Goal: Task Accomplishment & Management: Use online tool/utility

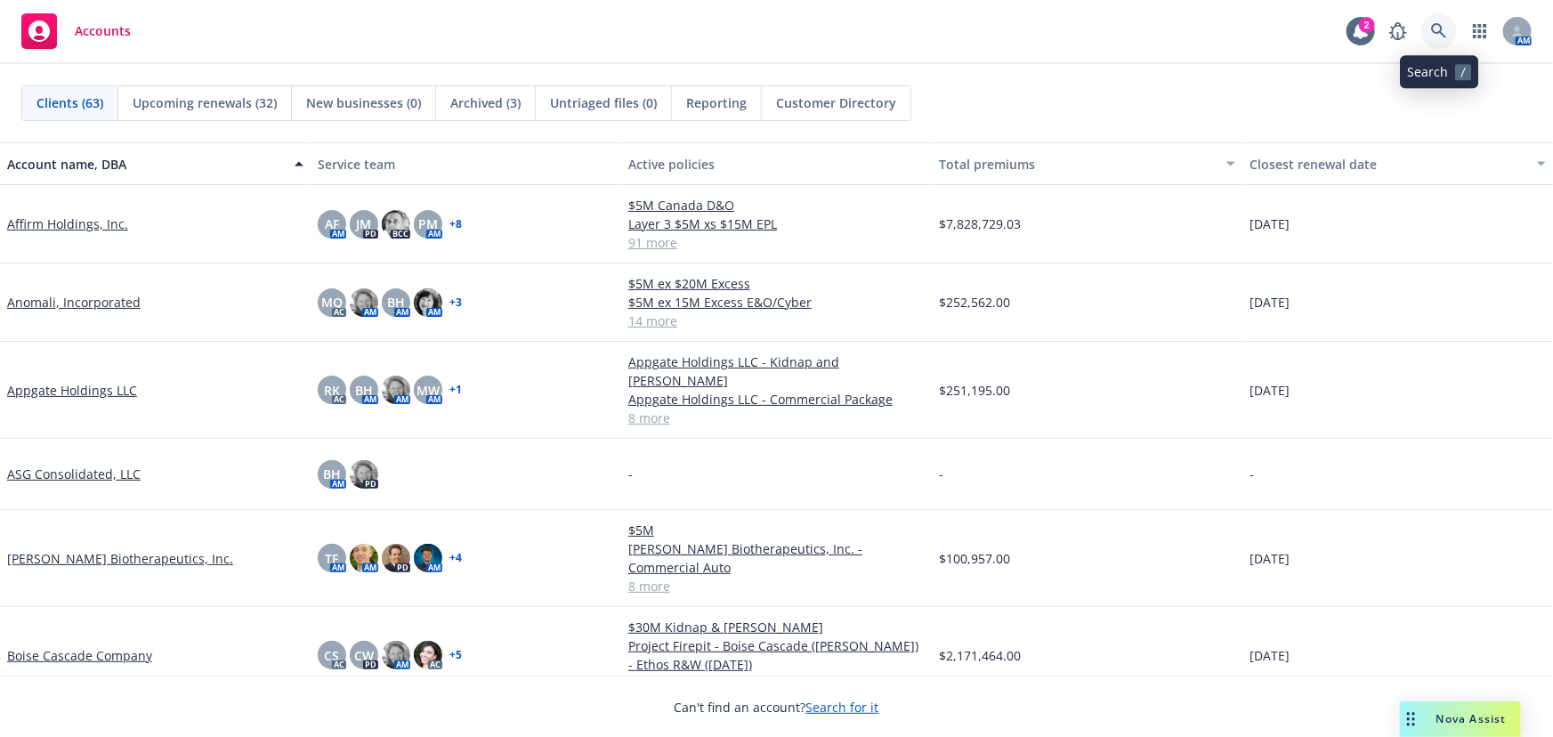
click at [1443, 30] on icon at bounding box center [1439, 31] width 16 height 16
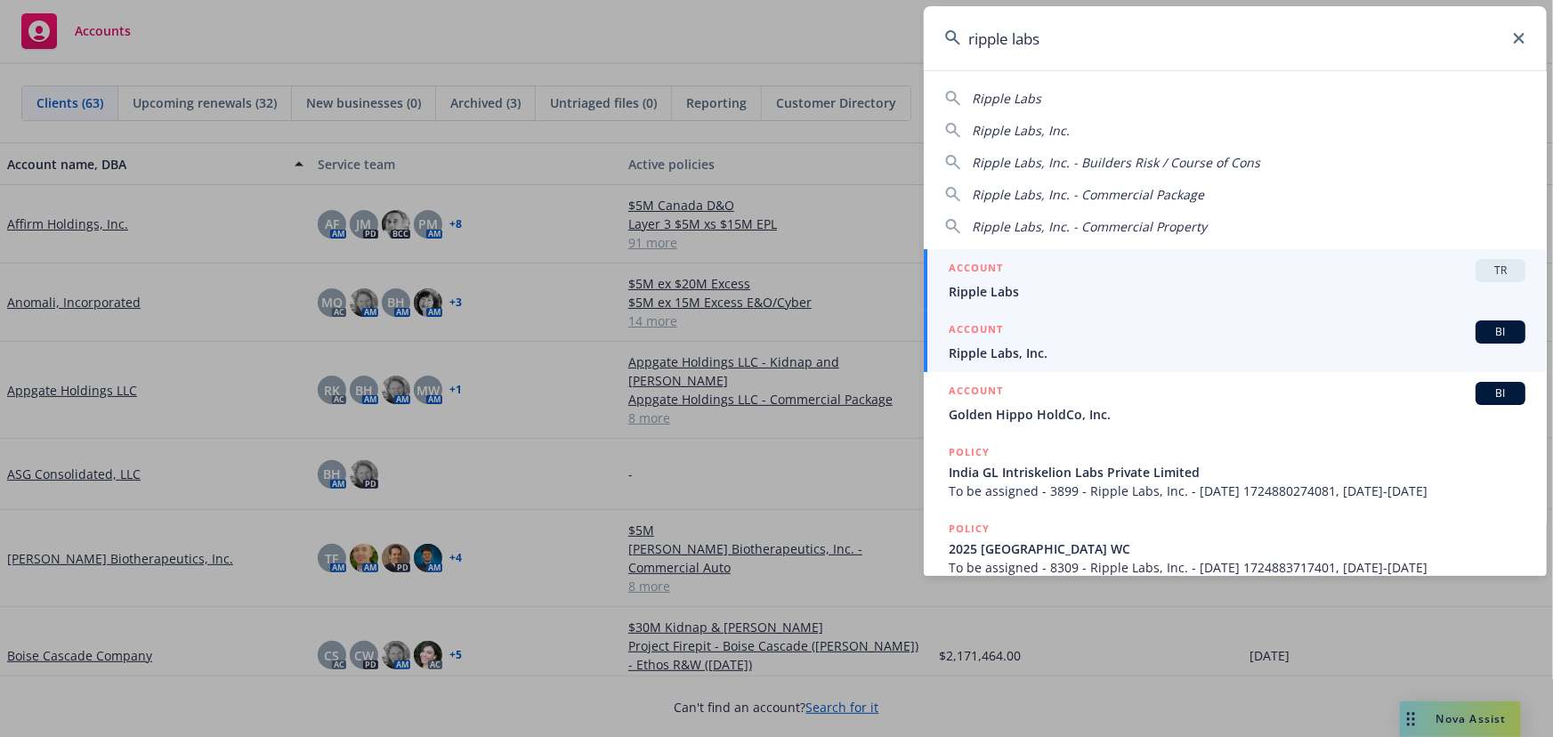
type input "ripple labs"
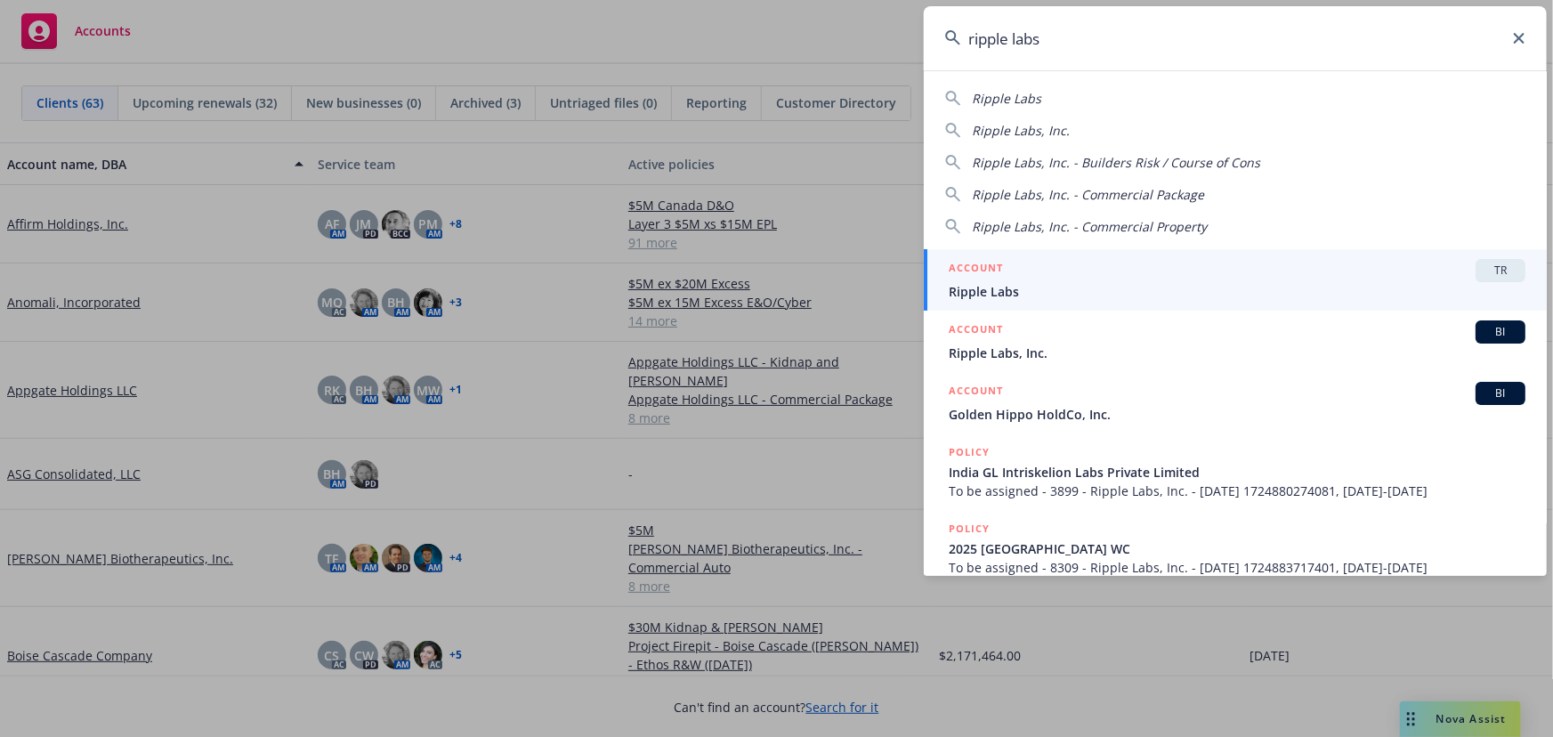
click at [1059, 348] on span "Ripple Labs, Inc." at bounding box center [1237, 353] width 577 height 19
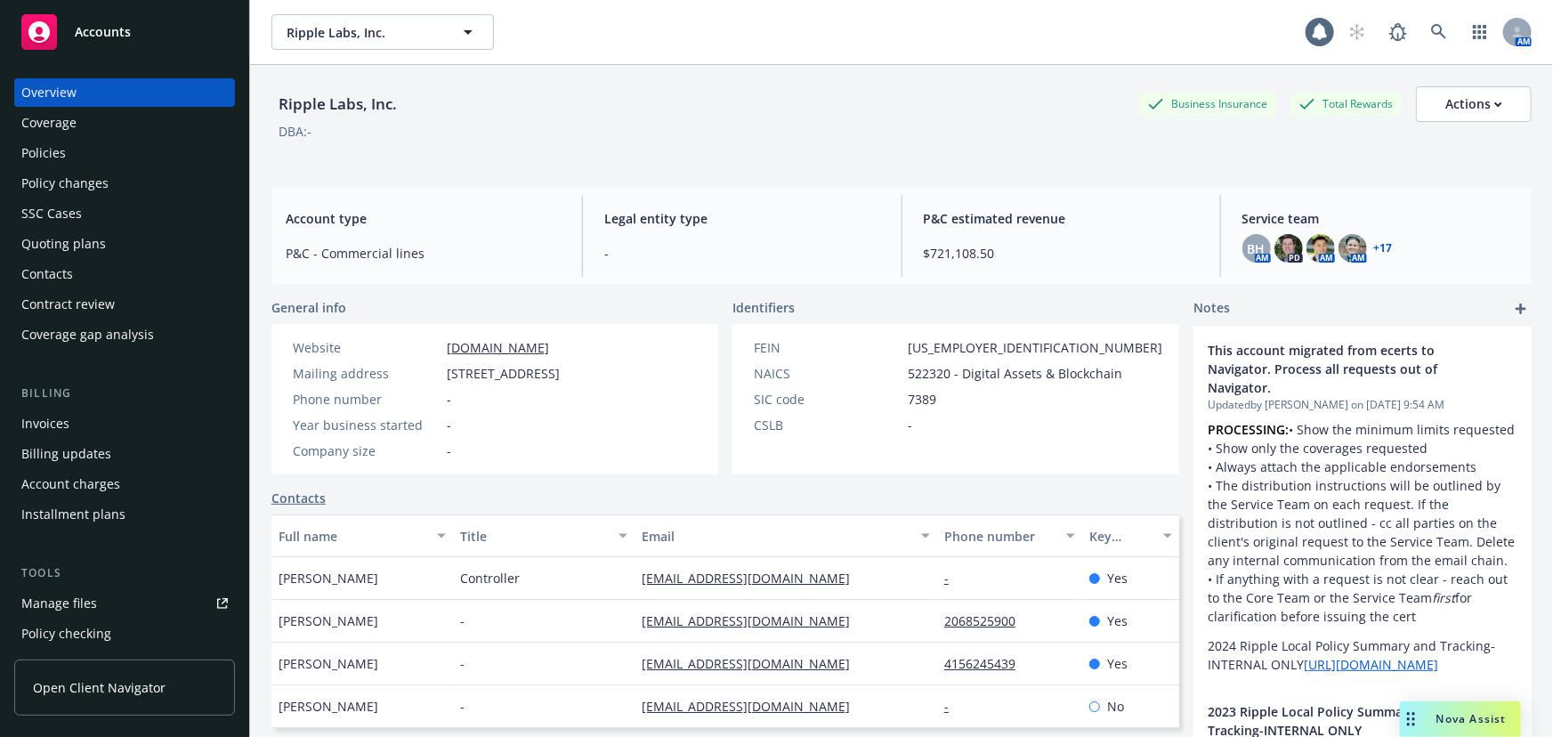
click at [80, 153] on div "Policies" at bounding box center [124, 153] width 207 height 28
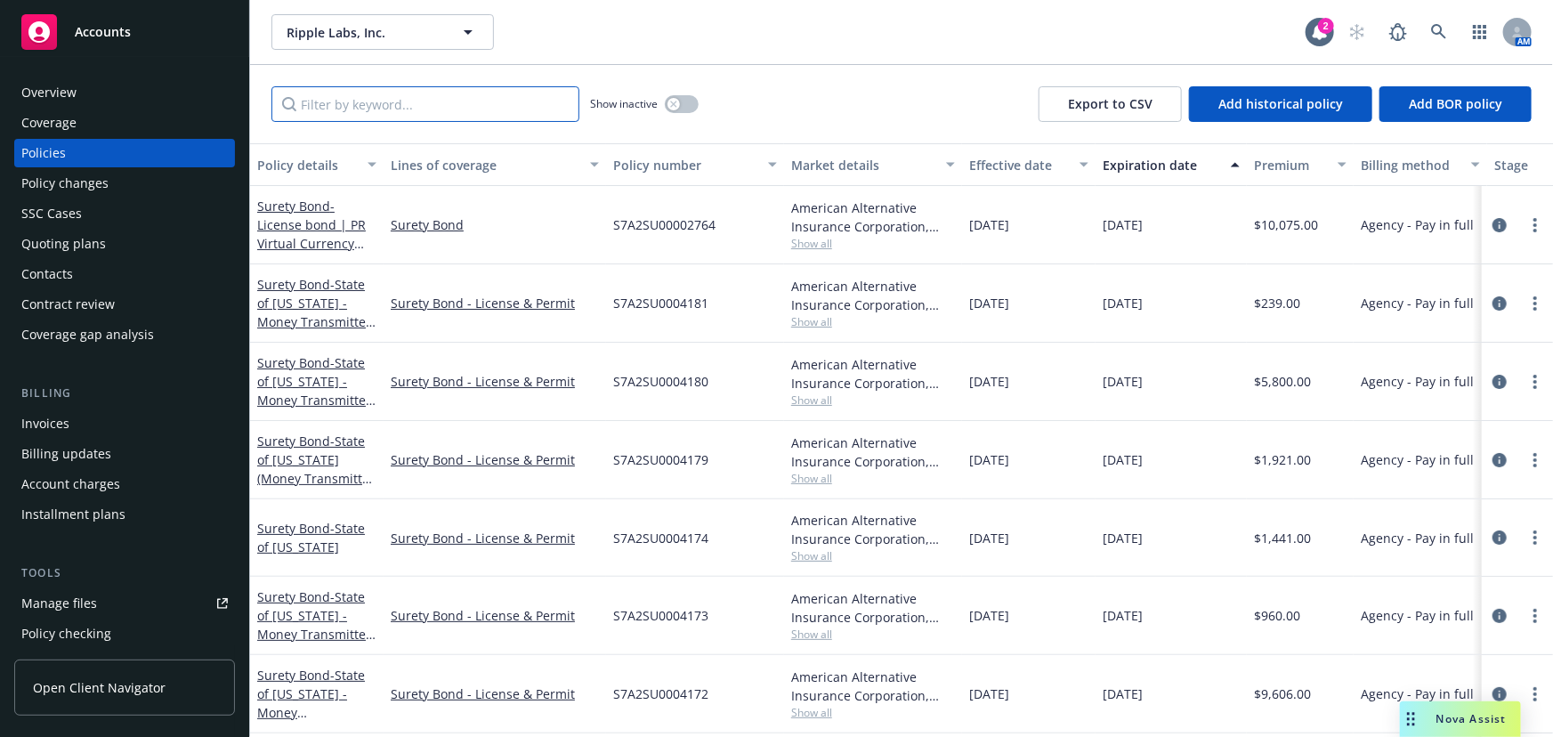
click at [458, 106] on input "Filter by keyword..." at bounding box center [425, 104] width 308 height 36
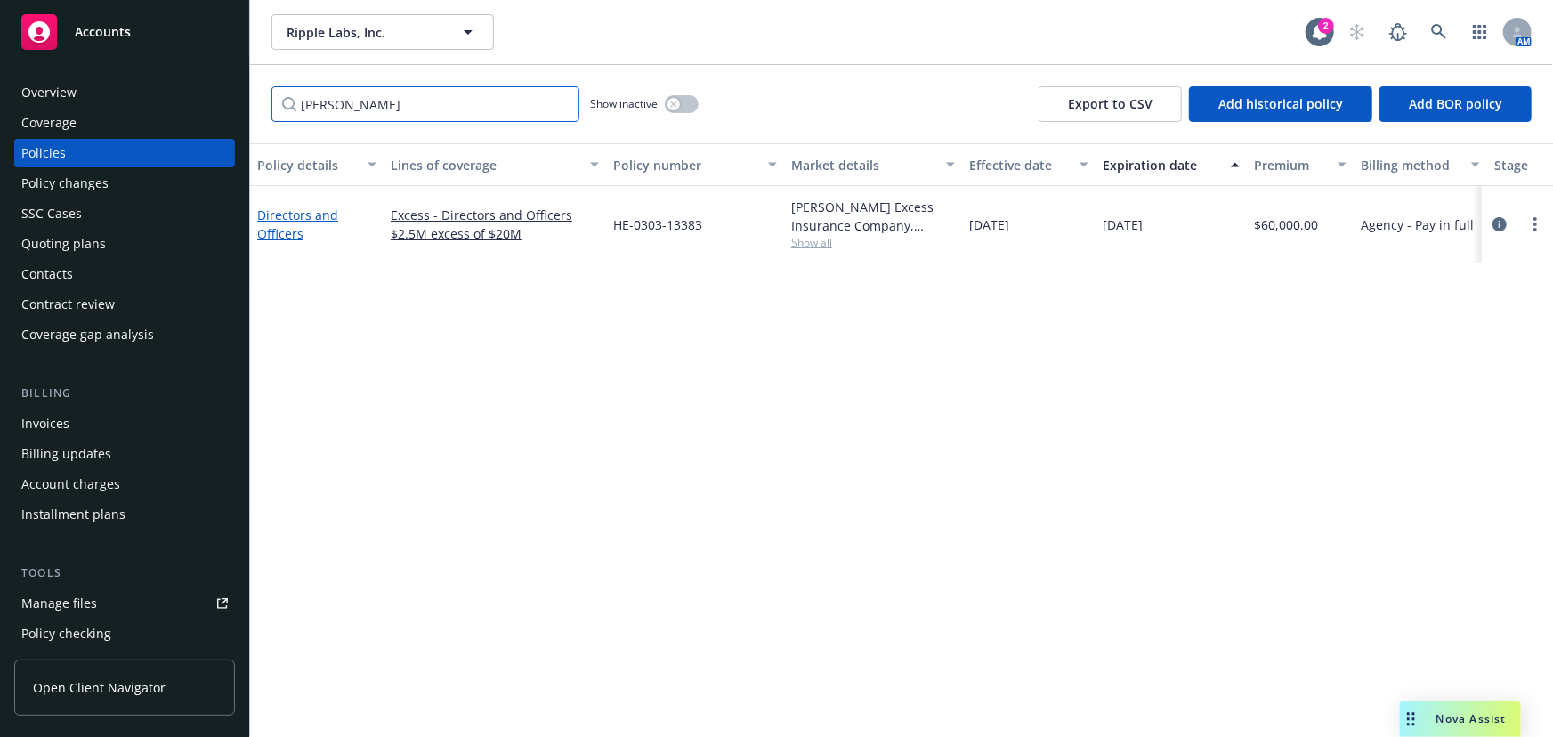
type input "hudson"
click at [310, 217] on link "Directors and Officers" at bounding box center [297, 225] width 81 height 36
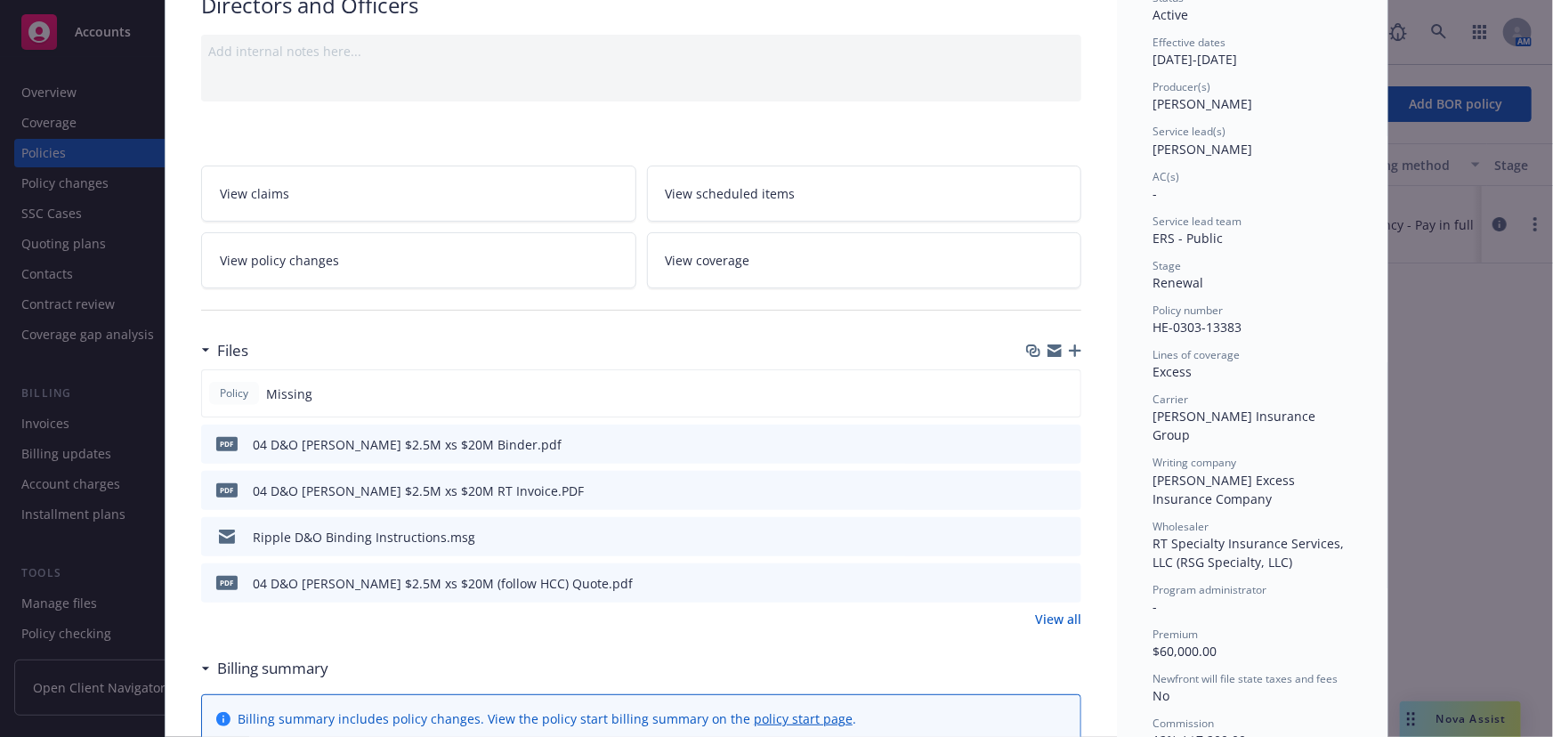
scroll to position [161, 0]
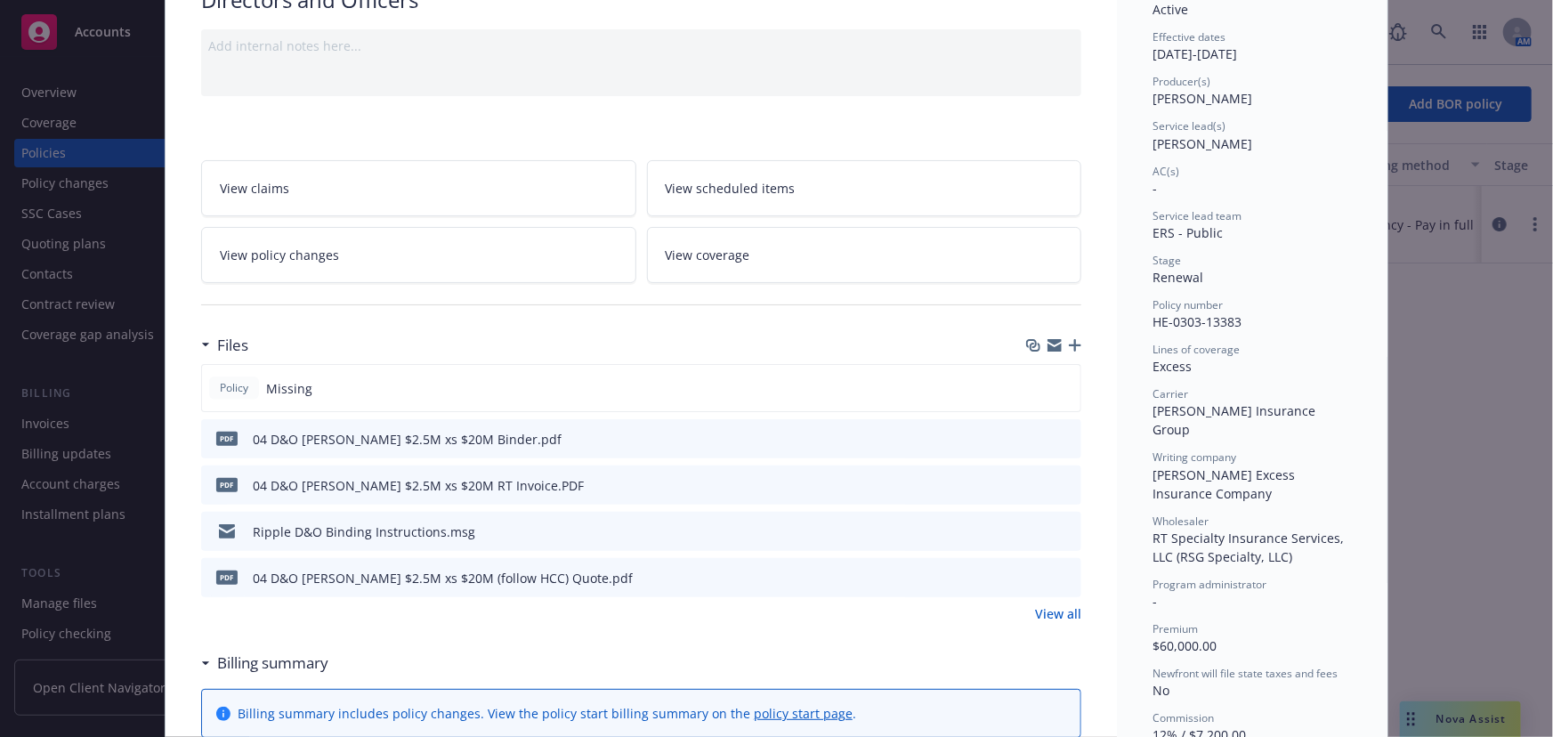
click at [1069, 346] on icon "button" at bounding box center [1075, 345] width 12 height 12
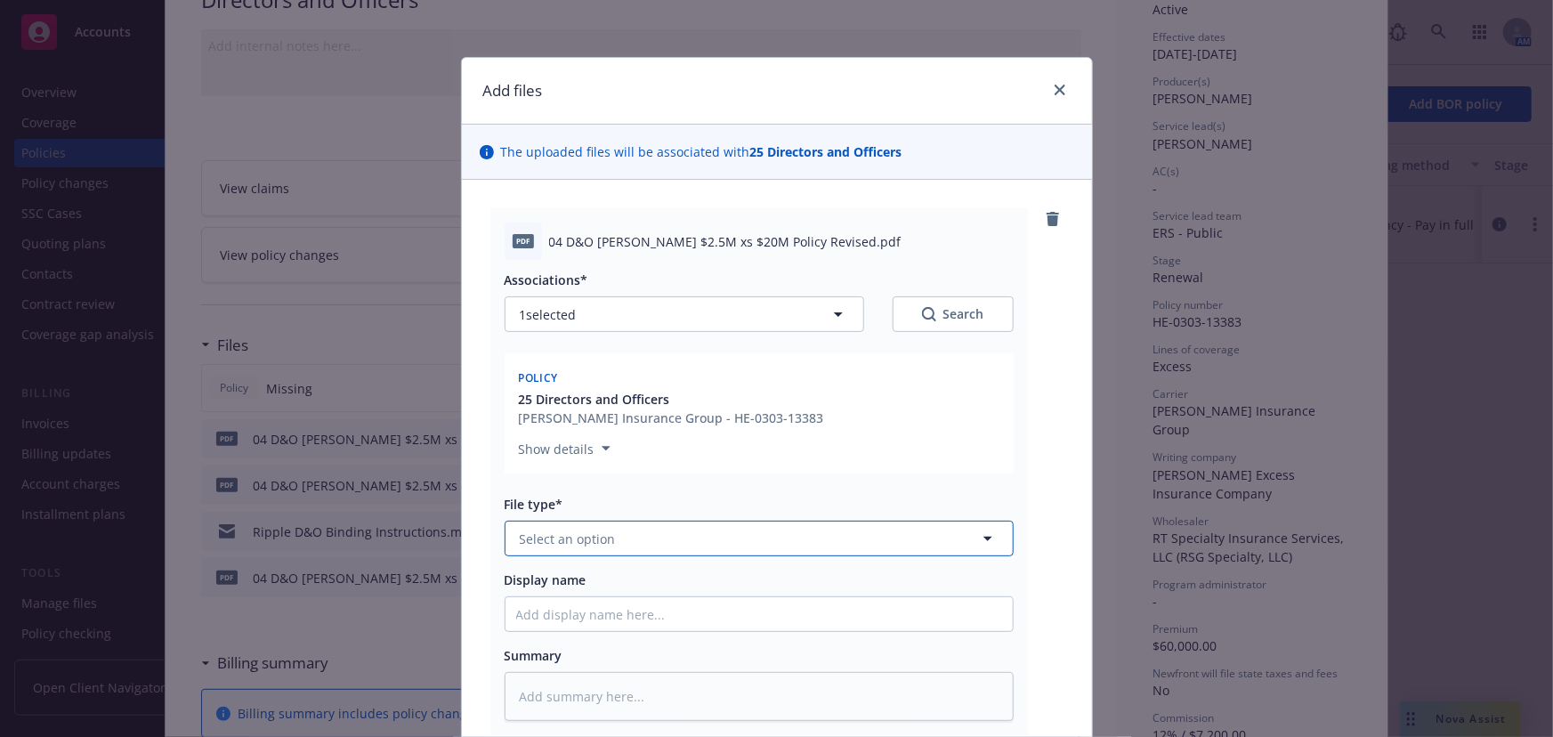
click at [789, 539] on button "Select an option" at bounding box center [759, 539] width 509 height 36
type input "policy"
click at [707, 598] on div "Policy" at bounding box center [759, 589] width 486 height 26
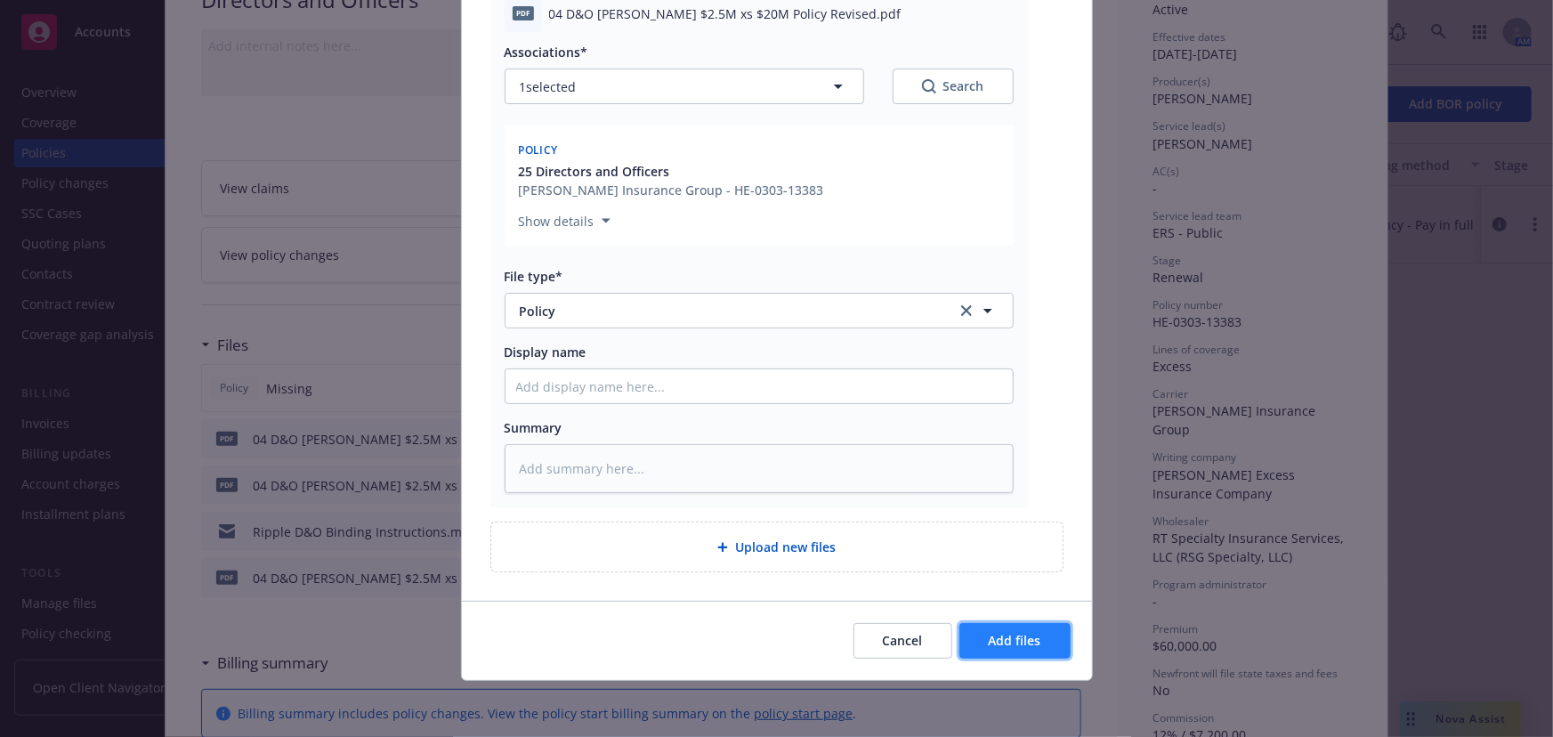
click at [1016, 642] on span "Add files" at bounding box center [1015, 640] width 53 height 17
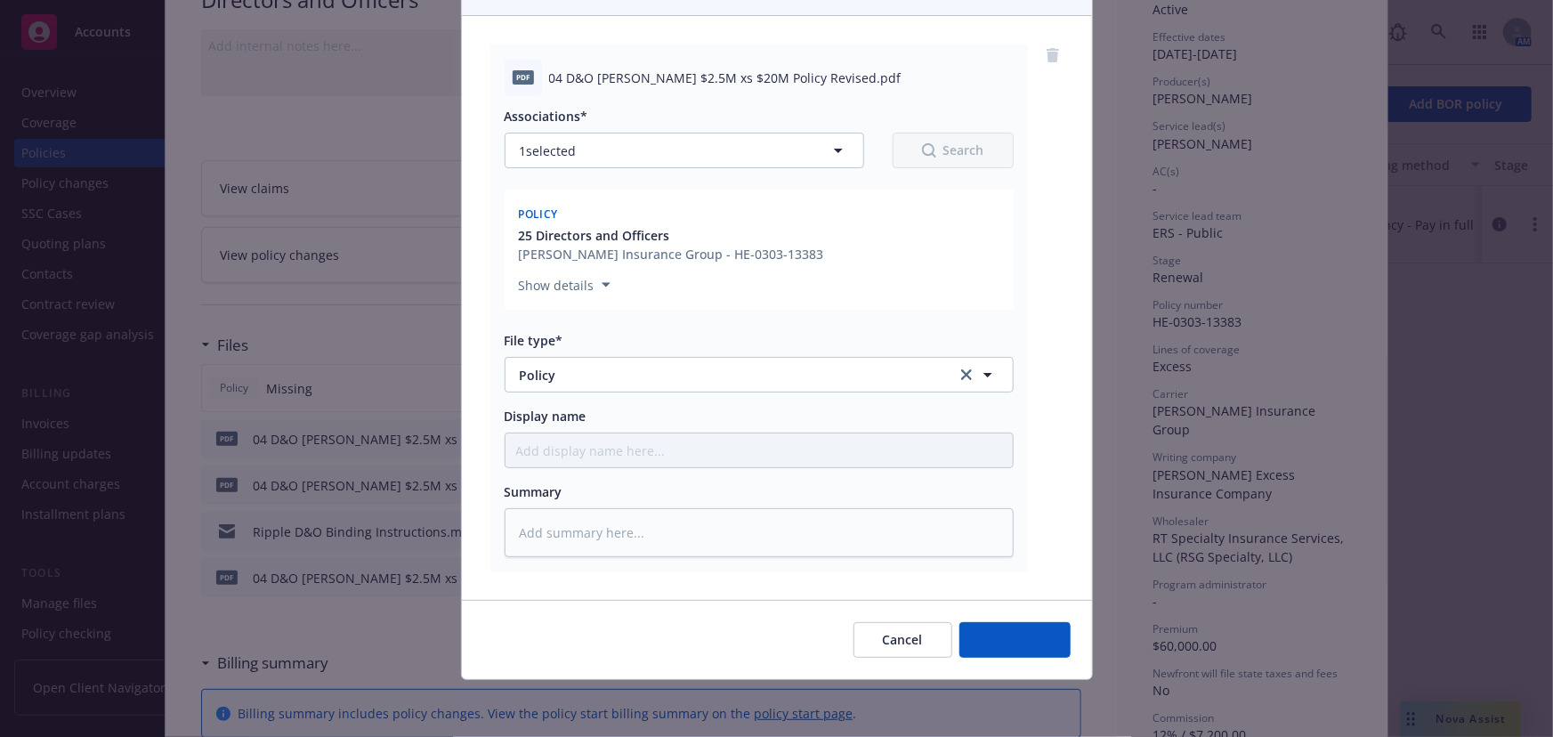
scroll to position [163, 0]
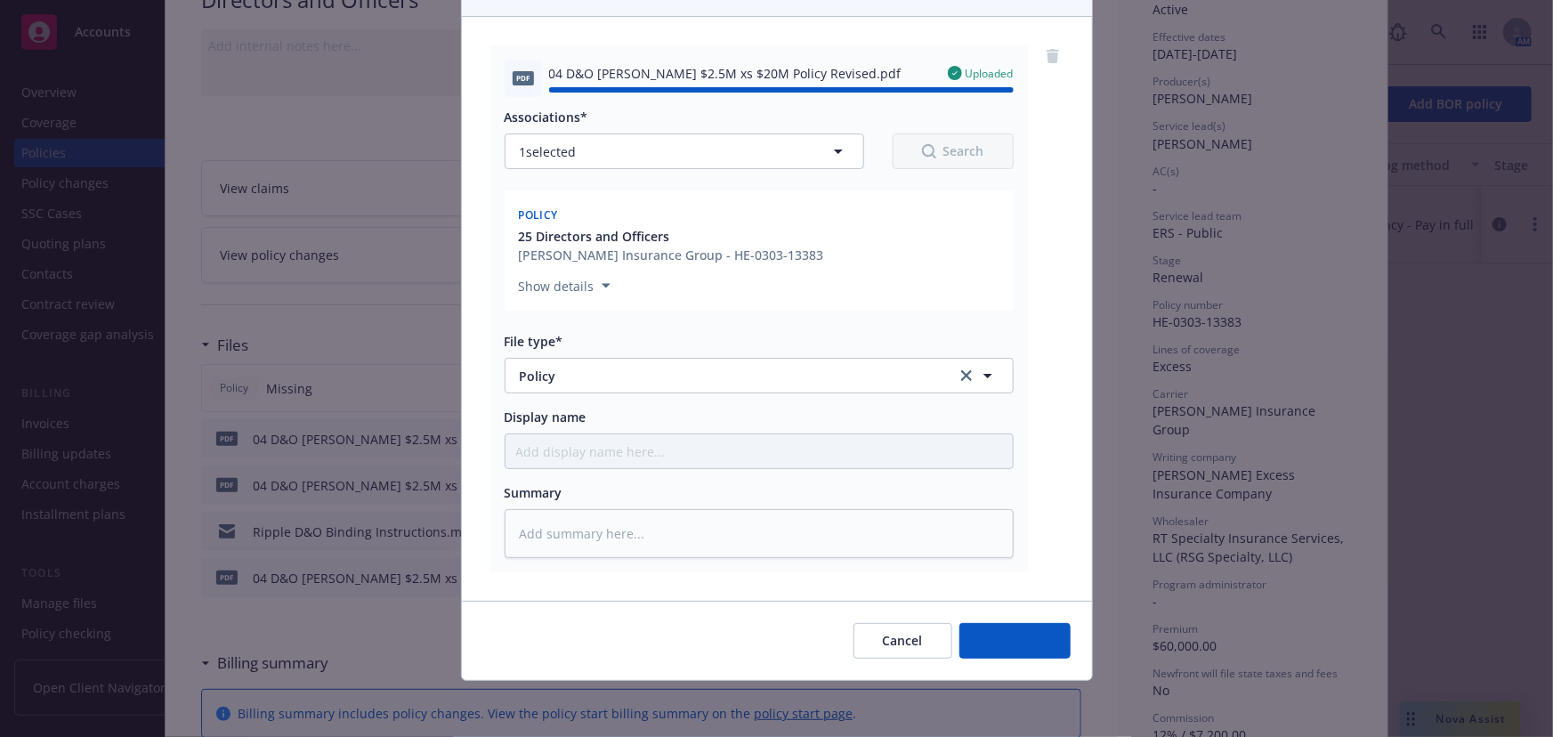
type textarea "x"
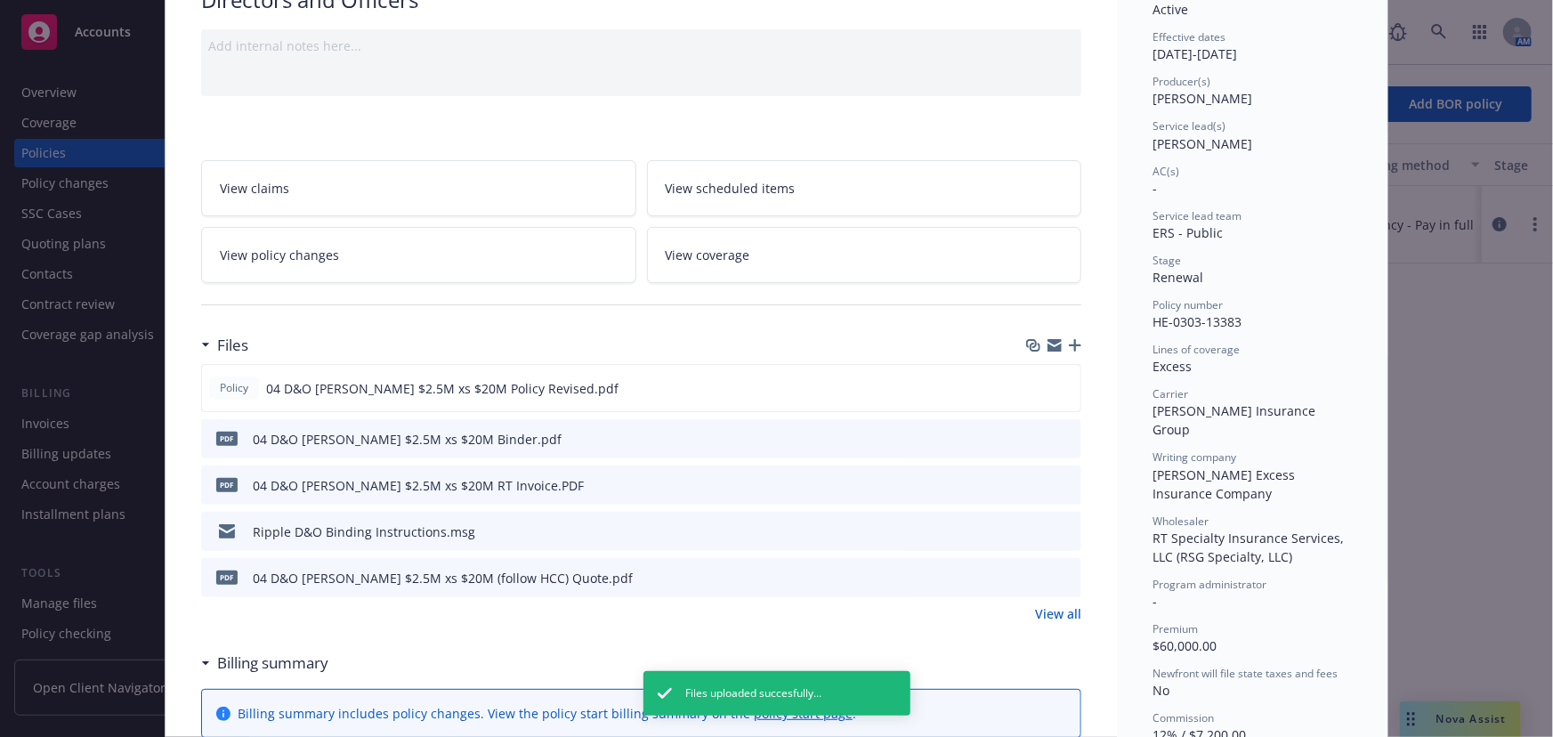
scroll to position [0, 0]
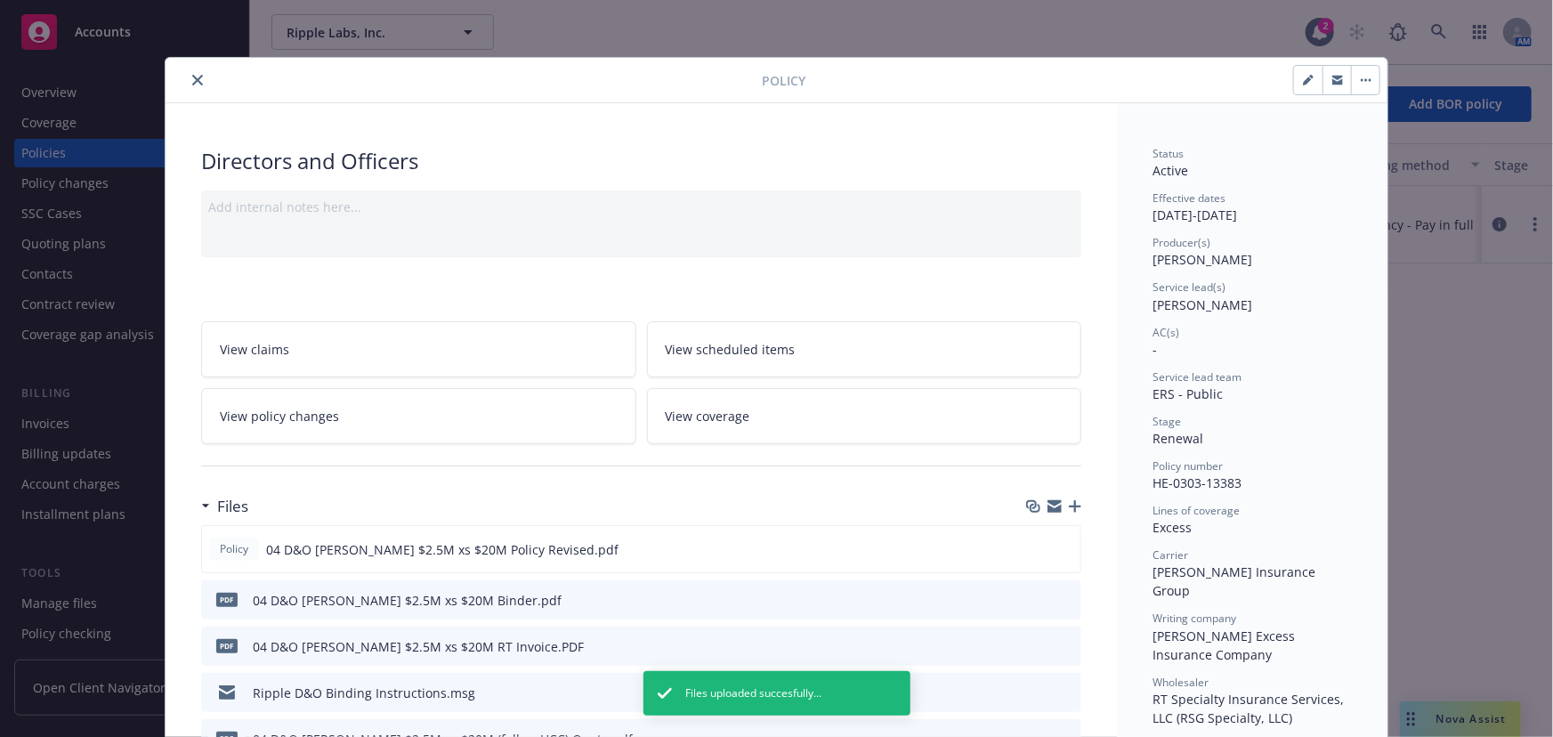
click at [180, 79] on div at bounding box center [467, 79] width 589 height 21
click at [192, 79] on icon "close" at bounding box center [197, 80] width 11 height 11
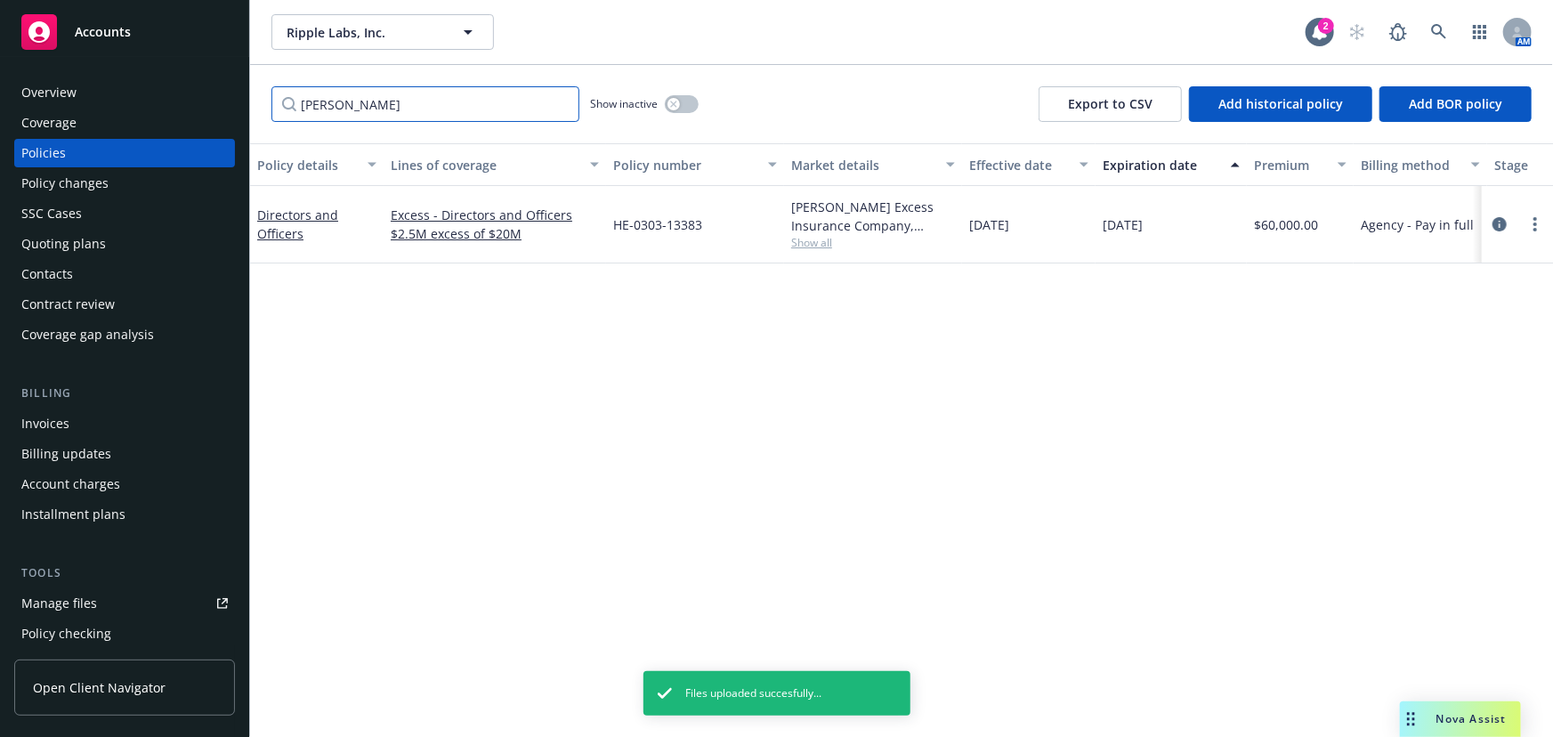
drag, startPoint x: 433, startPoint y: 101, endPoint x: 134, endPoint y: 109, distance: 298.3
click at [134, 109] on div "Accounts Overview Coverage Policies Policy changes SSC Cases Quoting plans Cont…" at bounding box center [776, 368] width 1553 height 737
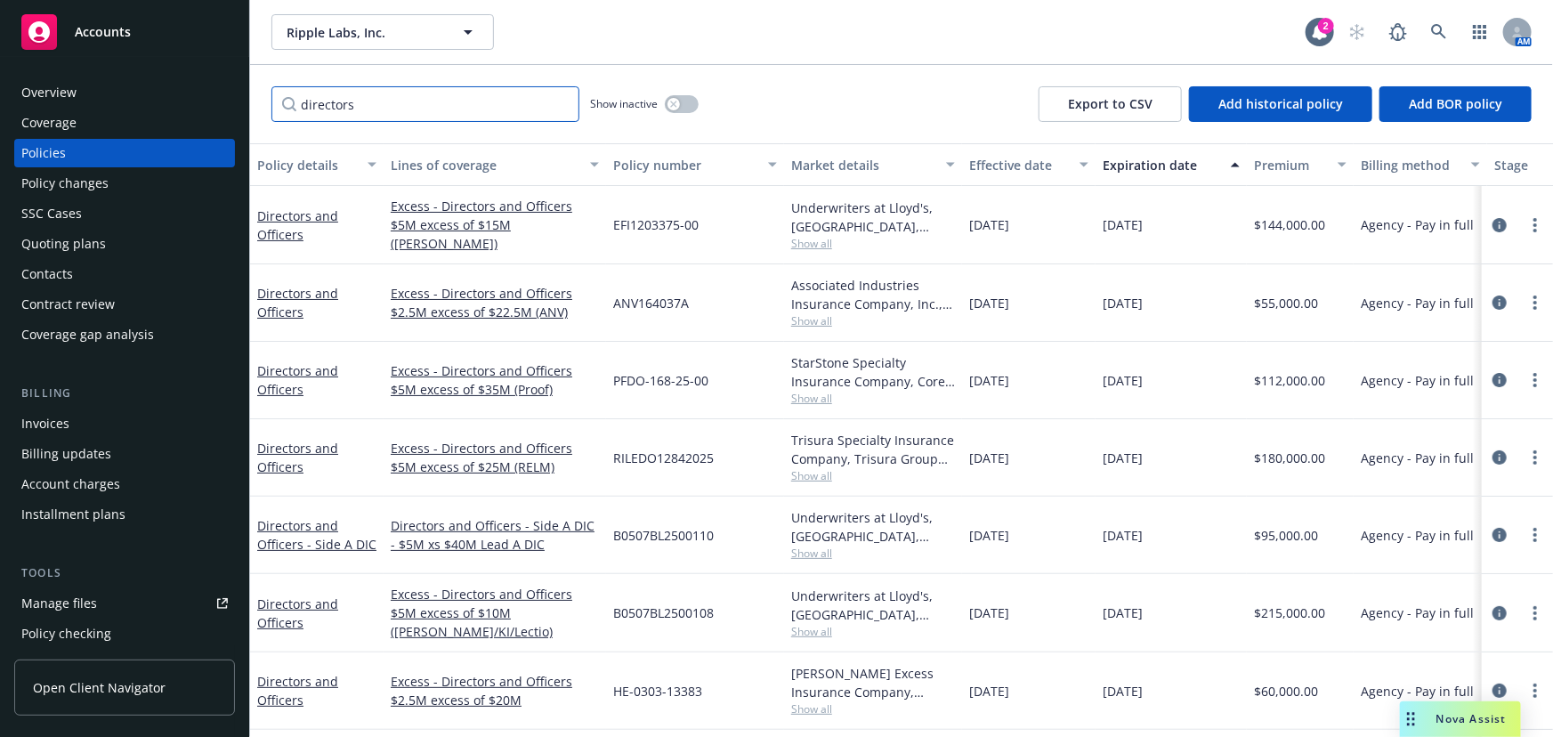
type input "directors"
click at [1438, 31] on icon at bounding box center [1439, 32] width 16 height 16
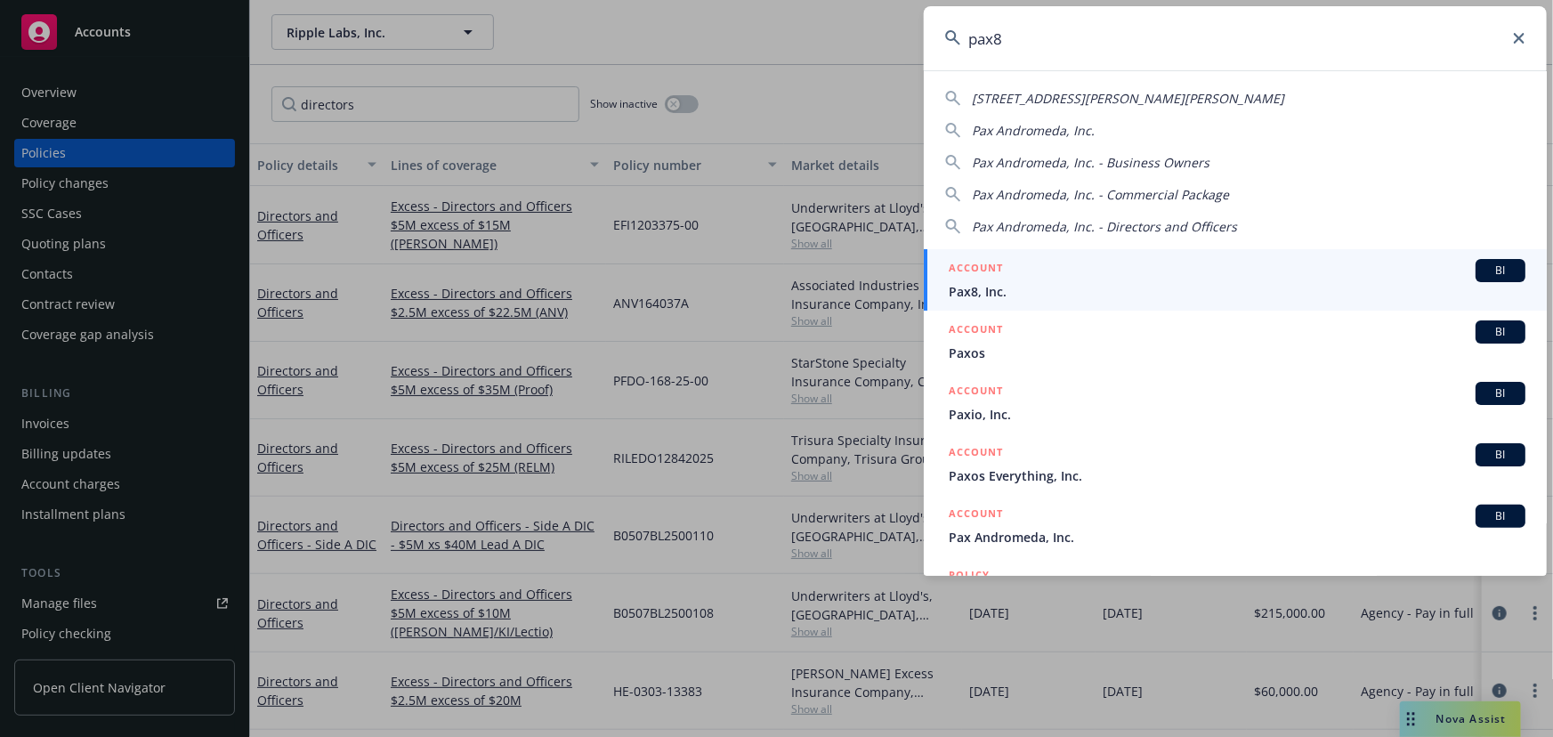
type input "pax8"
click at [1040, 287] on span "Pax8, Inc." at bounding box center [1237, 291] width 577 height 19
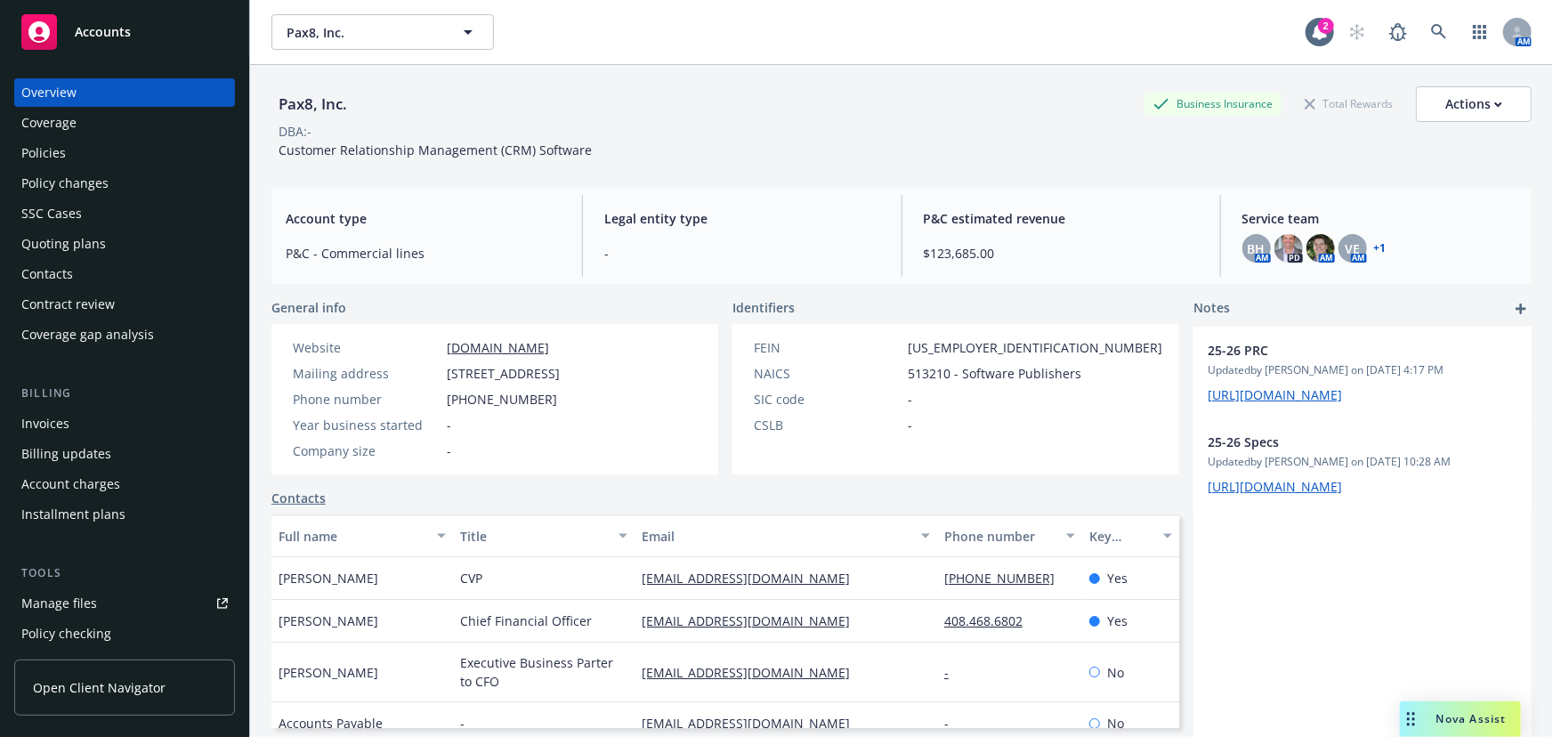
click at [99, 154] on div "Policies" at bounding box center [124, 153] width 207 height 28
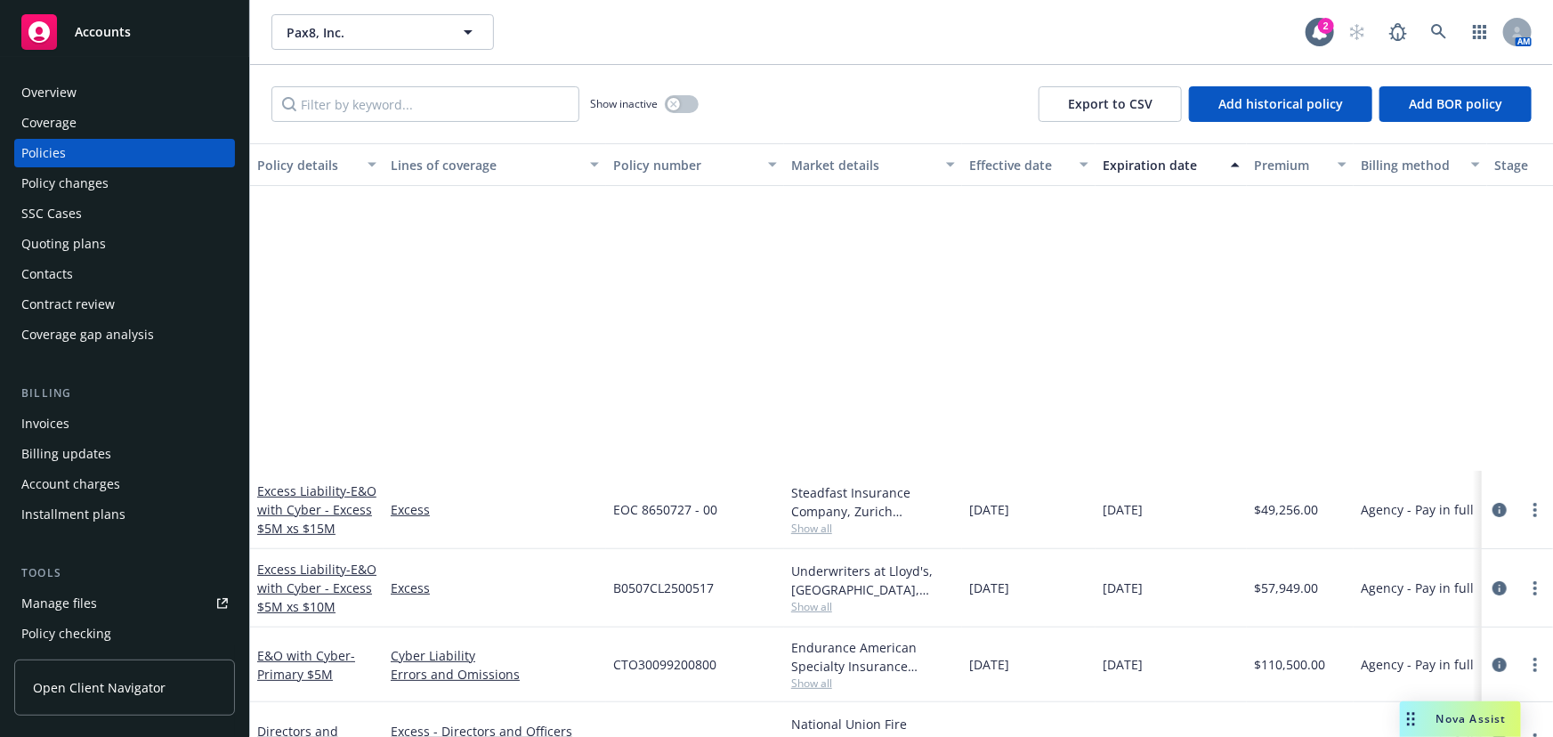
scroll to position [404, 0]
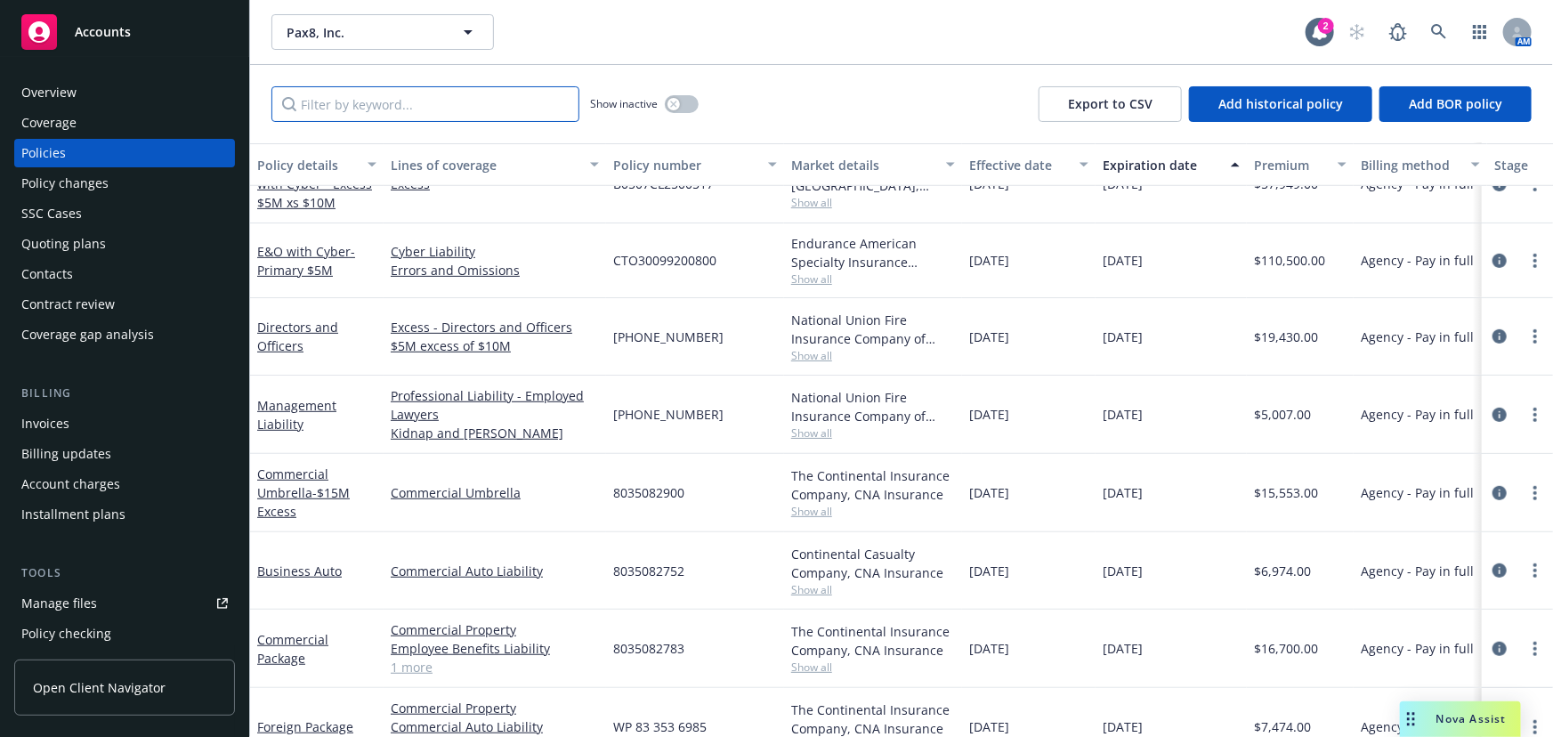
click at [444, 92] on input "Filter by keyword..." at bounding box center [425, 104] width 308 height 36
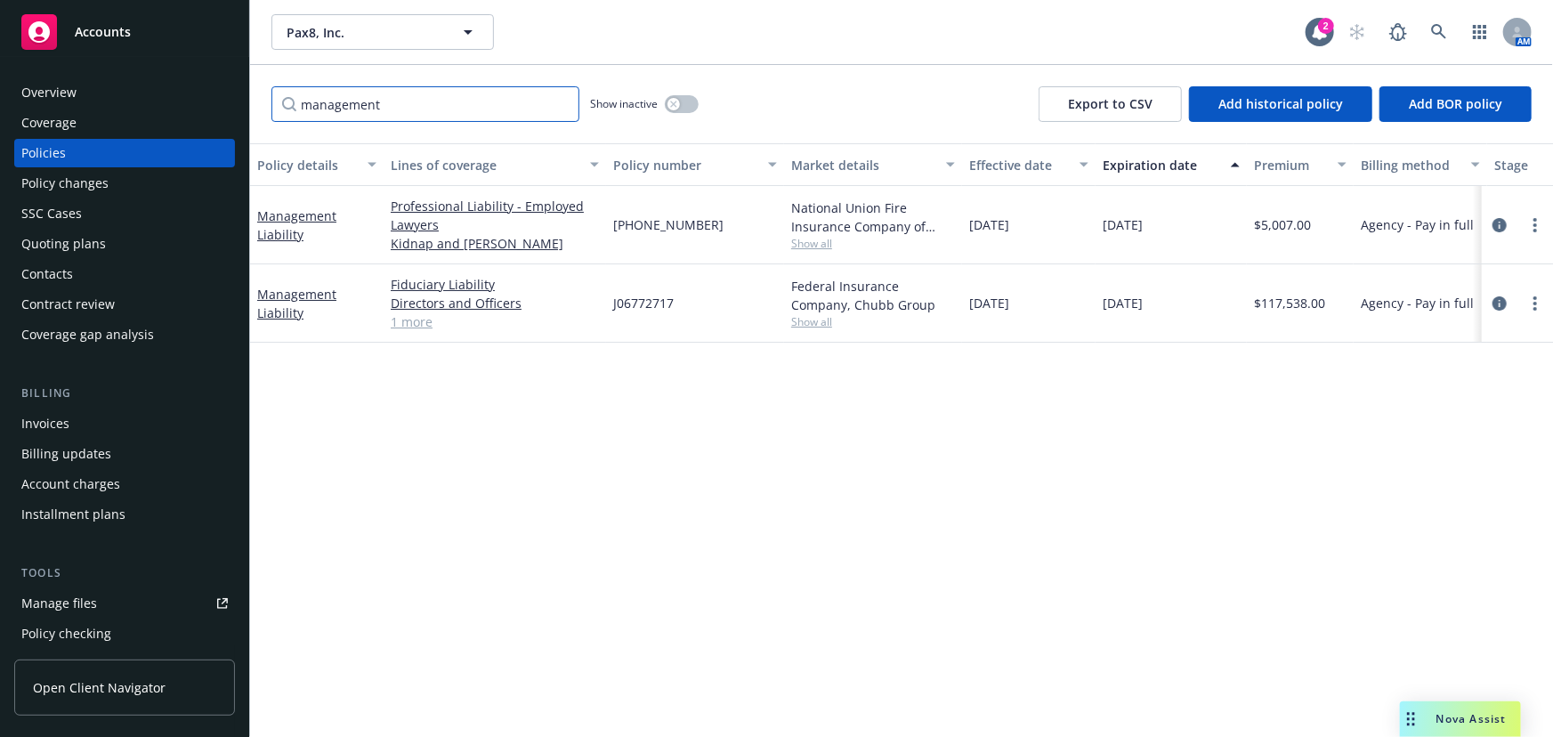
type input "management"
click at [417, 322] on link "1 more" at bounding box center [495, 321] width 208 height 19
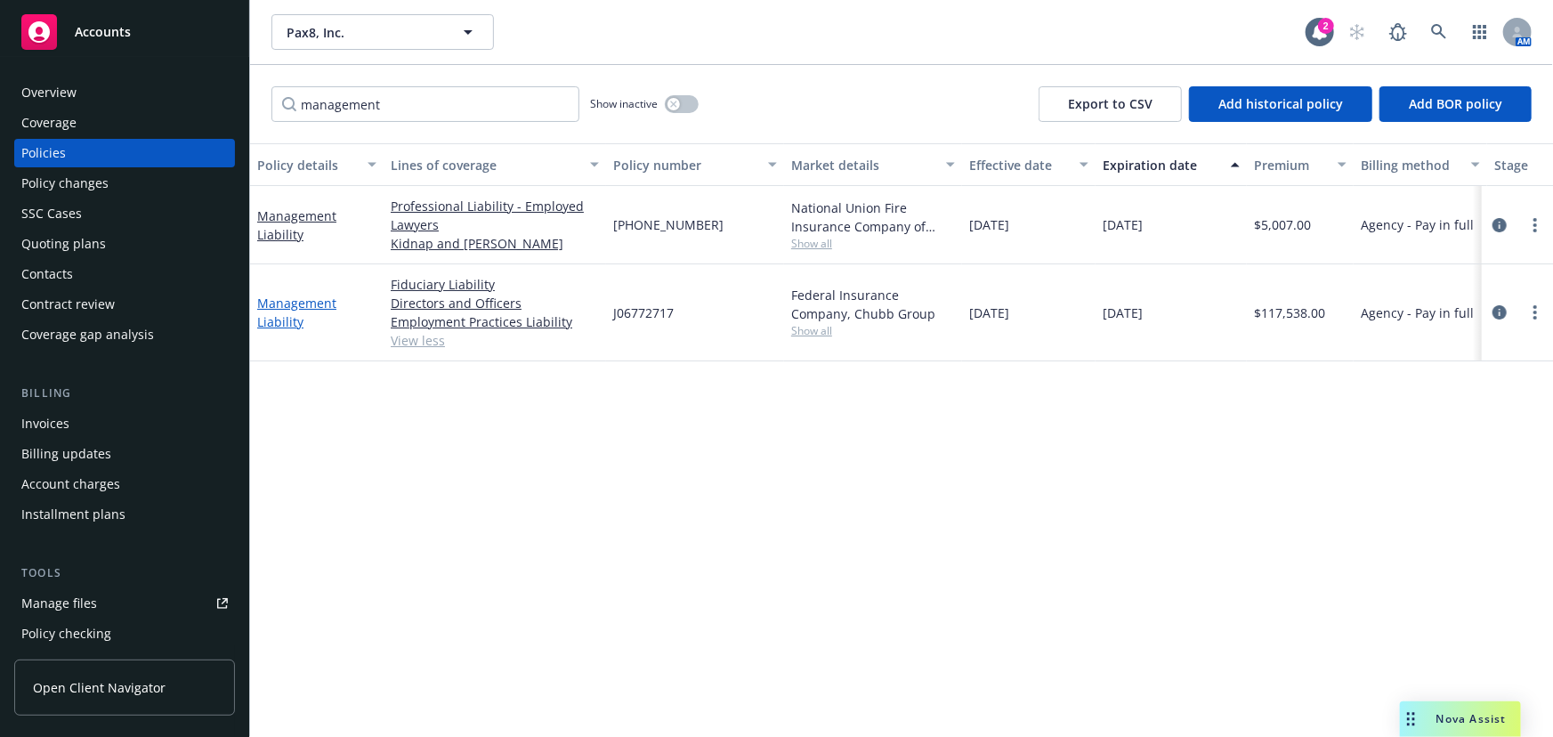
click at [289, 306] on link "Management Liability" at bounding box center [296, 313] width 79 height 36
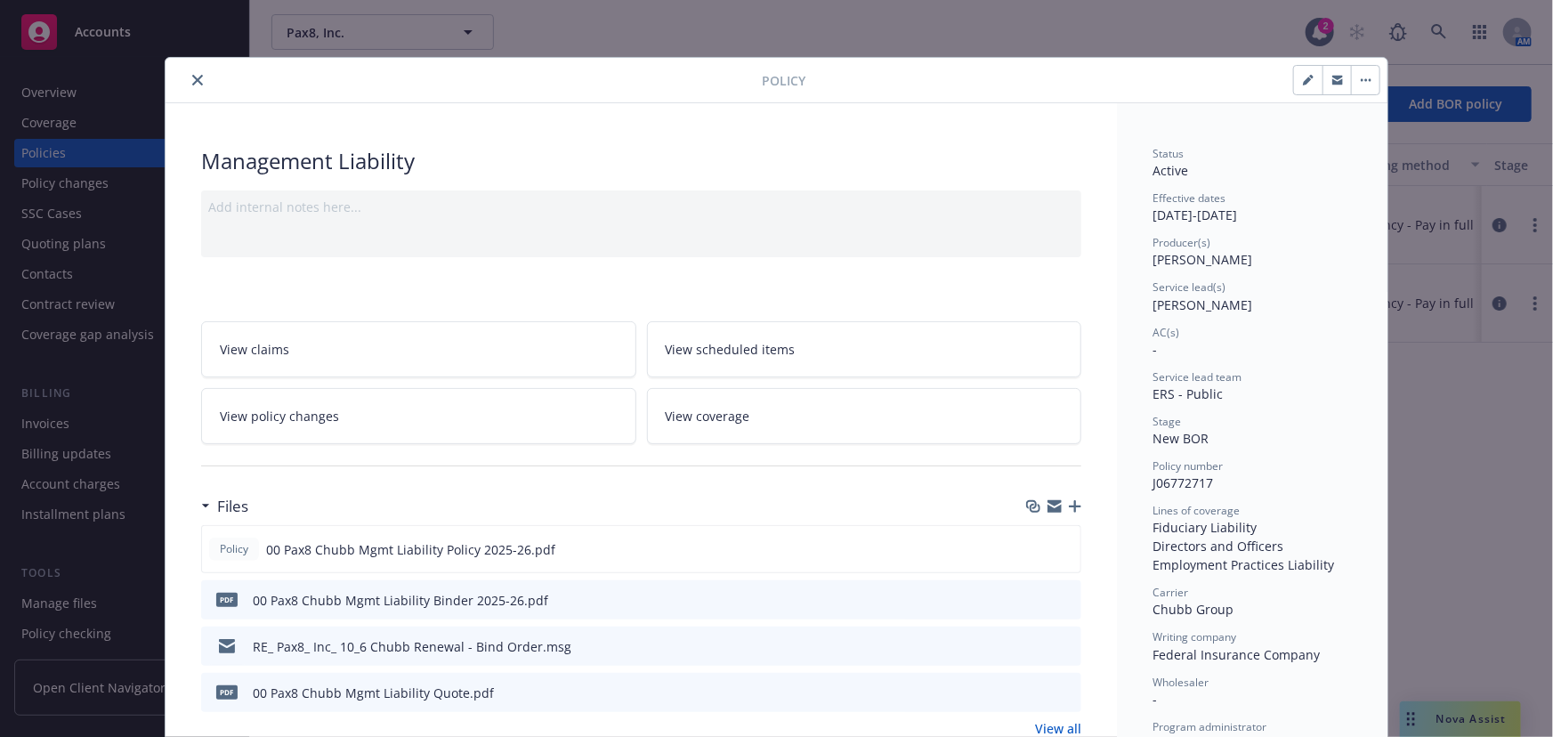
click at [1073, 505] on icon "button" at bounding box center [1075, 506] width 12 height 12
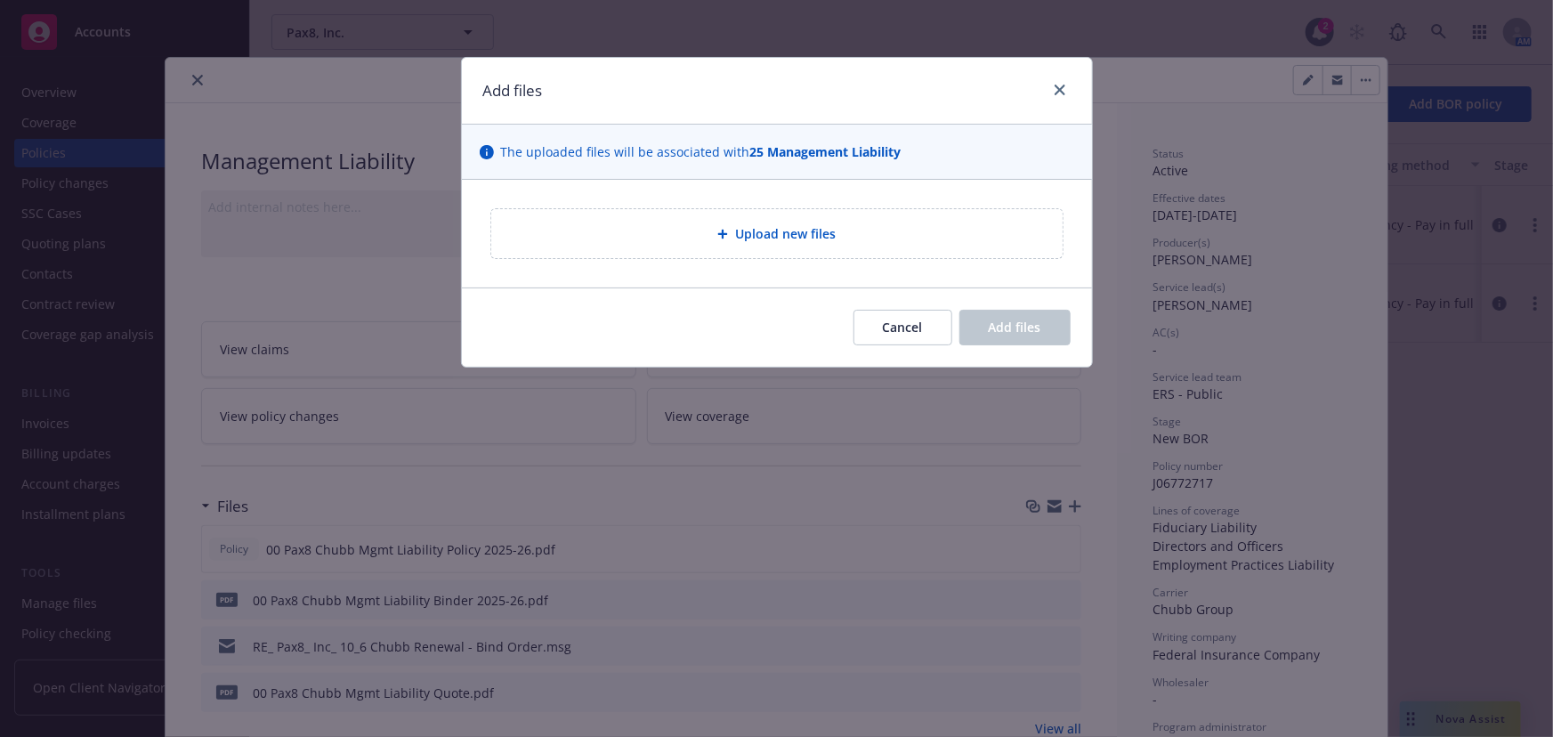
type textarea "x"
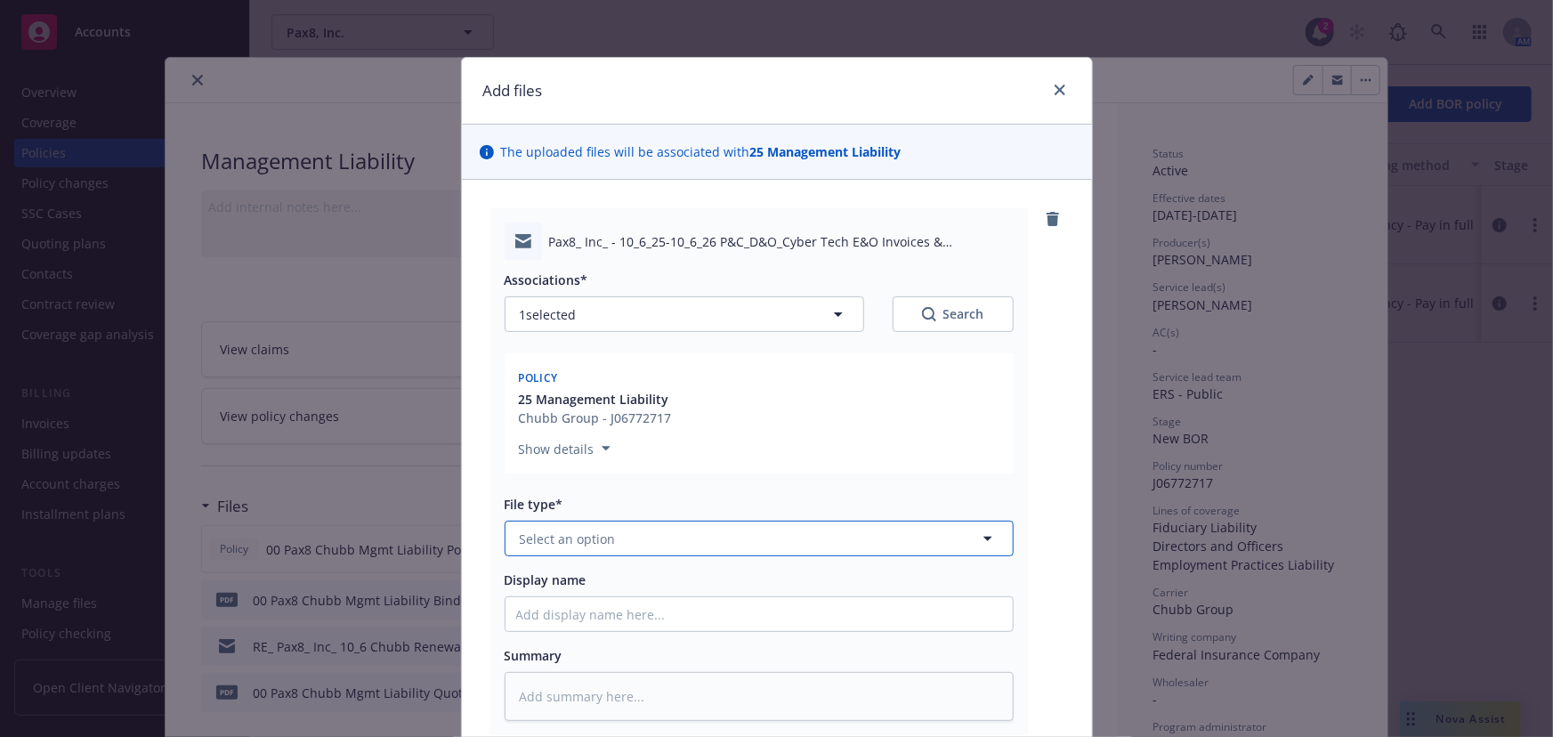
click at [895, 541] on button "Select an option" at bounding box center [759, 539] width 509 height 36
type input "bind"
click at [798, 688] on div "Bind confirmation" at bounding box center [759, 683] width 486 height 26
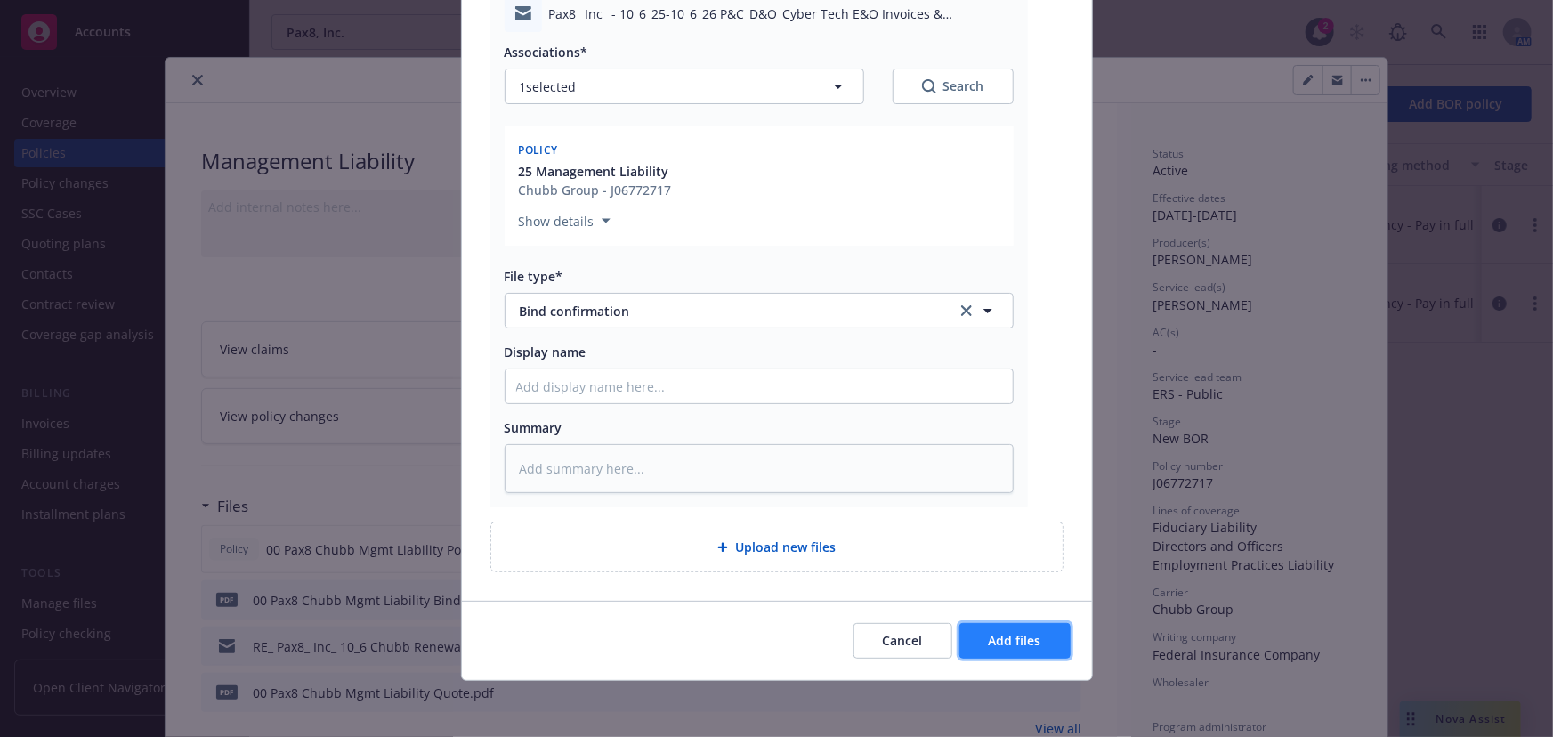
click at [1055, 637] on button "Add files" at bounding box center [1015, 641] width 111 height 36
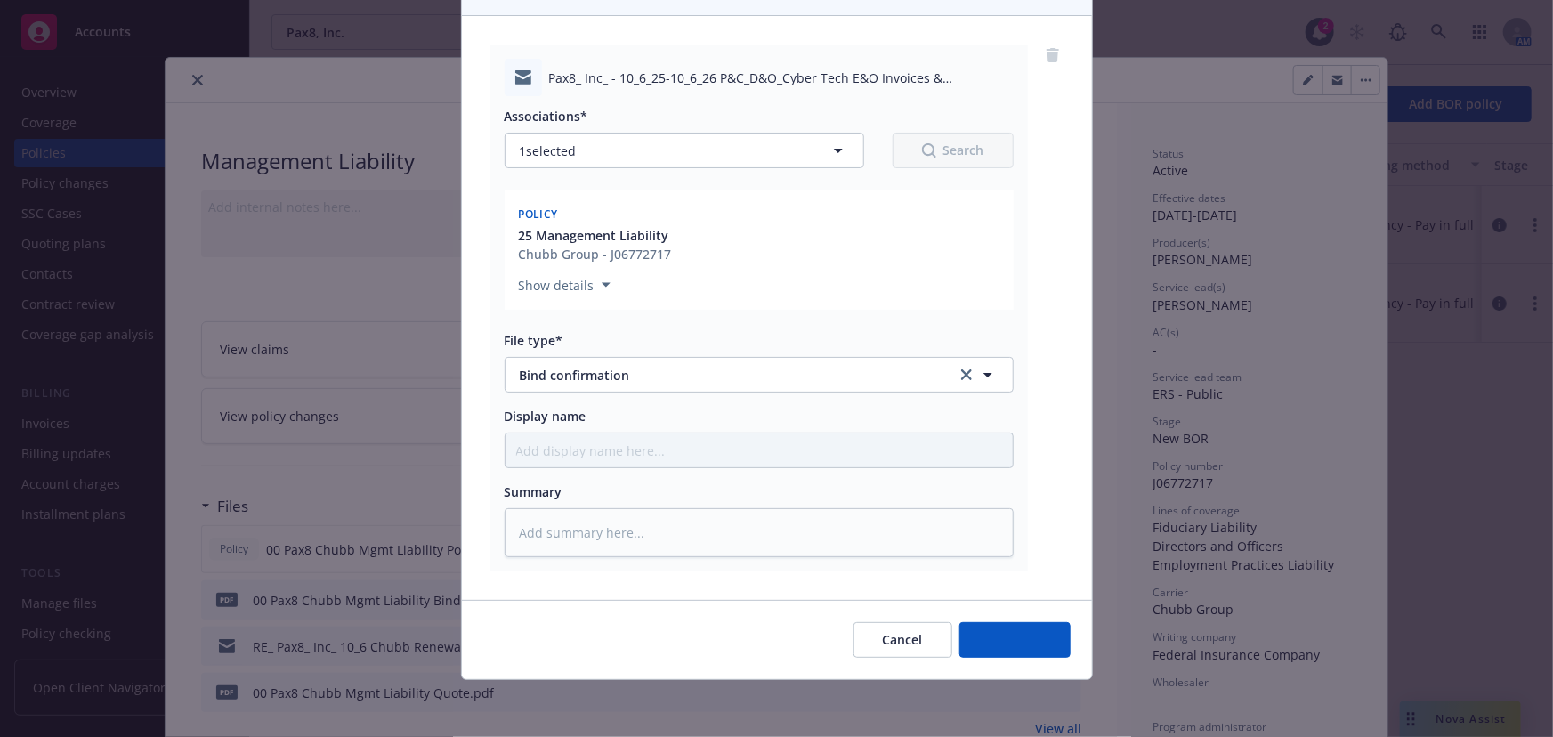
scroll to position [163, 0]
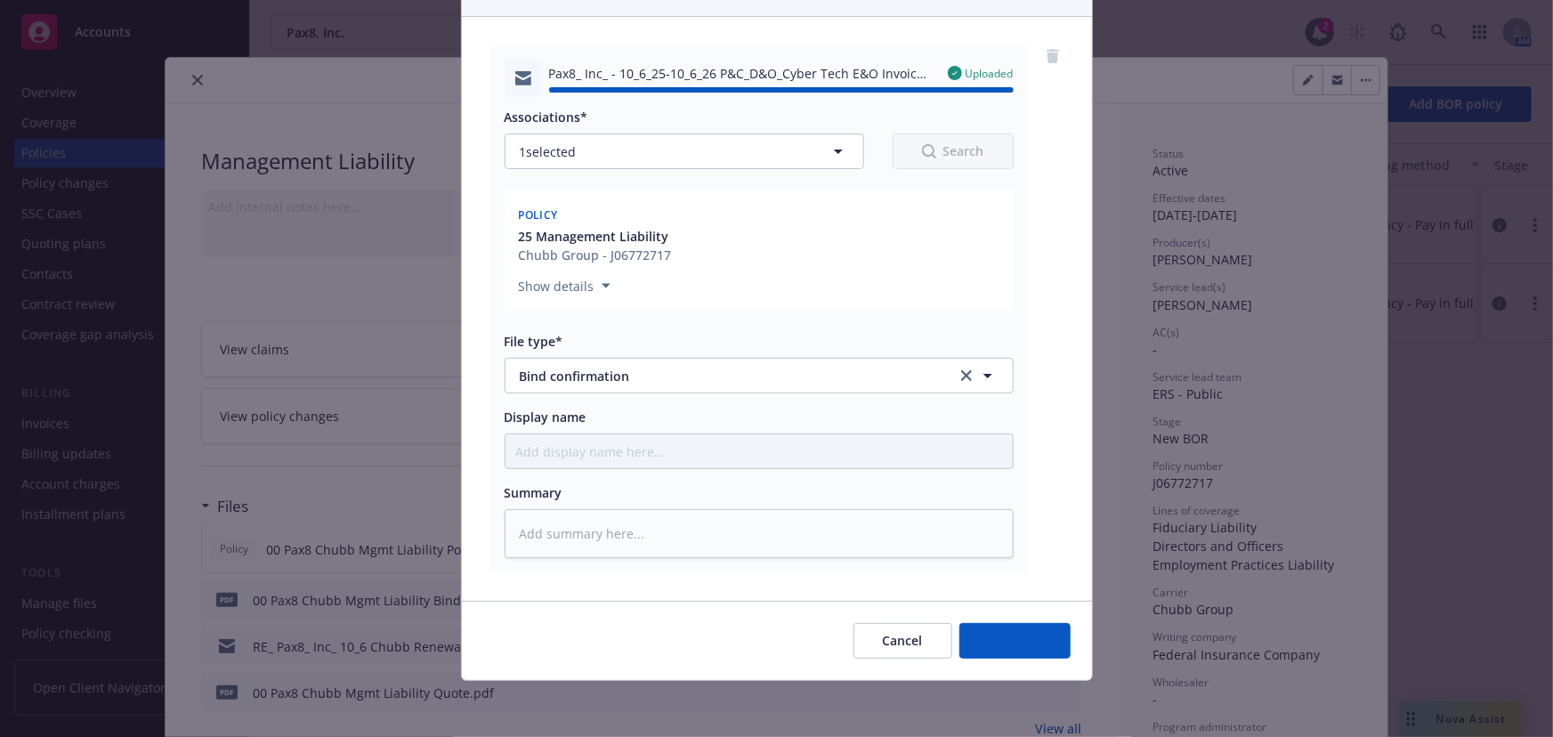
type textarea "x"
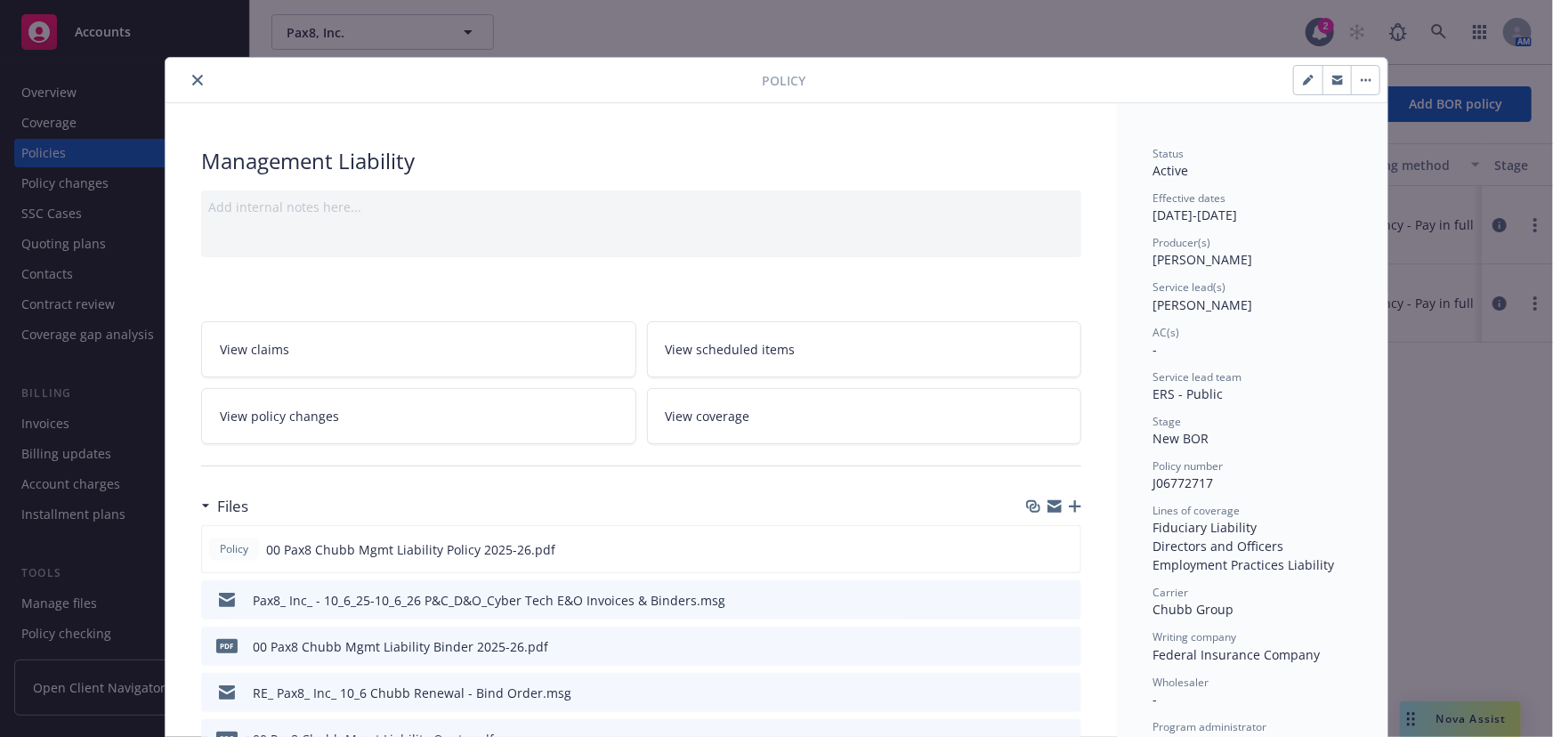
click at [201, 82] on button "close" at bounding box center [197, 79] width 21 height 21
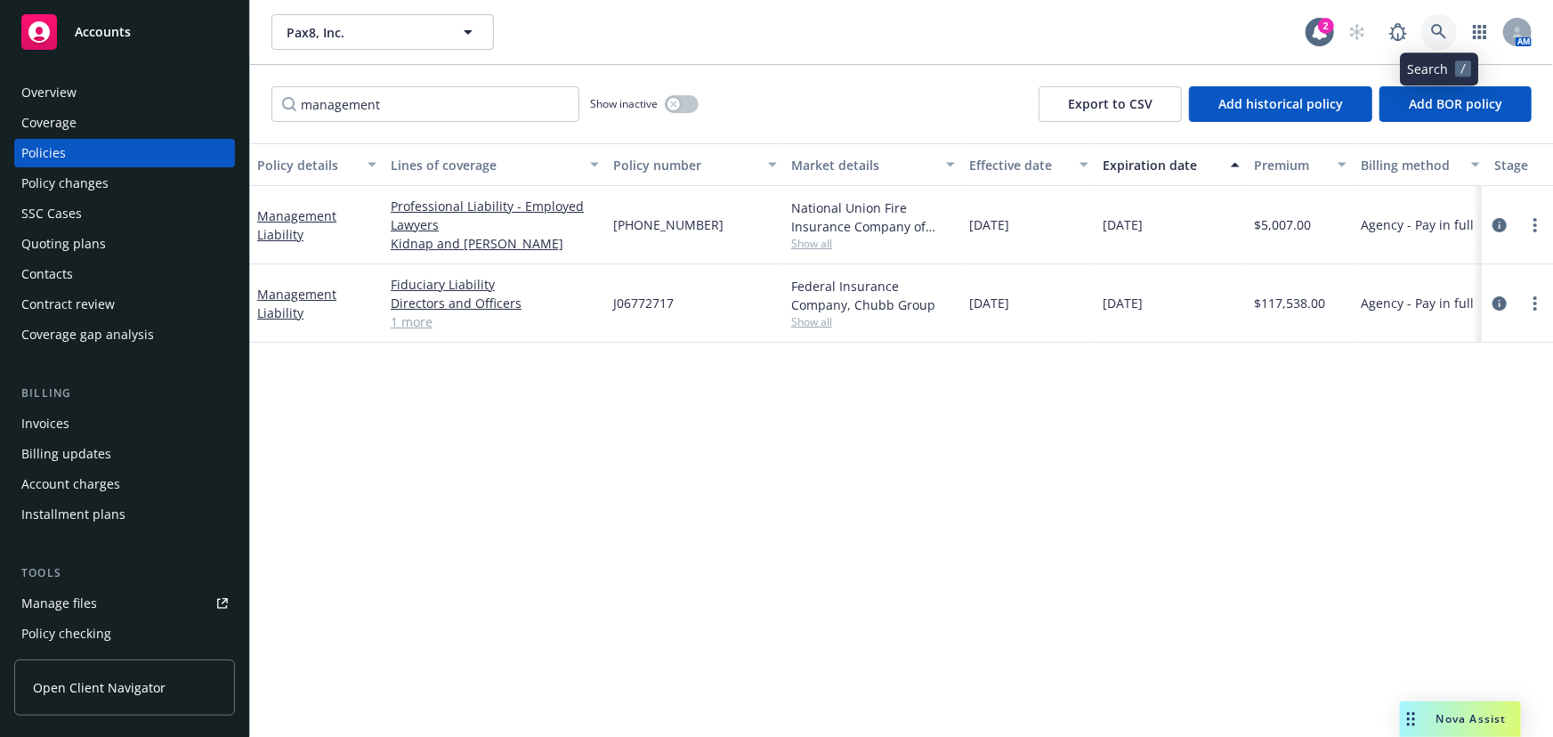
click at [1453, 34] on link at bounding box center [1439, 32] width 36 height 36
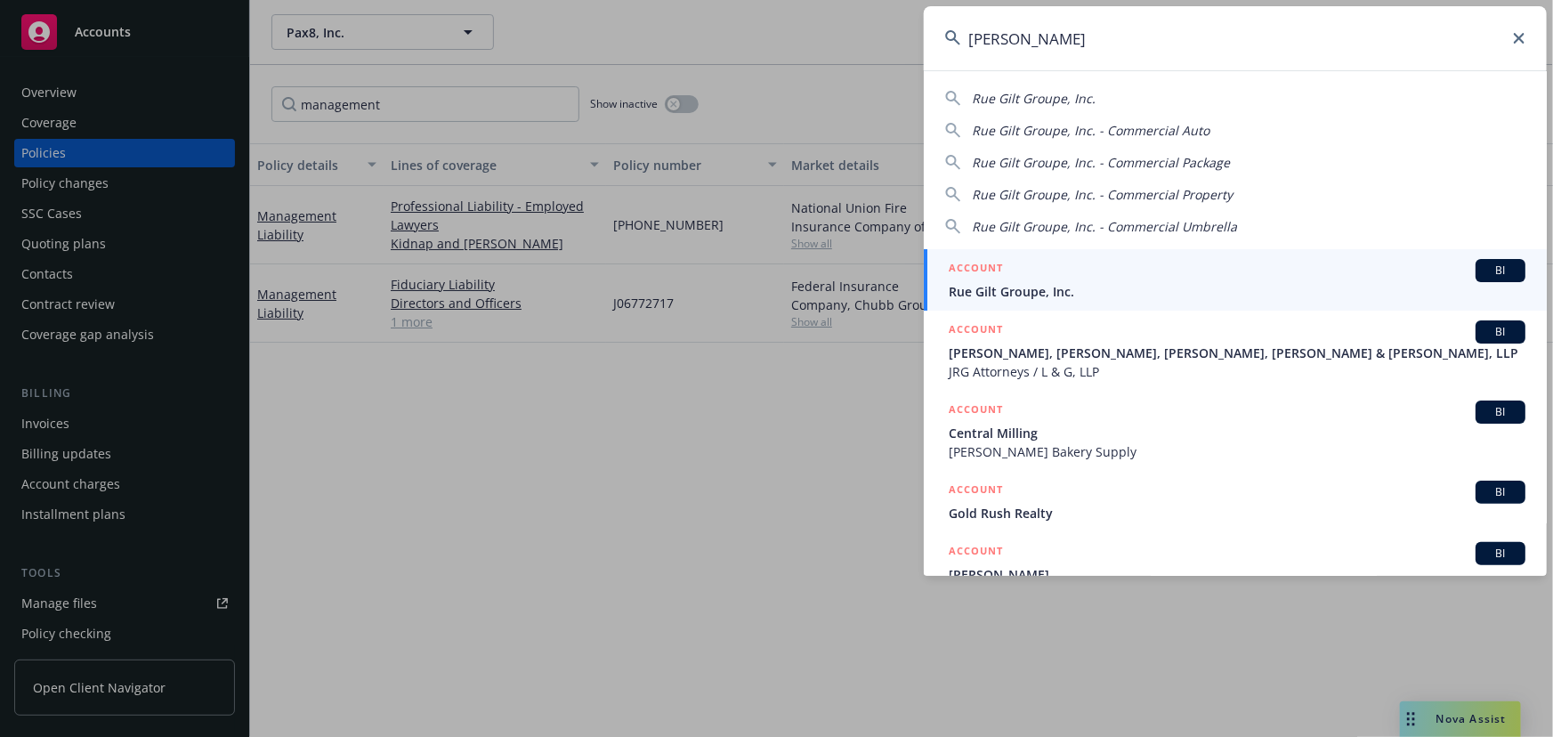
type input "rue gil"
click at [1071, 269] on div "ACCOUNT BI" at bounding box center [1237, 270] width 577 height 23
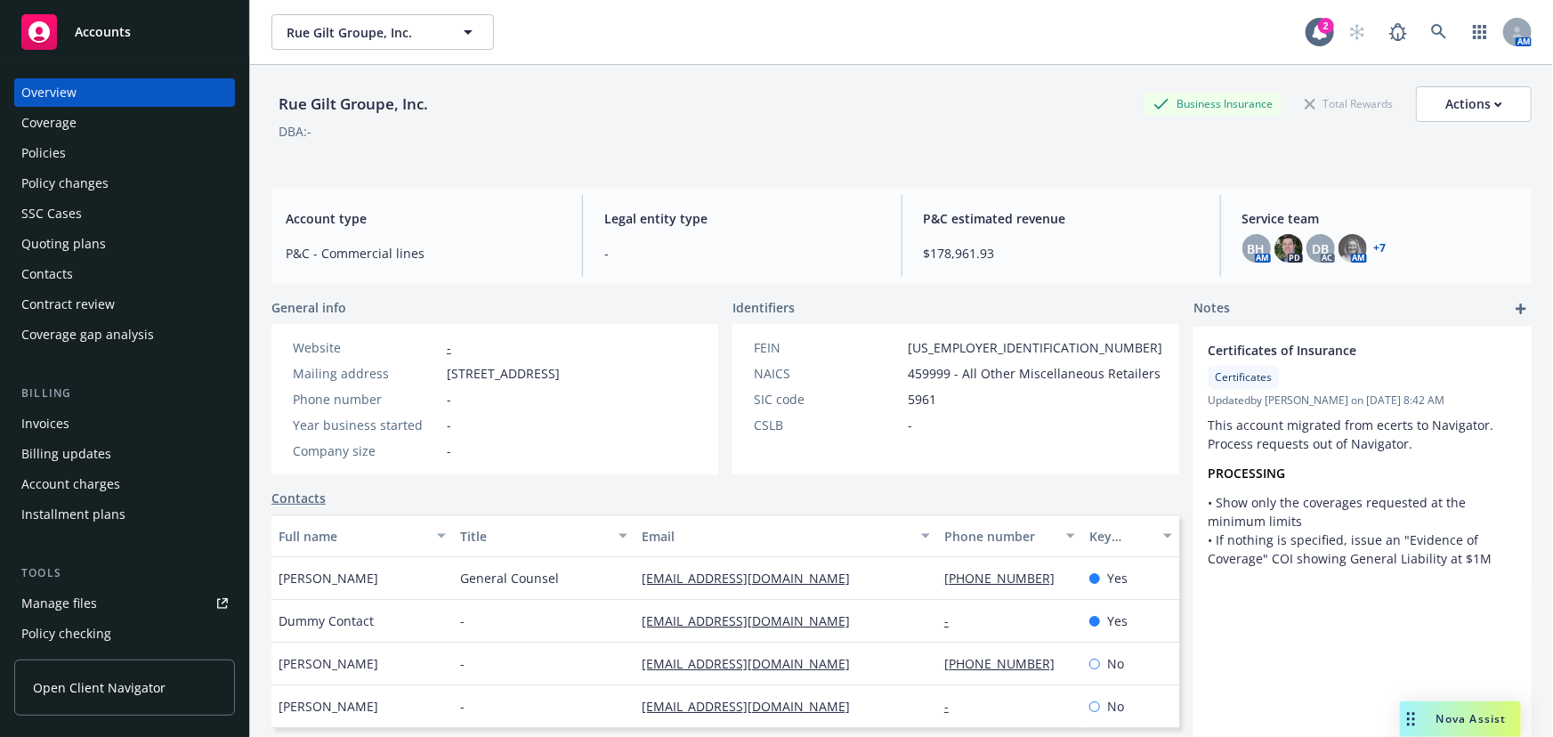
click at [179, 215] on div "SSC Cases" at bounding box center [124, 213] width 207 height 28
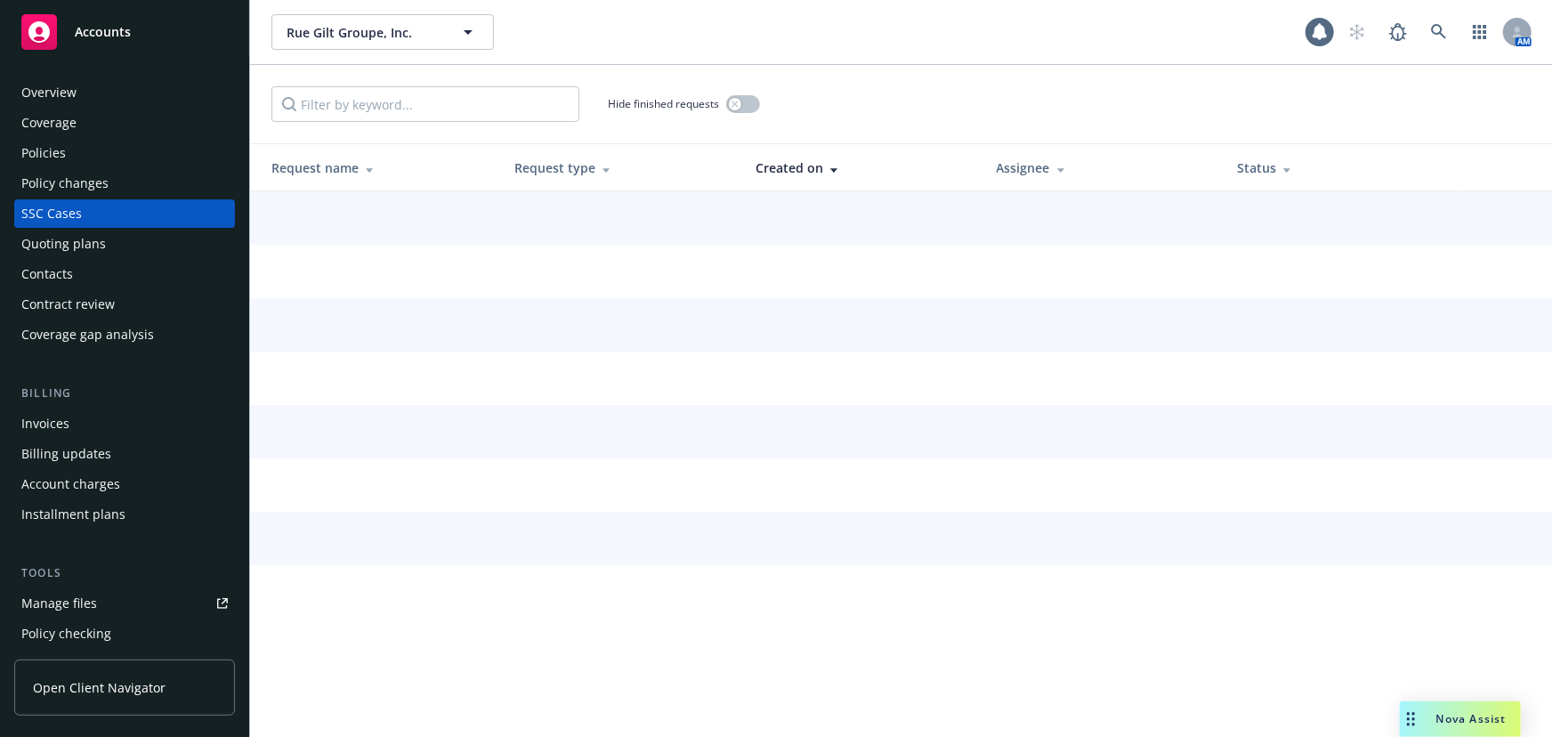
click at [139, 239] on div "Quoting plans" at bounding box center [124, 244] width 207 height 28
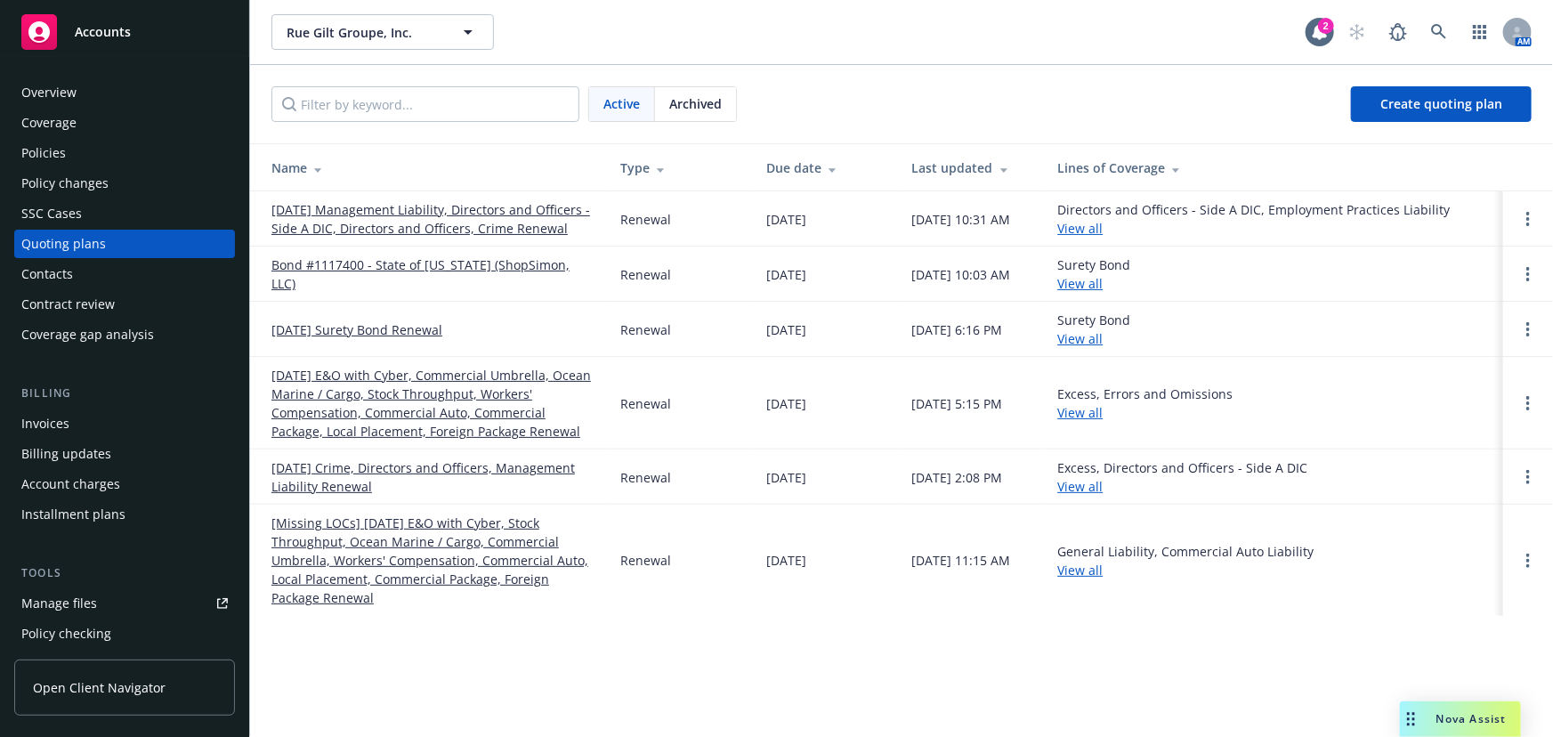
click at [561, 223] on link "[DATE] Management Liability, Directors and Officers - Side A DIC, Directors and…" at bounding box center [431, 218] width 320 height 37
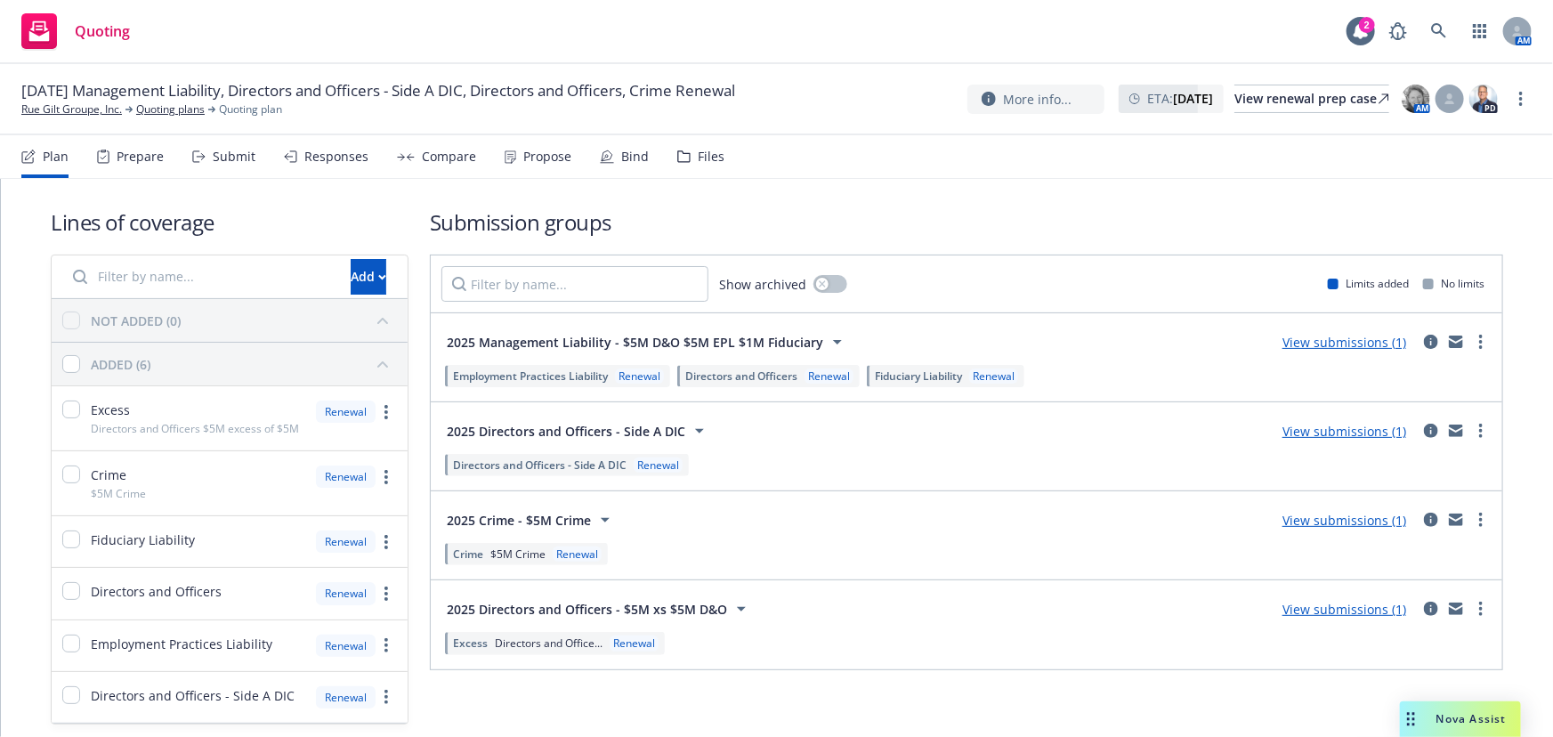
click at [682, 152] on icon at bounding box center [684, 156] width 12 height 11
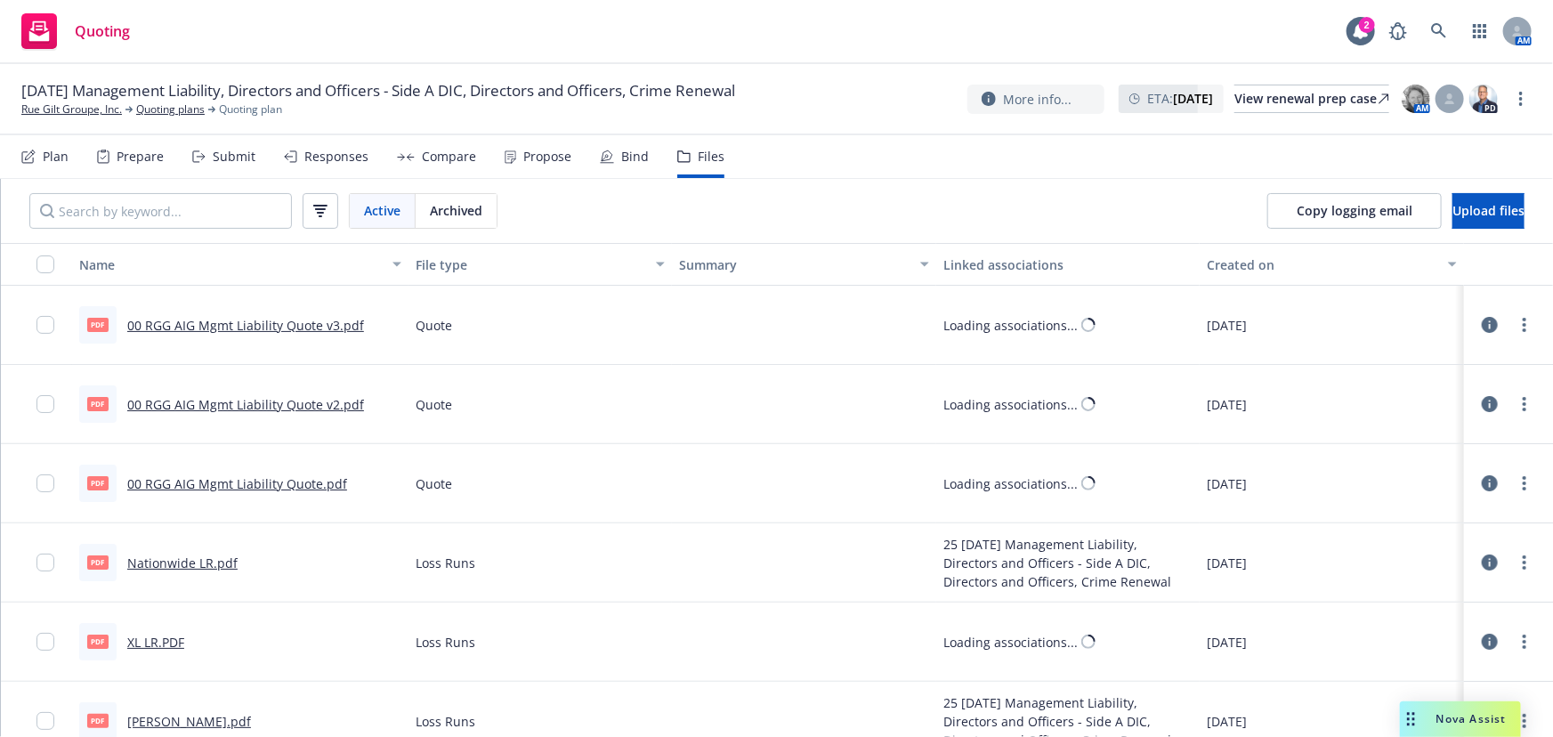
click at [237, 155] on div "Submit" at bounding box center [234, 157] width 43 height 14
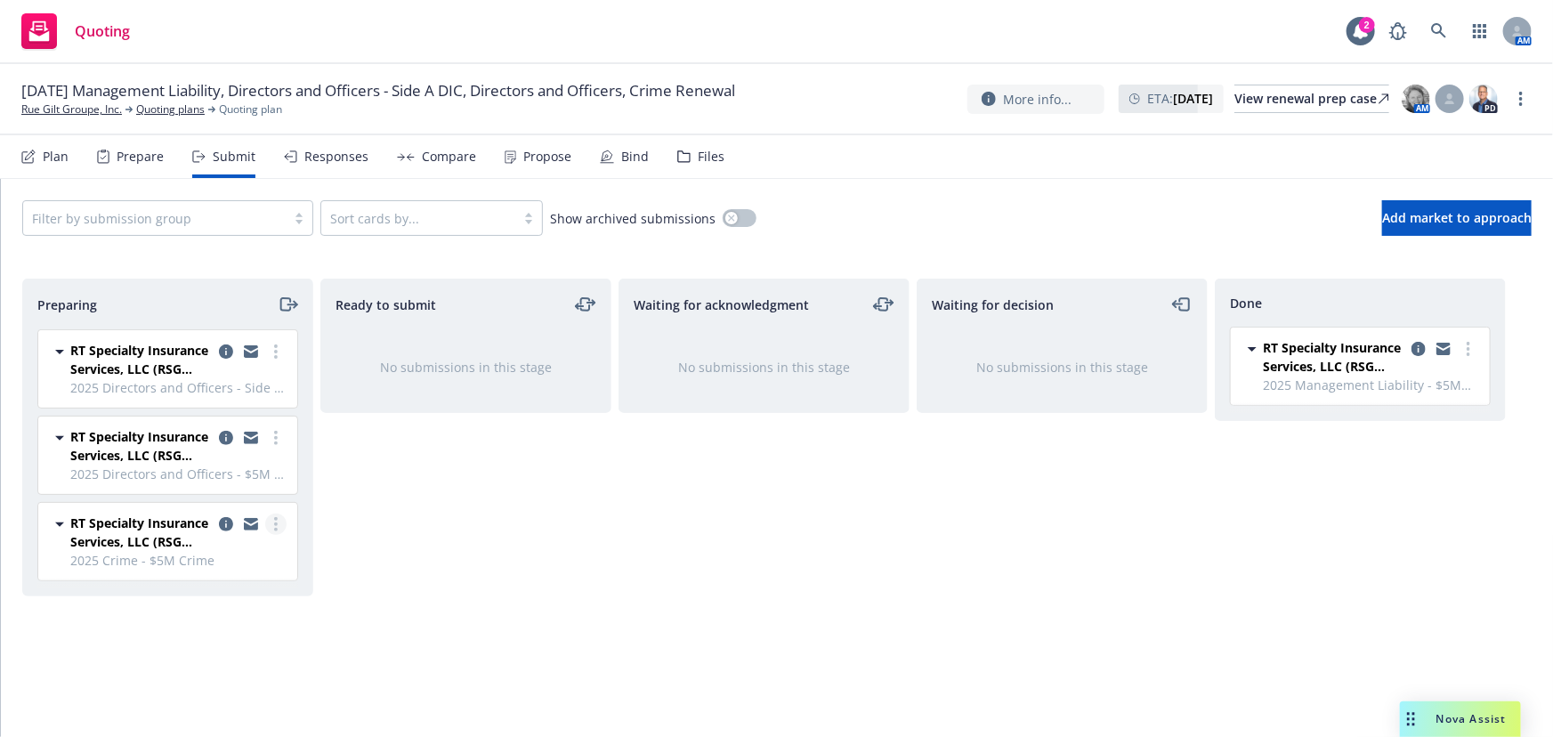
click at [271, 523] on link "more" at bounding box center [275, 524] width 21 height 21
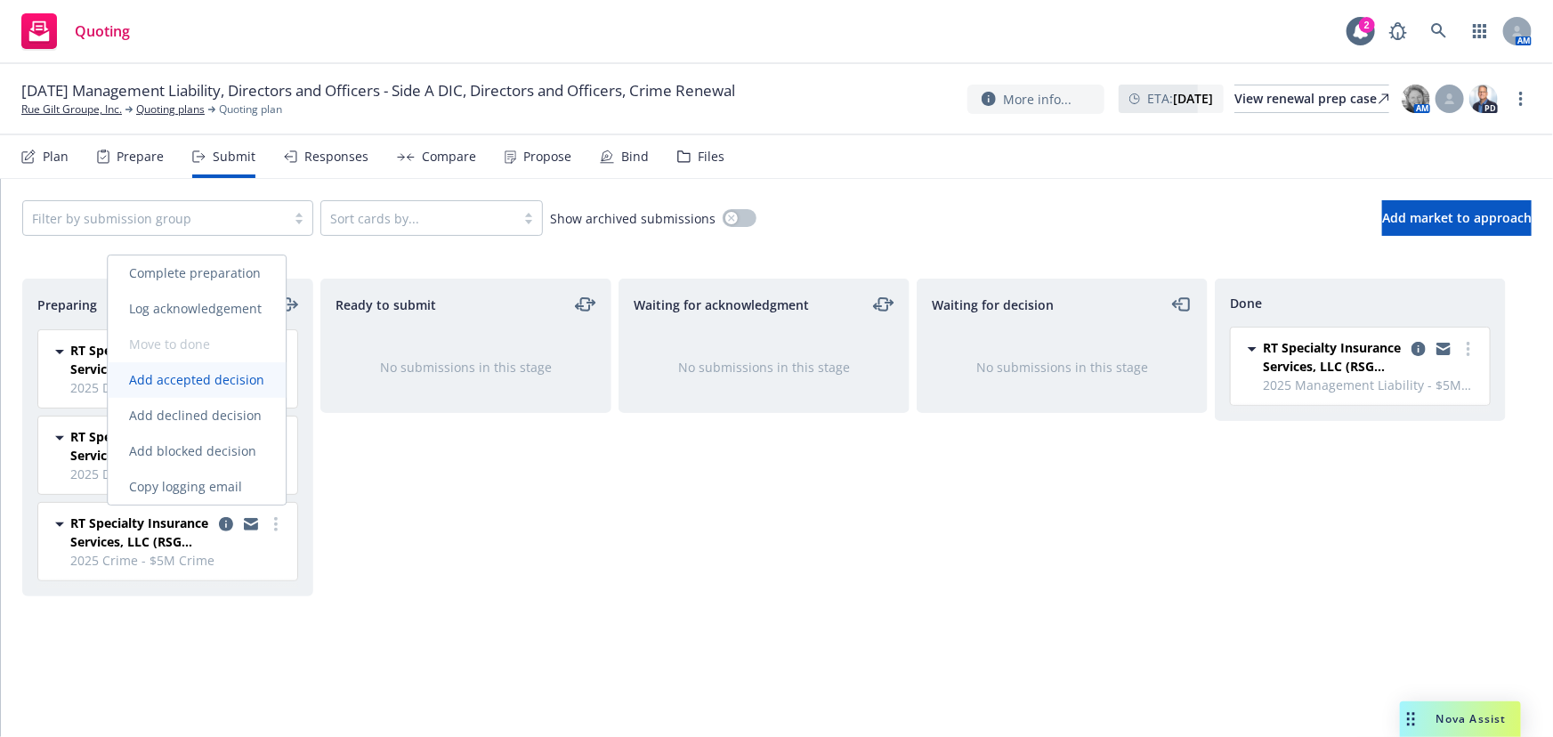
click at [233, 382] on span "Add accepted decision" at bounding box center [197, 379] width 178 height 17
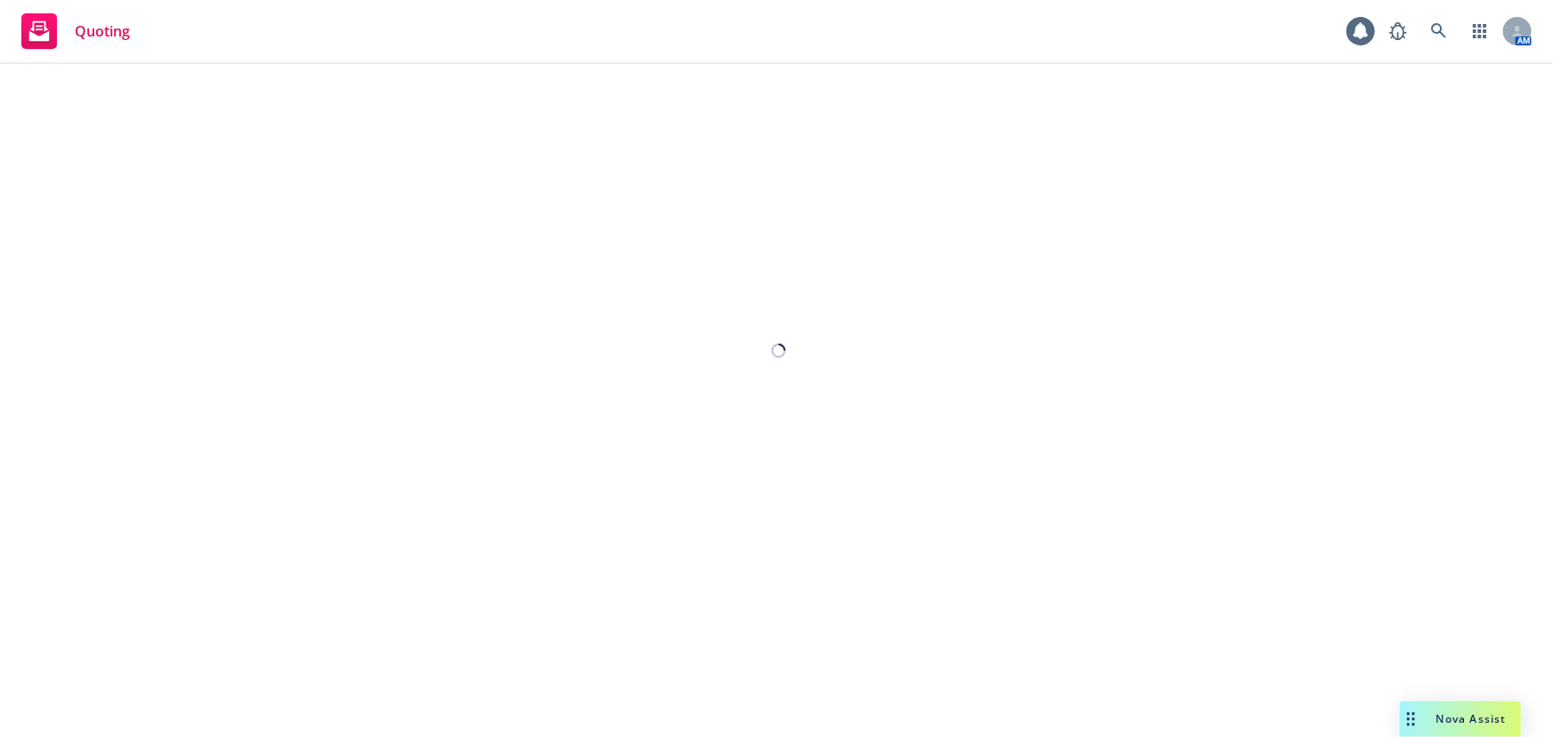
select select "12"
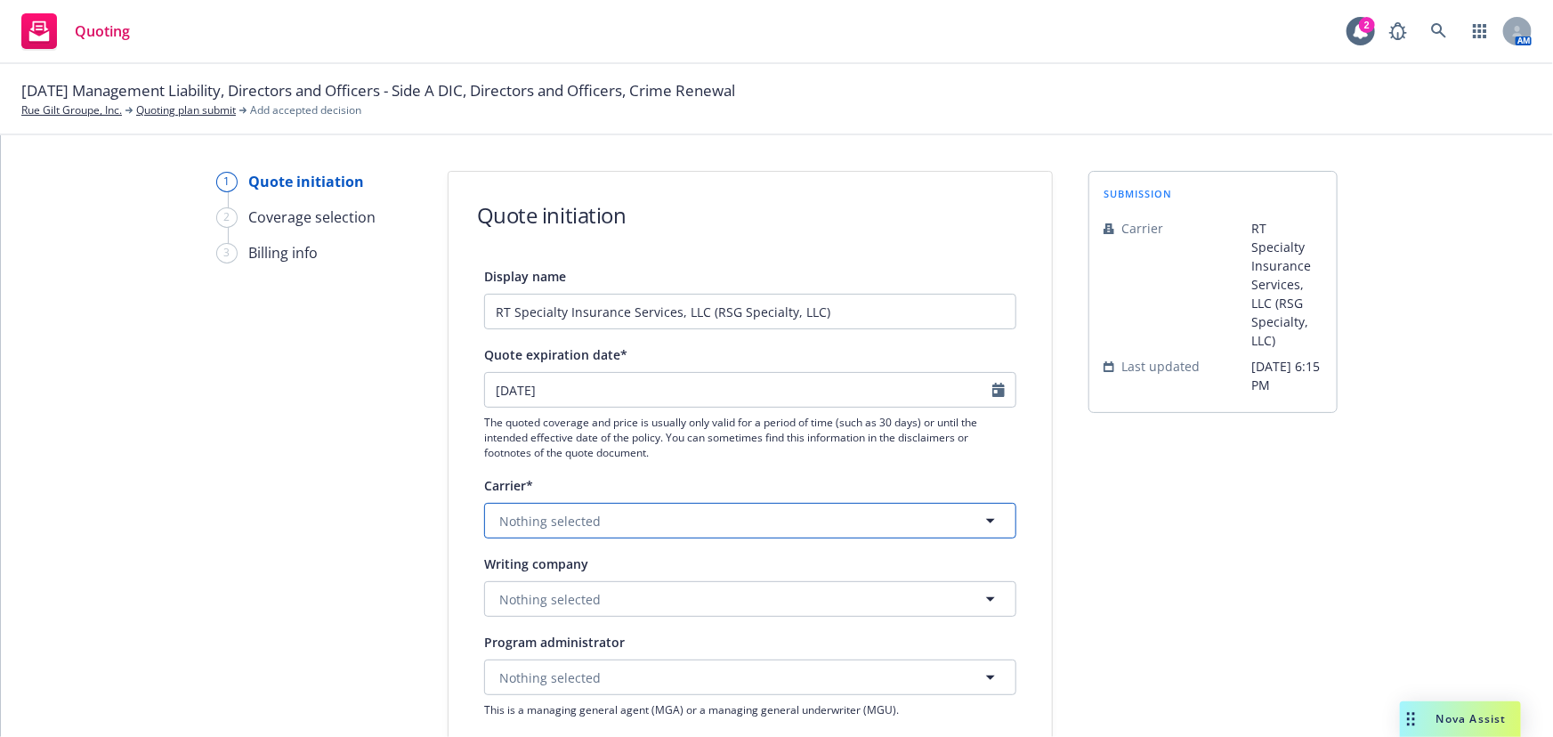
click at [731, 518] on button "Nothing selected" at bounding box center [750, 521] width 532 height 36
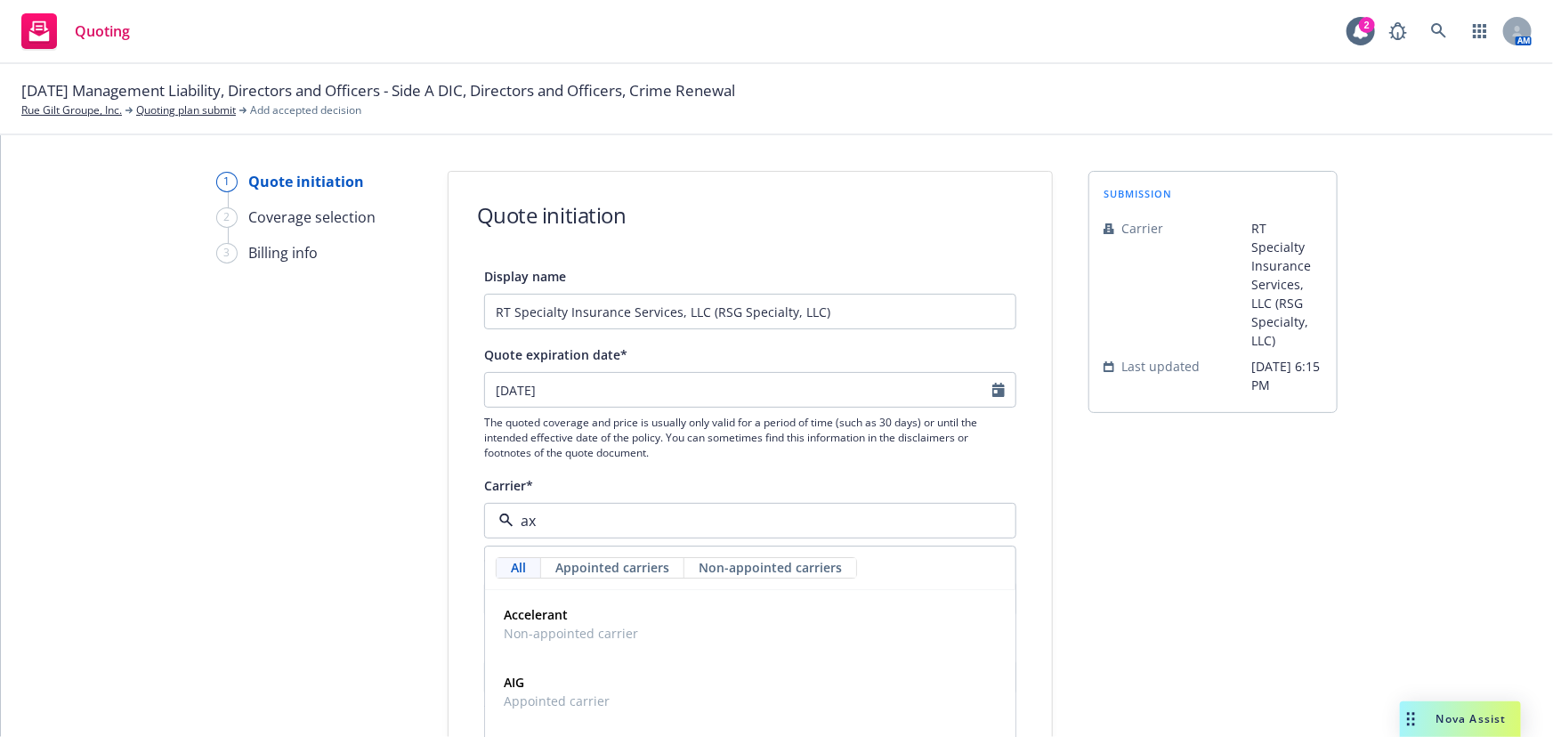
type input "axa"
click at [682, 612] on div "AXA XL Appointed carrier" at bounding box center [750, 625] width 507 height 45
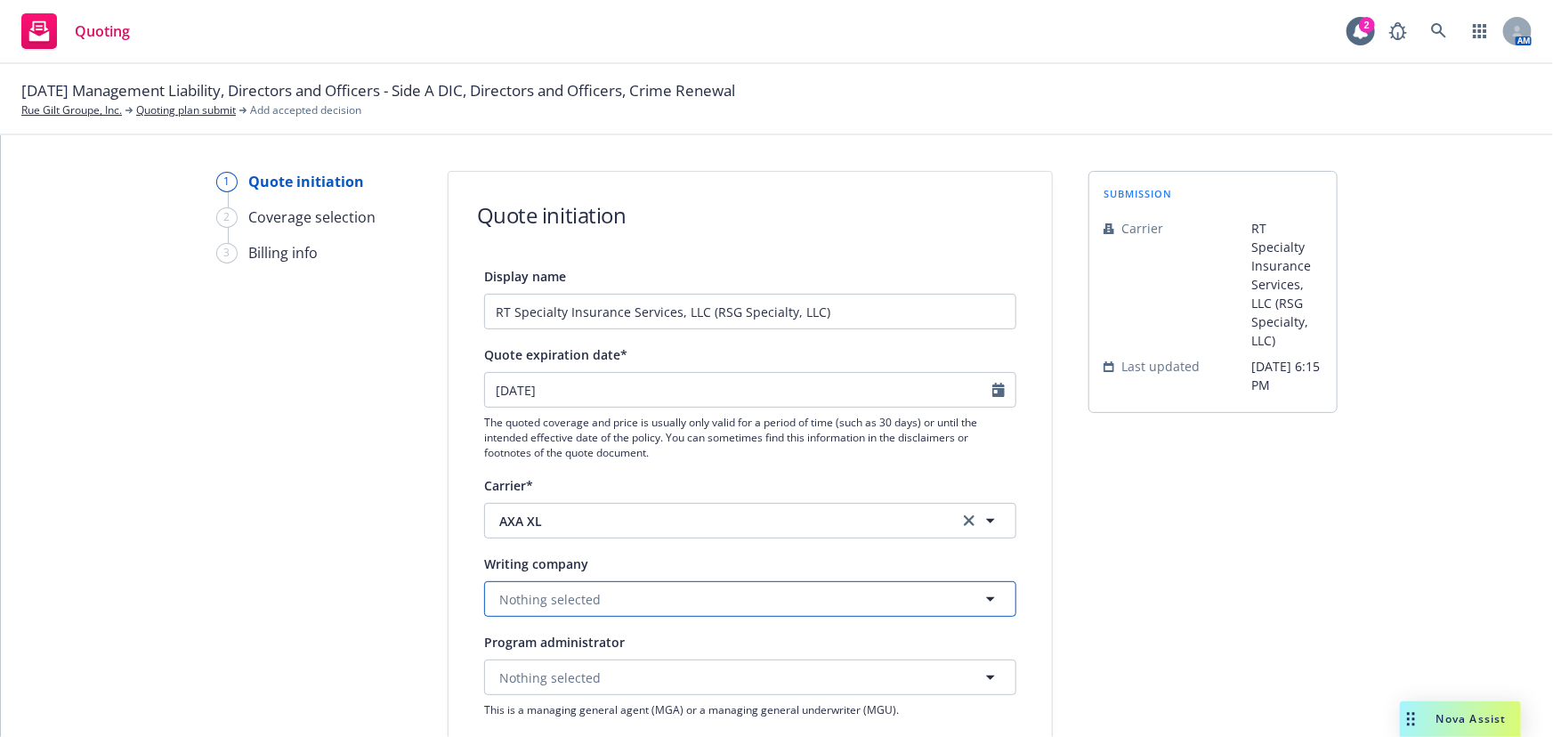
click at [676, 594] on button "Nothing selected" at bounding box center [750, 599] width 532 height 36
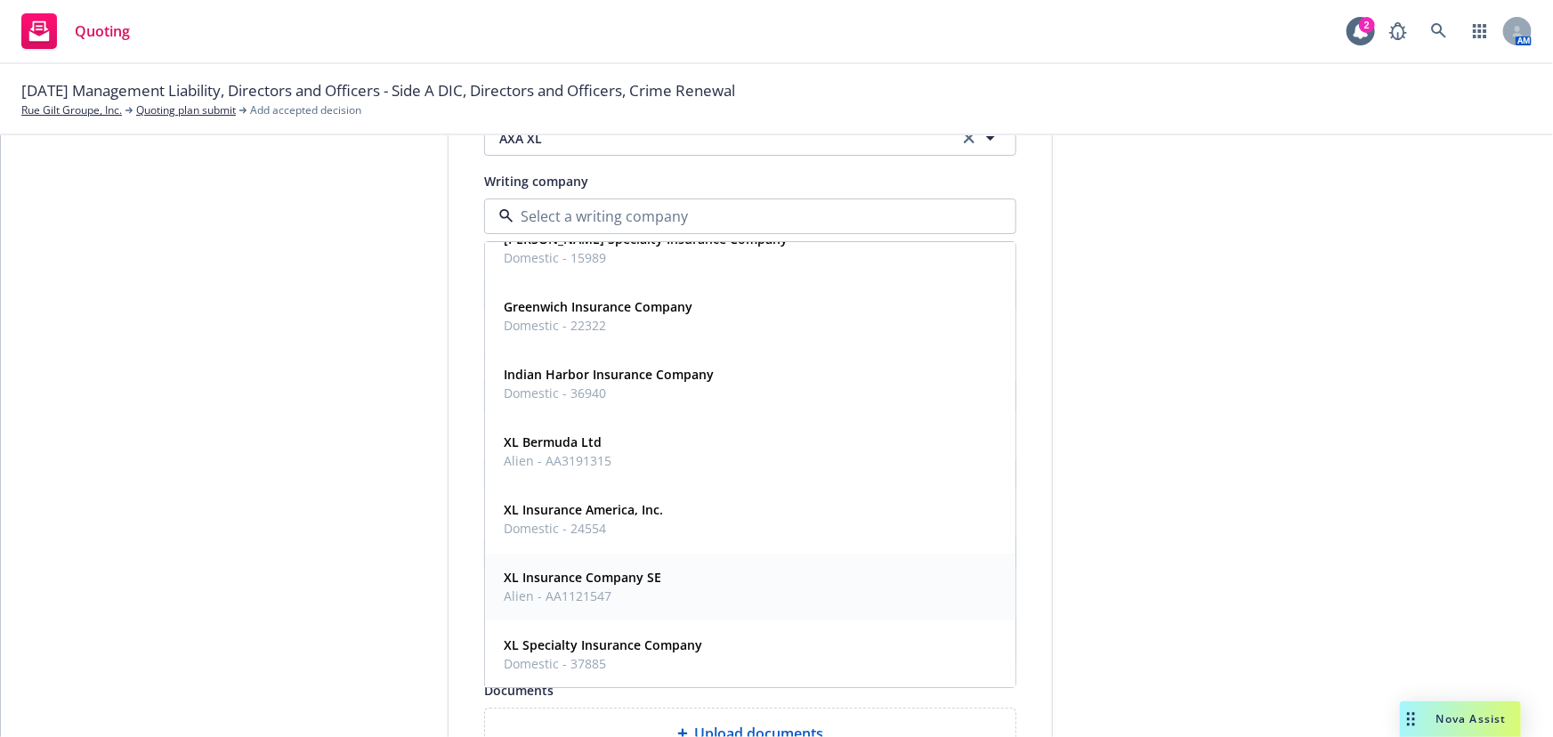
scroll to position [566, 0]
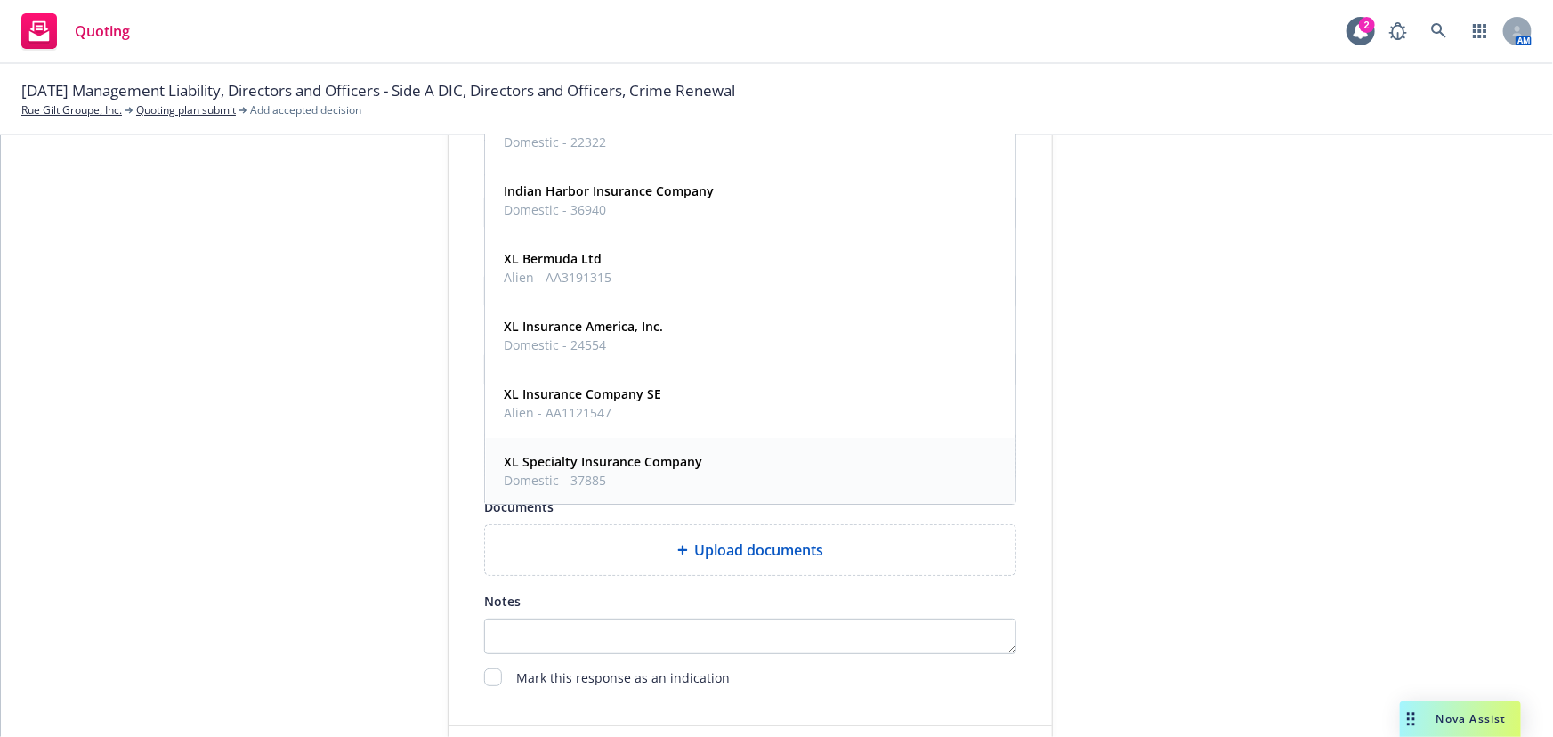
click at [737, 446] on div "XL Specialty Insurance Company Domestic - 37885" at bounding box center [750, 472] width 529 height 66
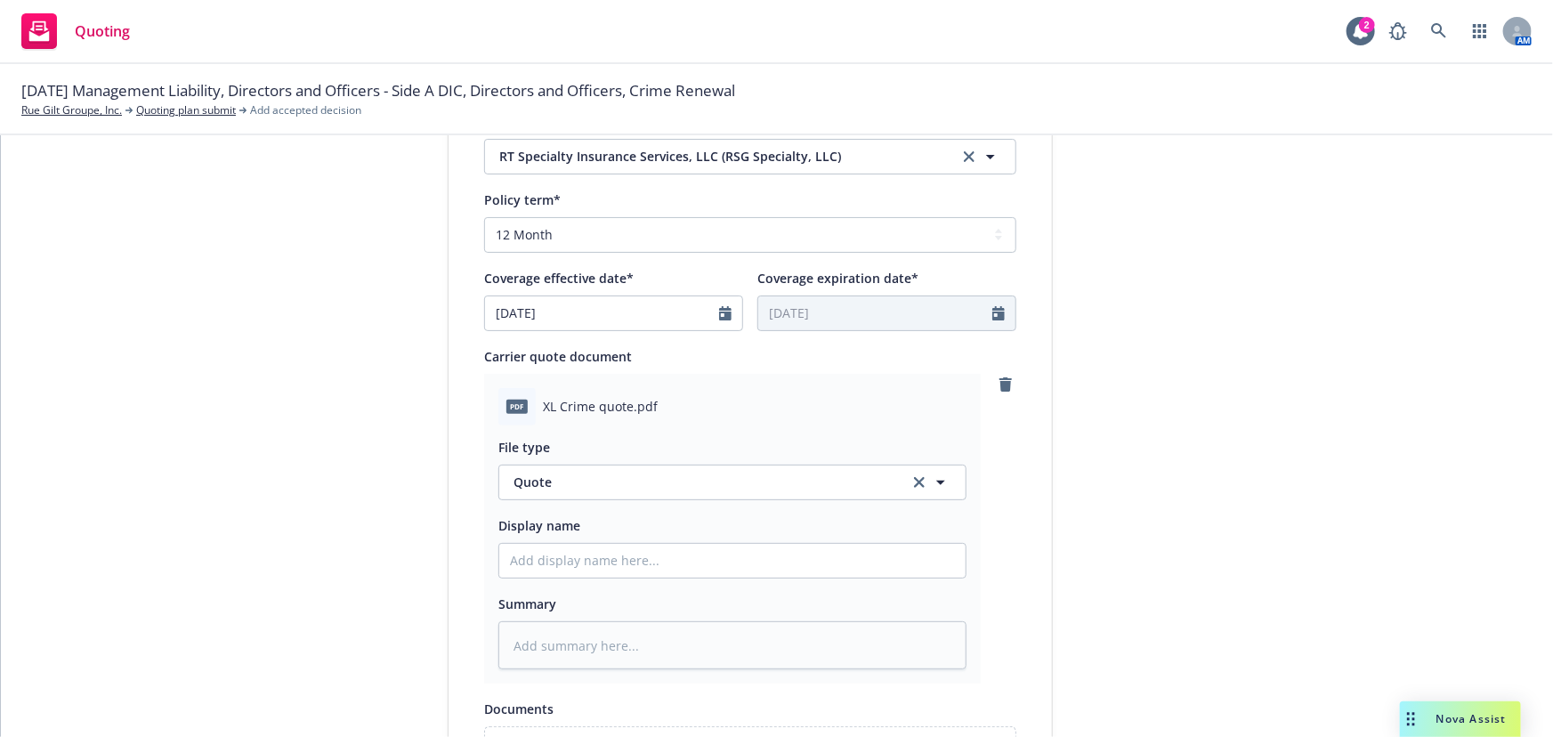
scroll to position [728, 0]
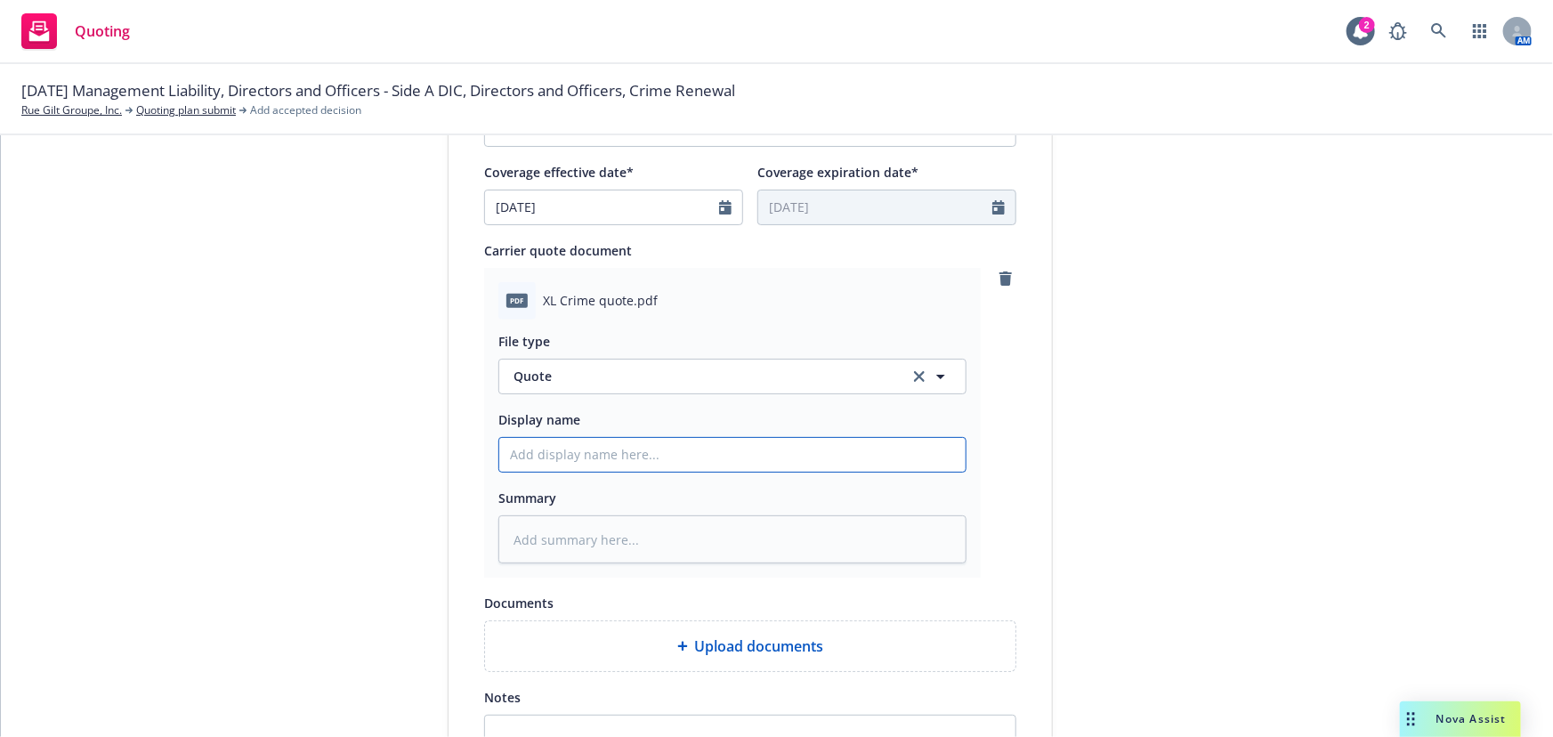
click at [867, 461] on input "Display name" at bounding box center [732, 455] width 466 height 34
type textarea "x"
type input "R"
type textarea "x"
type input "RG"
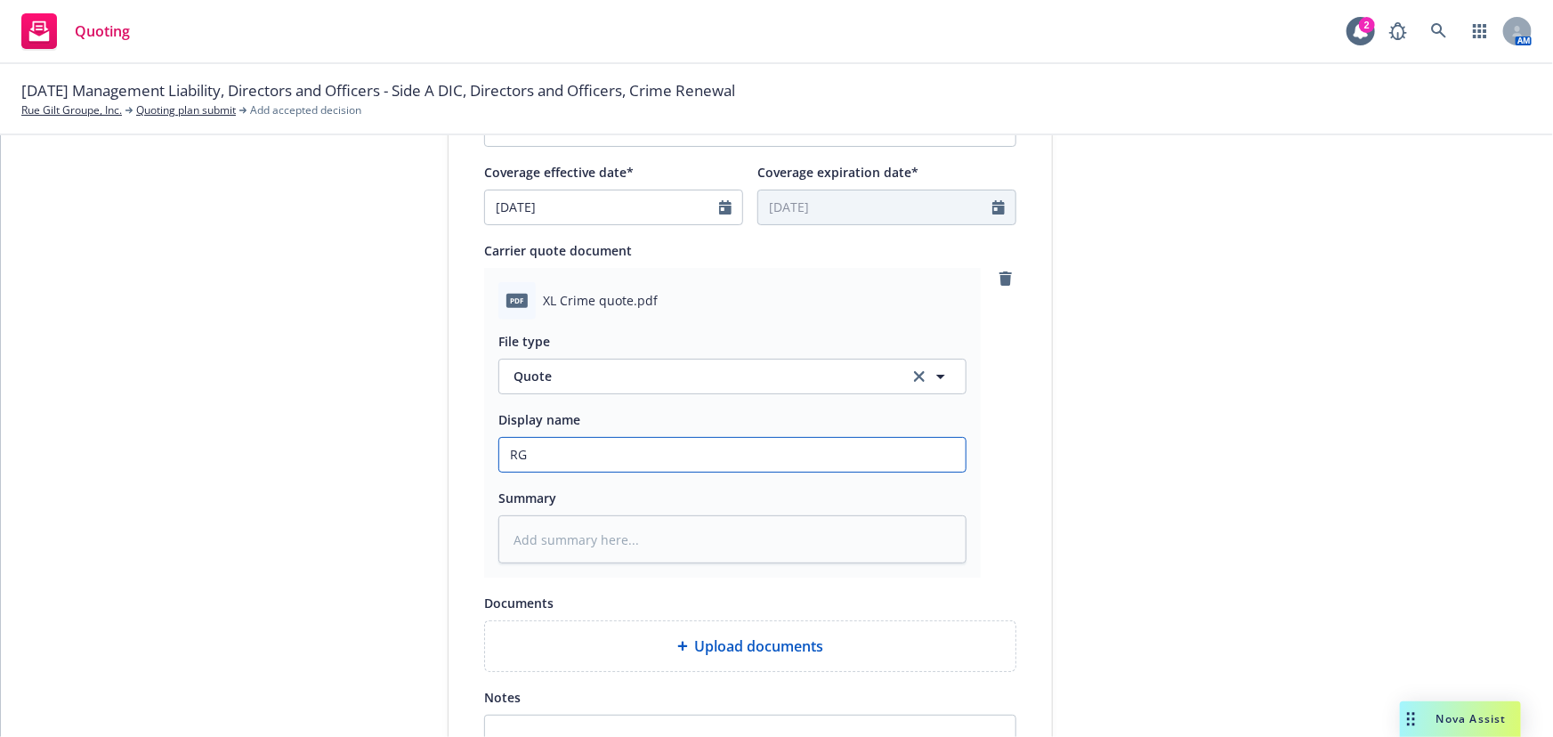
type textarea "x"
type input "RGG"
type textarea "x"
type input "RGG"
click at [641, 383] on span "Quote" at bounding box center [701, 376] width 375 height 19
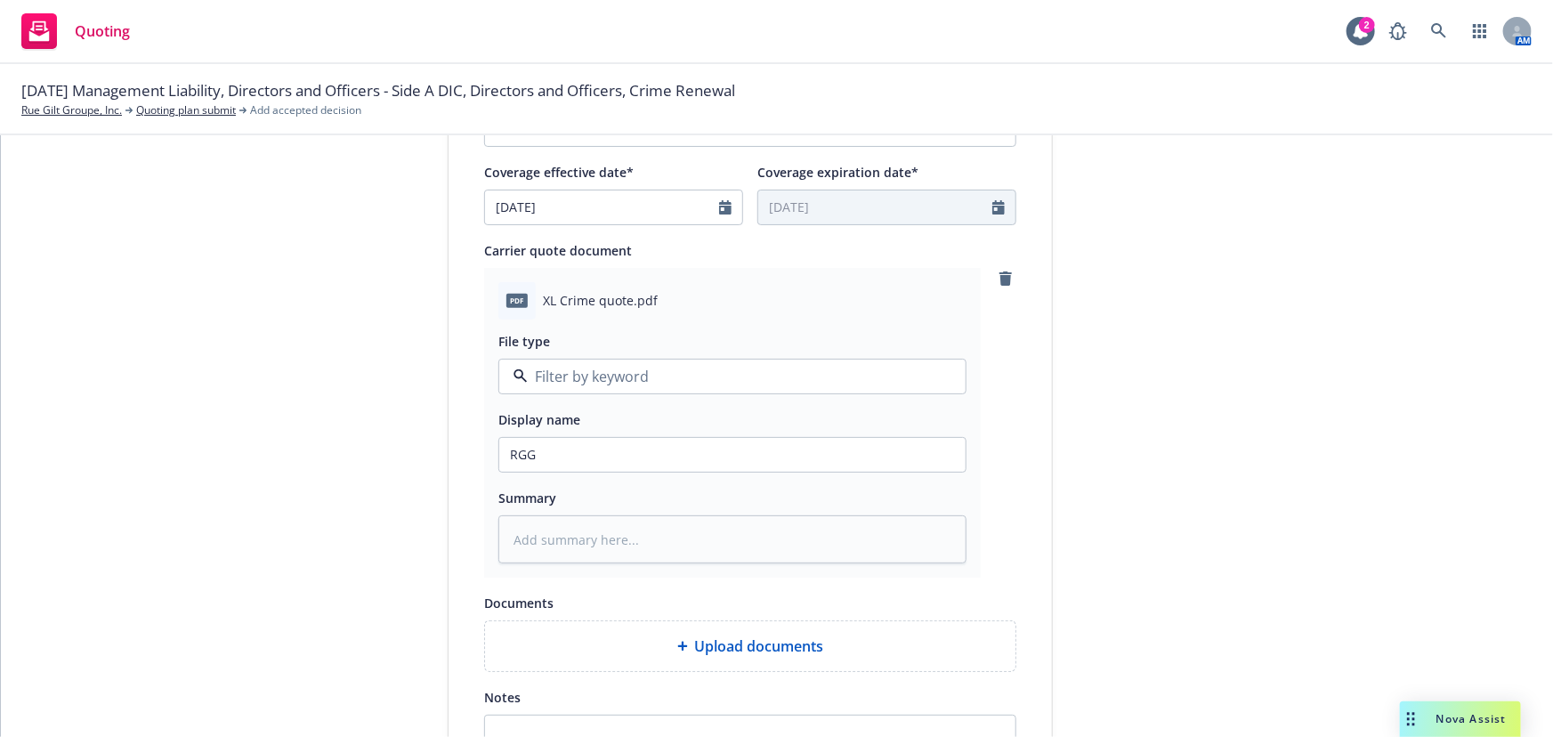
click at [344, 417] on div "1 Quote initiation 2 Coverage selection 3 Billing info" at bounding box center [314, 169] width 196 height 1452
click at [650, 448] on input "RGG" at bounding box center [732, 455] width 466 height 34
type textarea "x"
type input "RGG $"
type textarea "x"
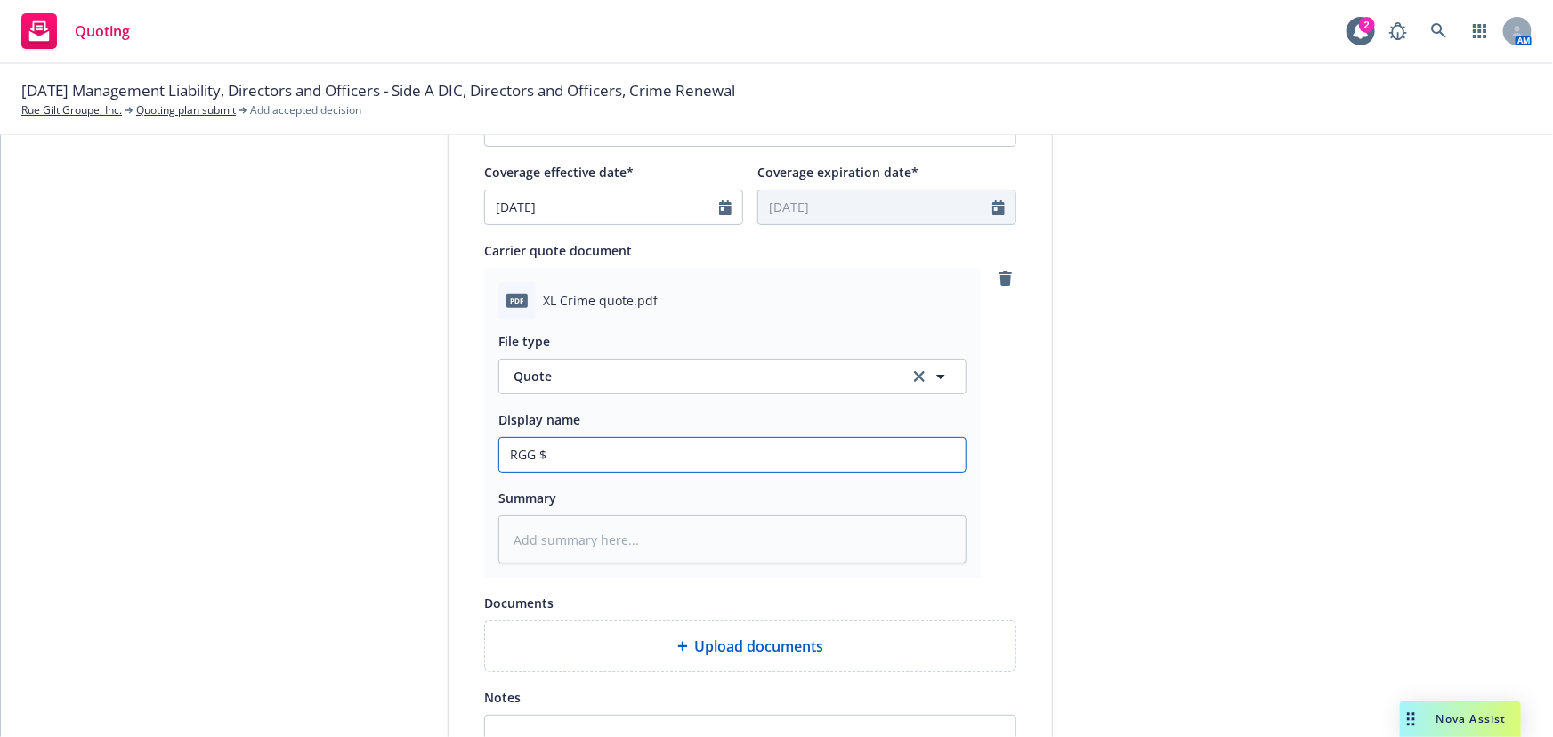
type input "RGG $%"
type textarea "x"
type input "RGG $%M"
type textarea "x"
type input "RGG $%"
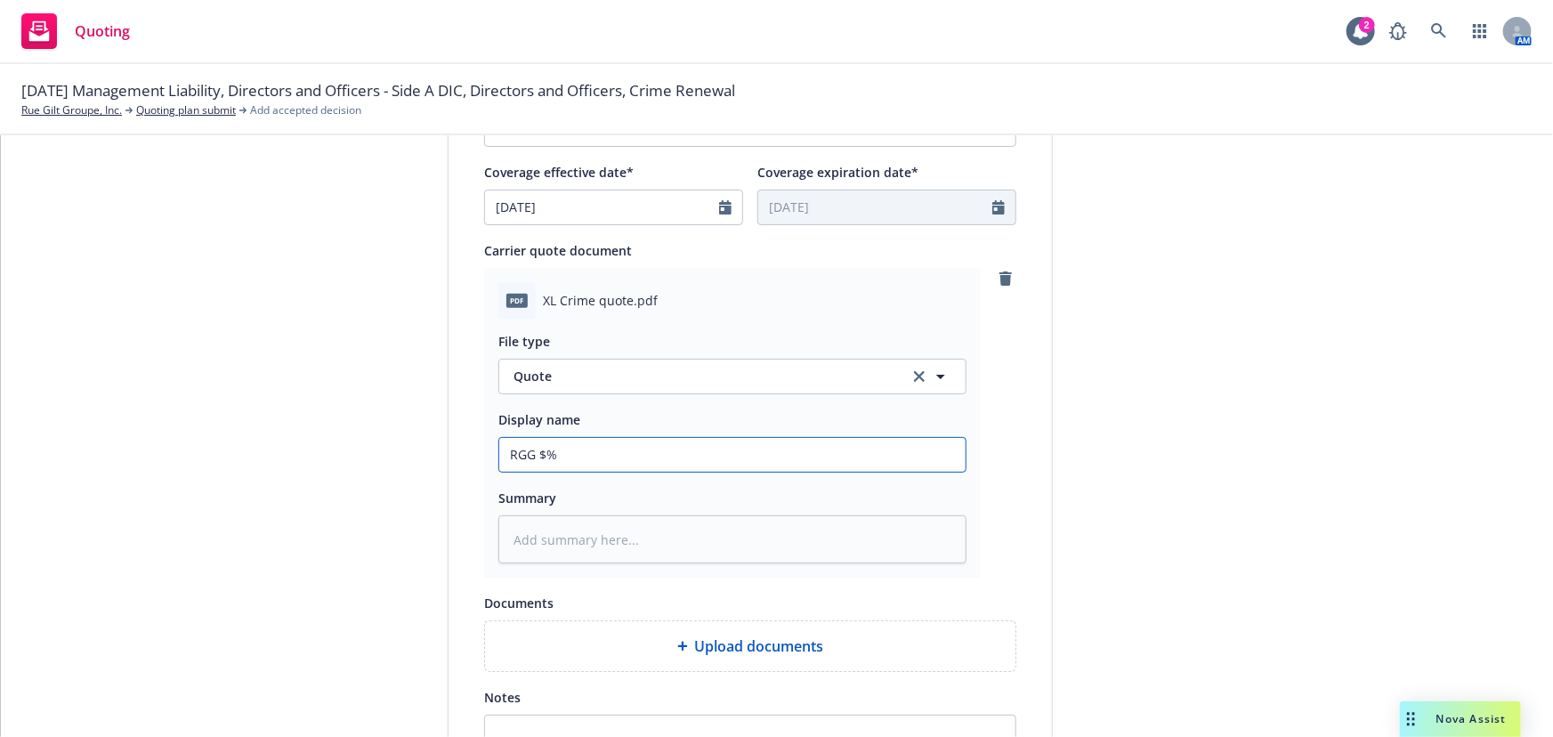
type textarea "x"
type input "RGG $"
type textarea "x"
type input "RGG"
type textarea "x"
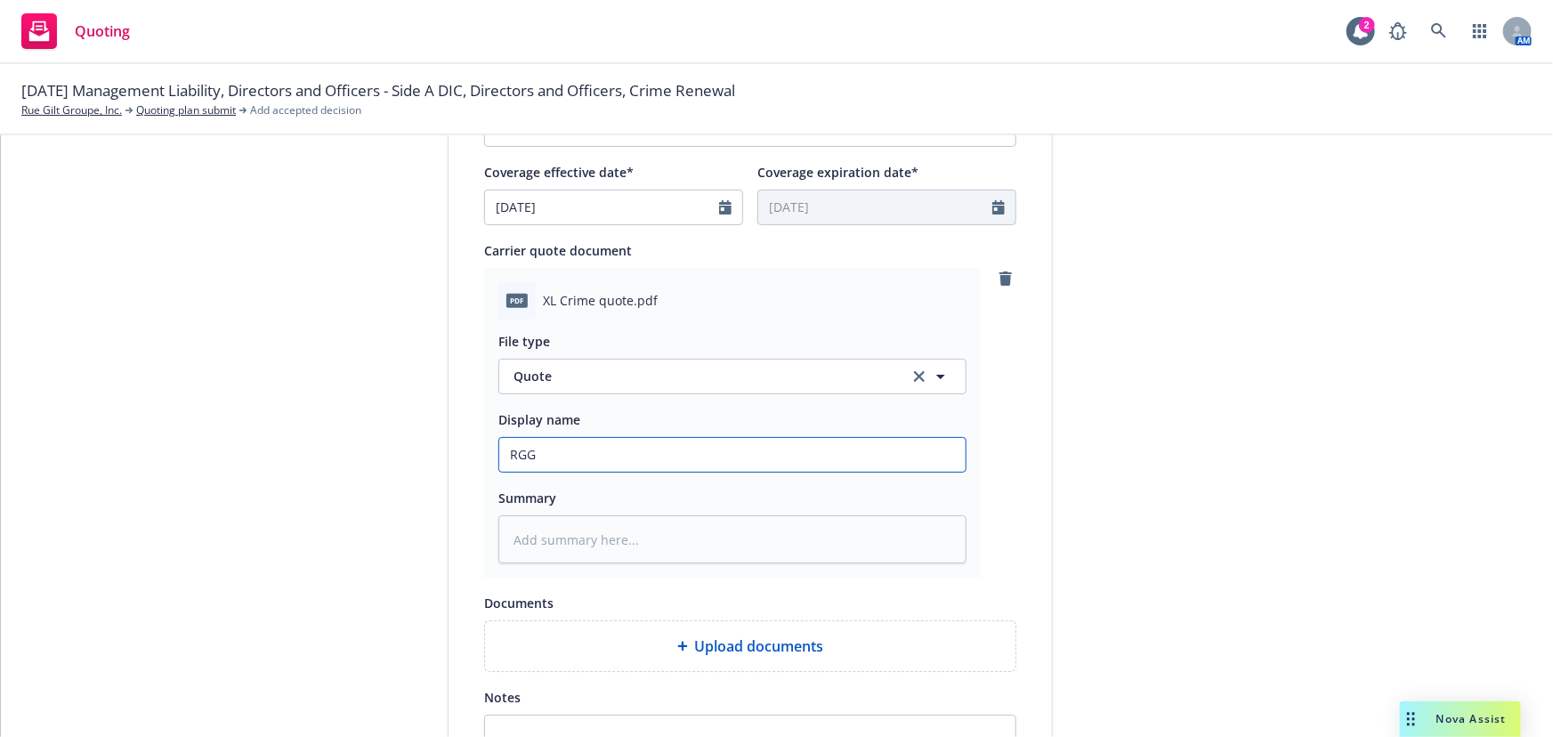
type input "RGG A"
type textarea "x"
type input "RGG AX"
type textarea "x"
type input "RGG AXA"
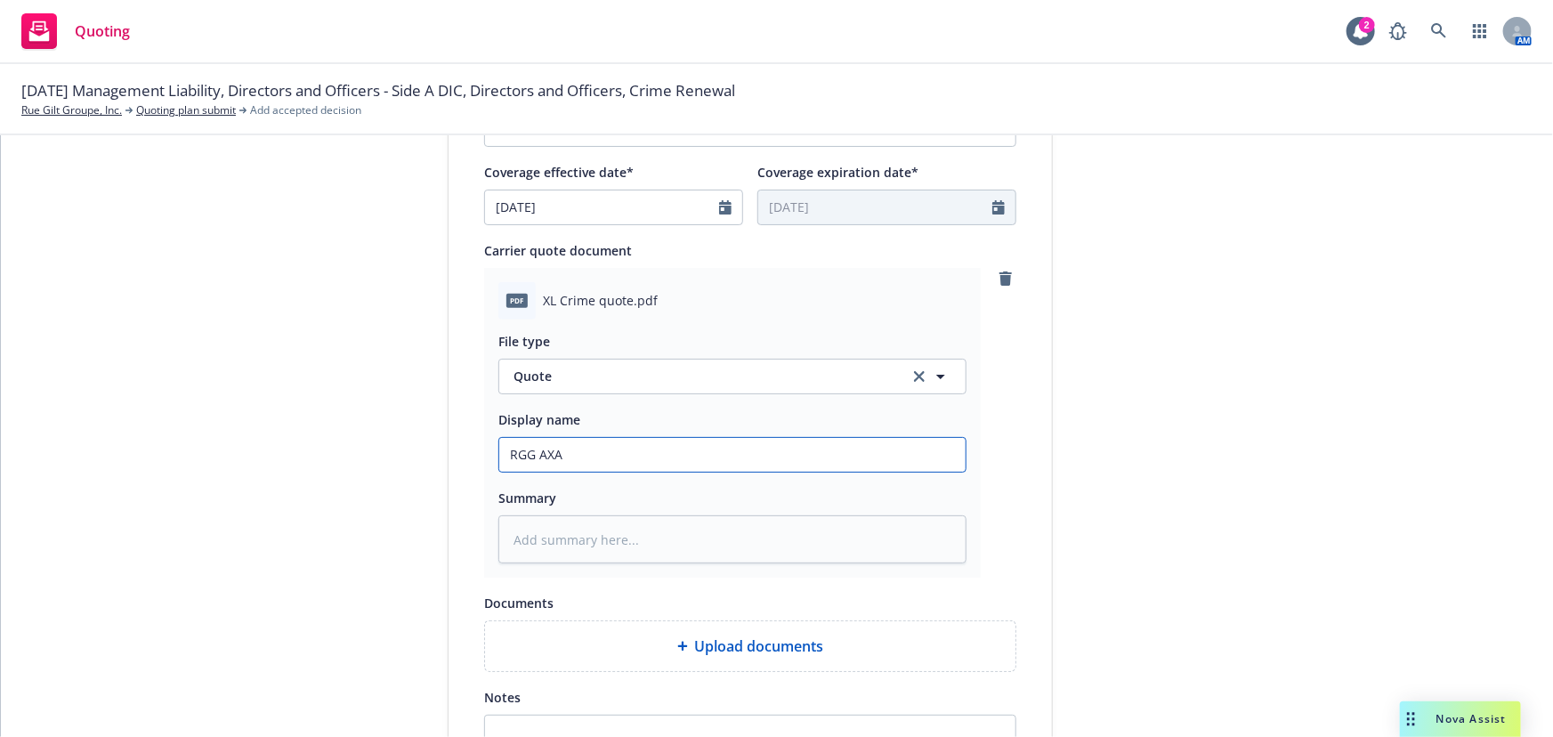
type textarea "x"
type input "RGG AXAL"
type textarea "x"
type input "RGG AXAL"
type textarea "x"
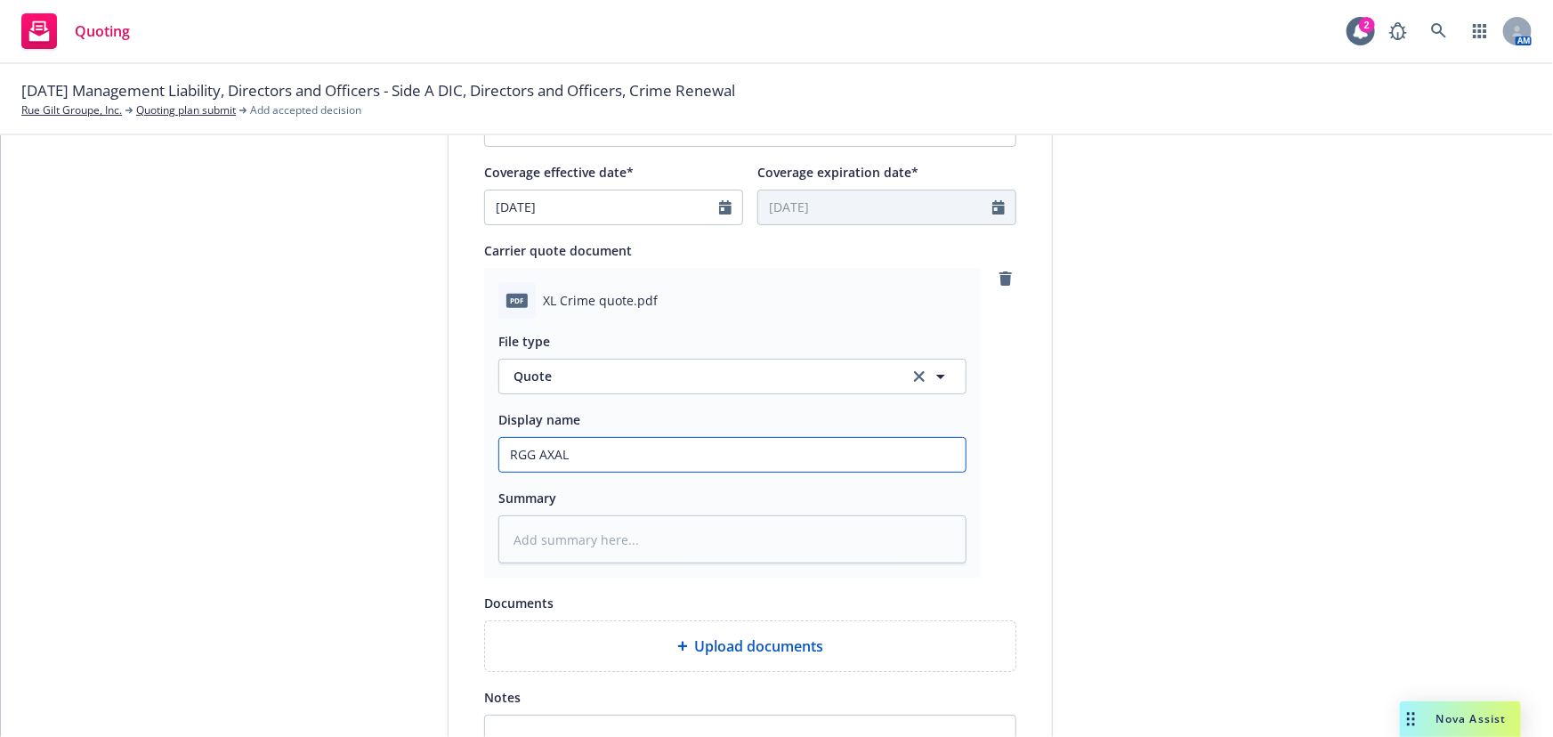
type input "RGG AXAL"
type textarea "x"
type input "RGG AXA"
type textarea "x"
type input "RGG AXA"
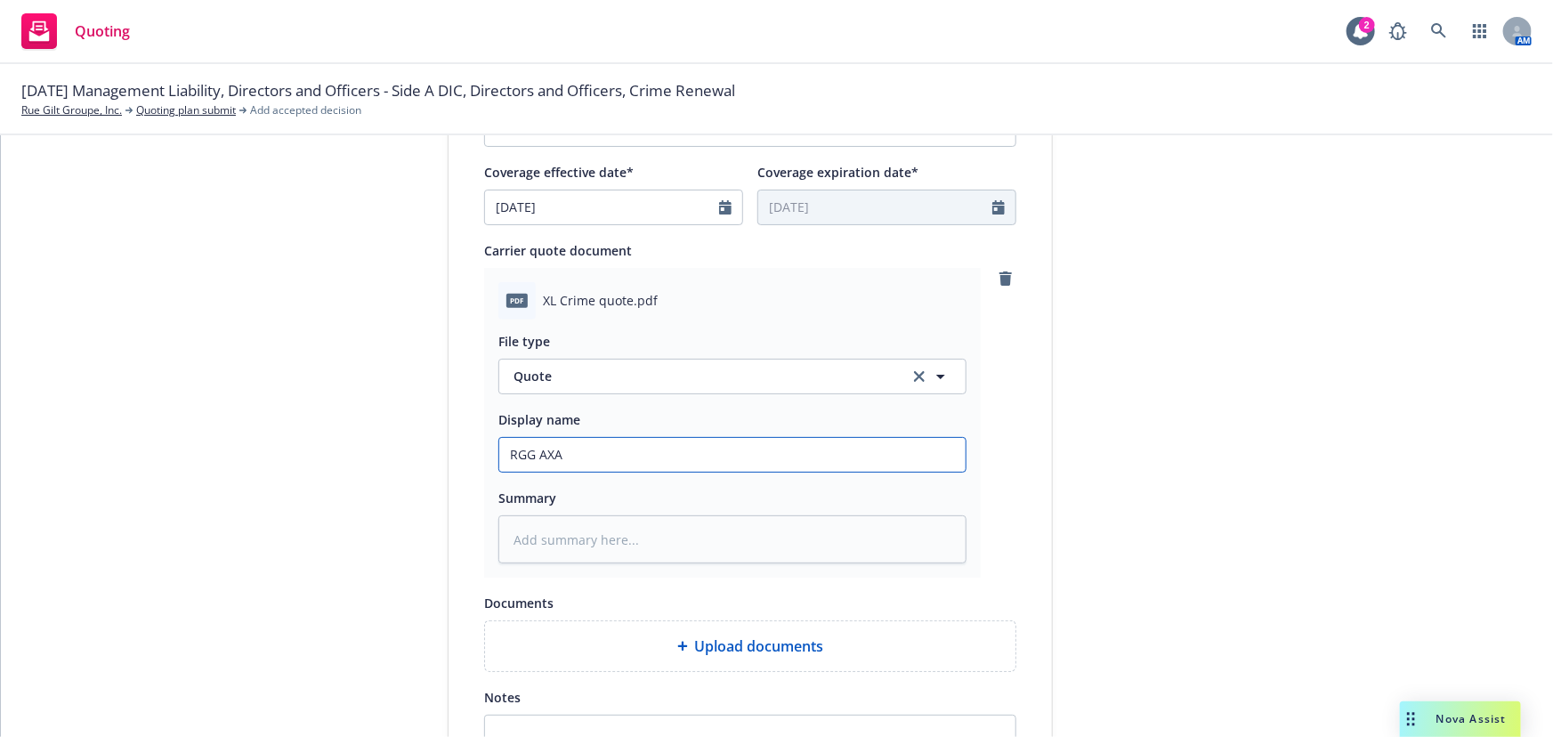
type textarea "x"
type input "RGG AXA XL"
type textarea "x"
type input "RGG AXA XL"
type textarea "x"
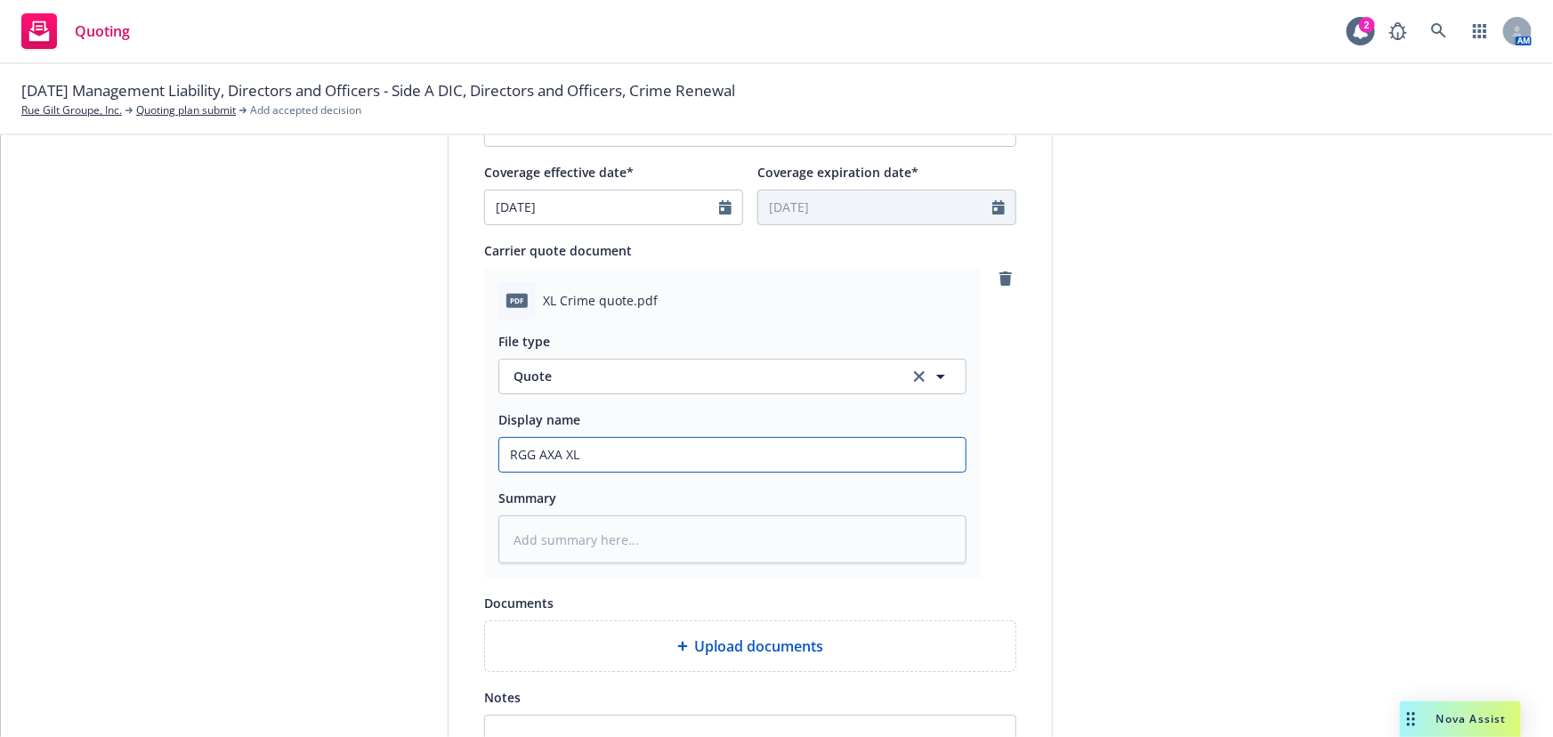
type input "RGG AXA XL $"
type textarea "x"
type input "RGG AXA XL $5"
type textarea "x"
type input "RGG AXA XL $5M"
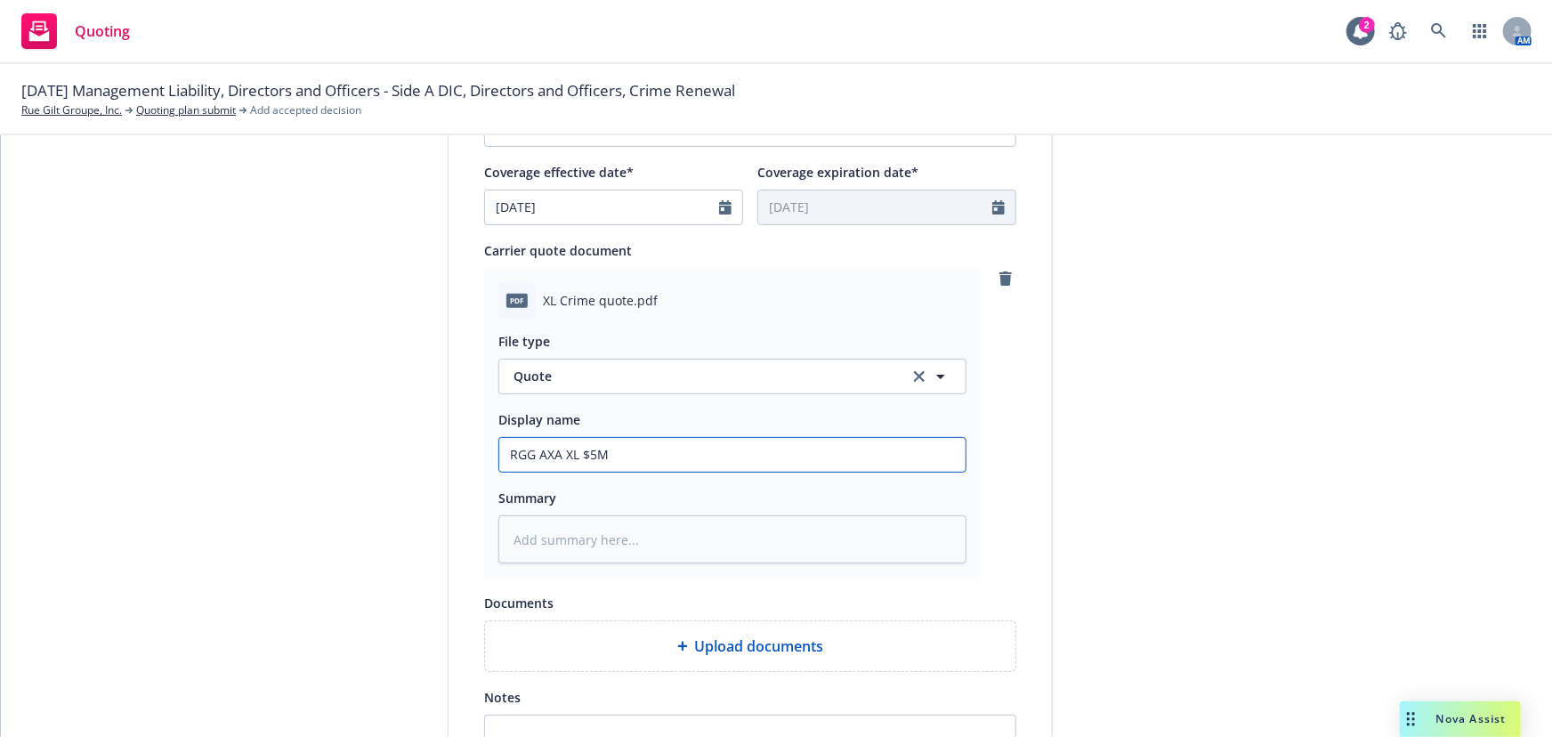
type textarea "x"
type input "RGG AXA XL $5M"
type textarea "x"
type input "RGG AXA XL $5M C"
type textarea "x"
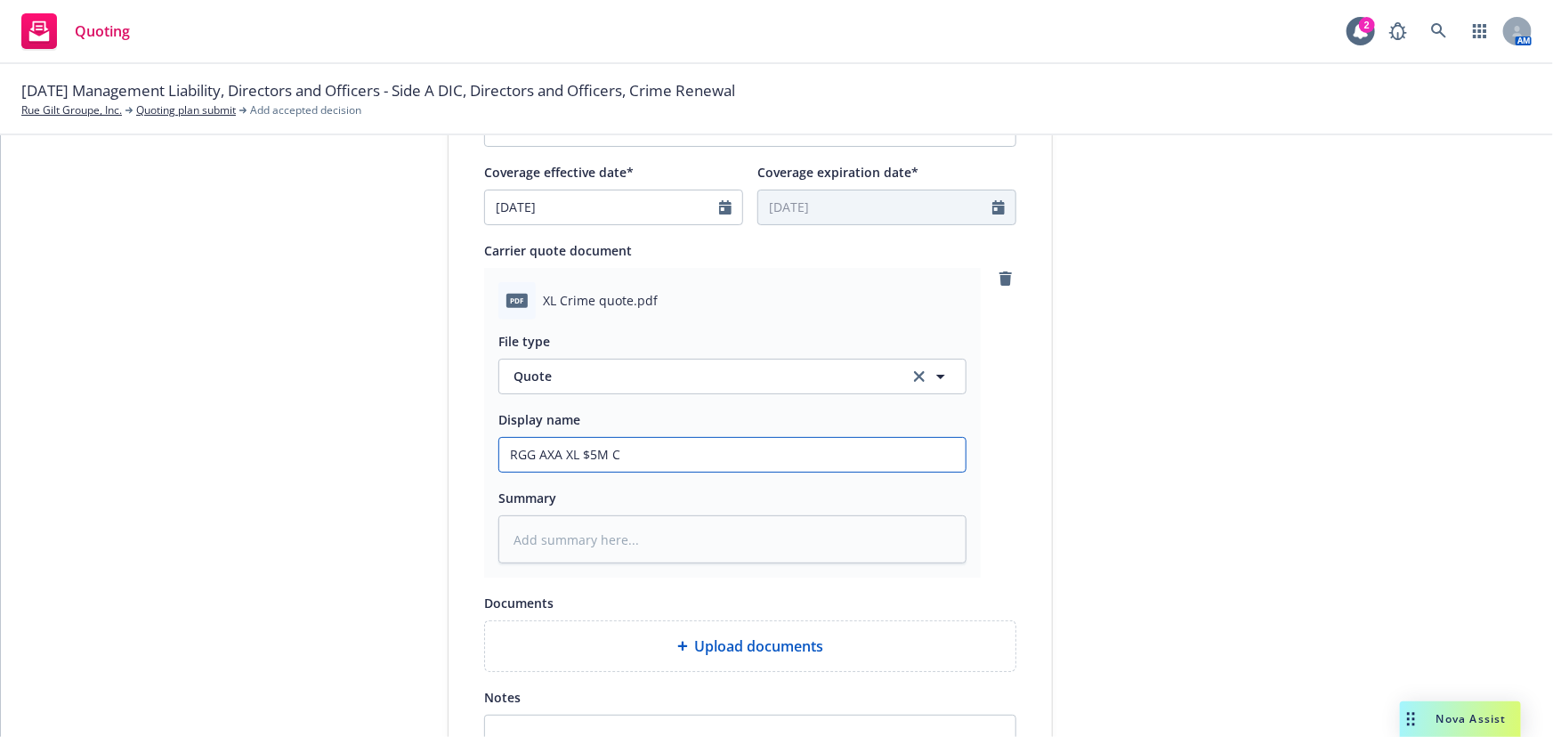
type input "RGG AXA XL $5M Cr"
type textarea "x"
type input "RGG AXA XL $5M Cri"
type textarea "x"
type input "RGG AXA XL $5M Crie"
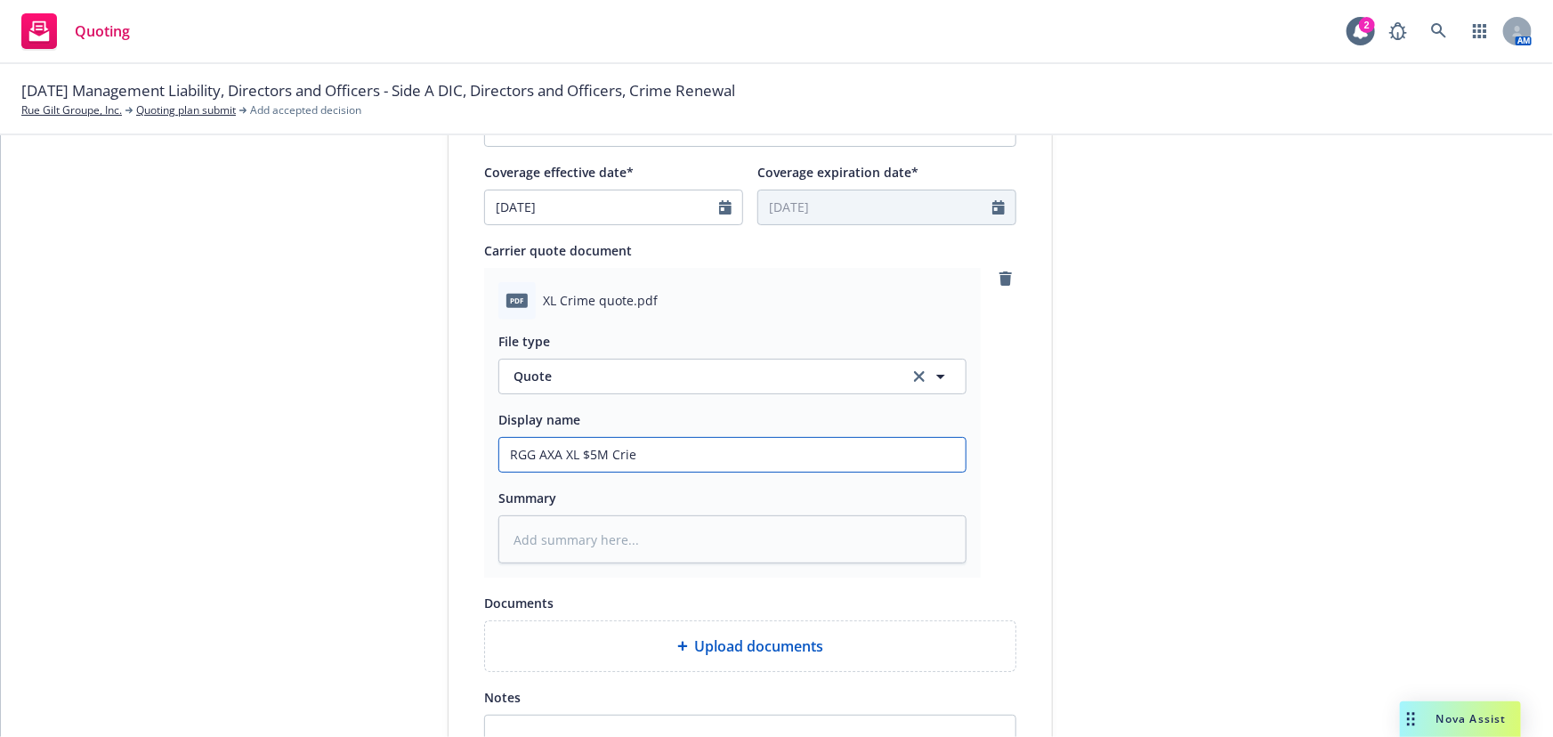
type textarea "x"
type input "RGG AXA XL $5M Cri"
type textarea "x"
type input "RGG AXA XL $5M Crim"
type textarea "x"
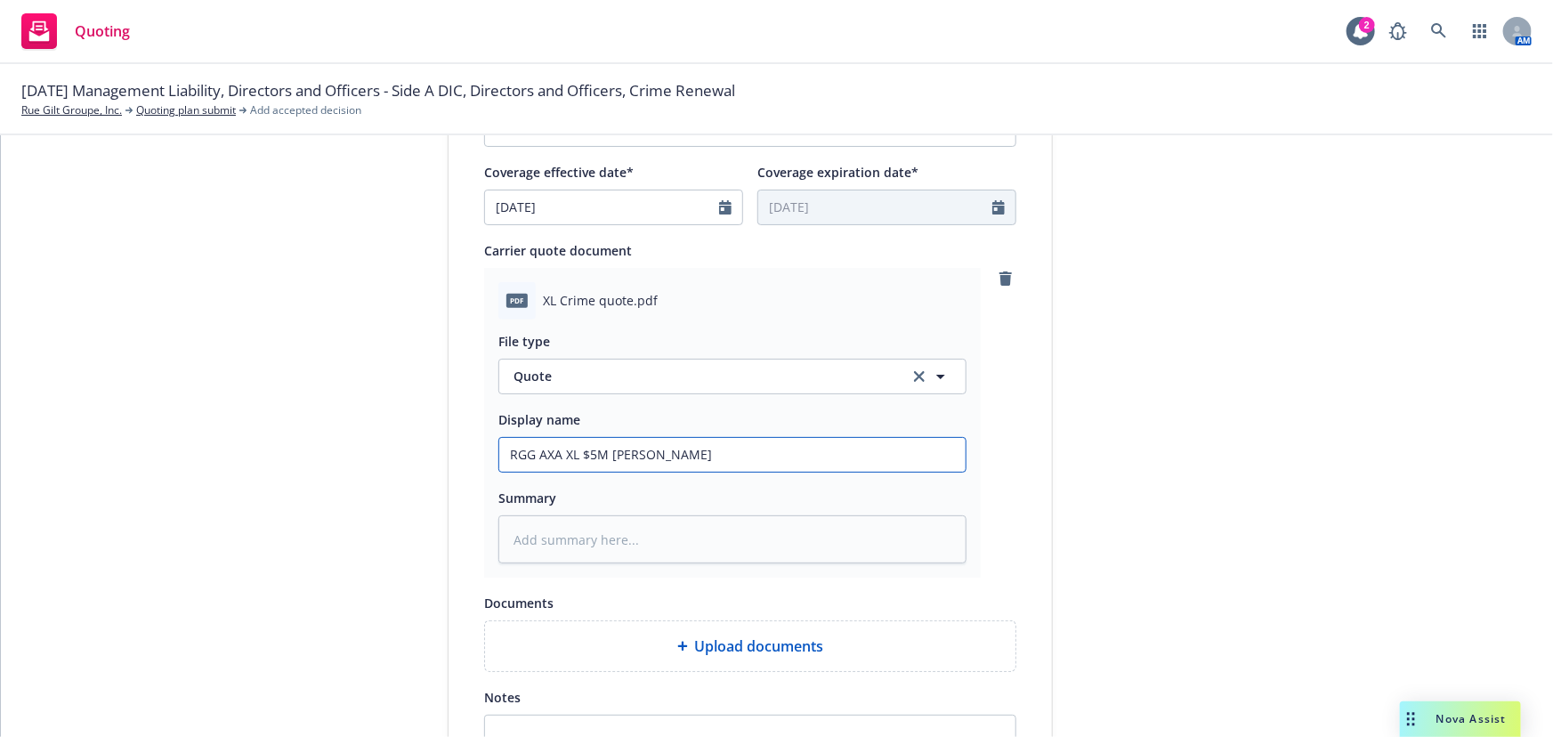
type input "RGG AXA XL $5M Crime"
type textarea "x"
type input "RGG AXA XL $5M Crime"
type textarea "x"
type input "RGG AXA XL $5M Crime Q"
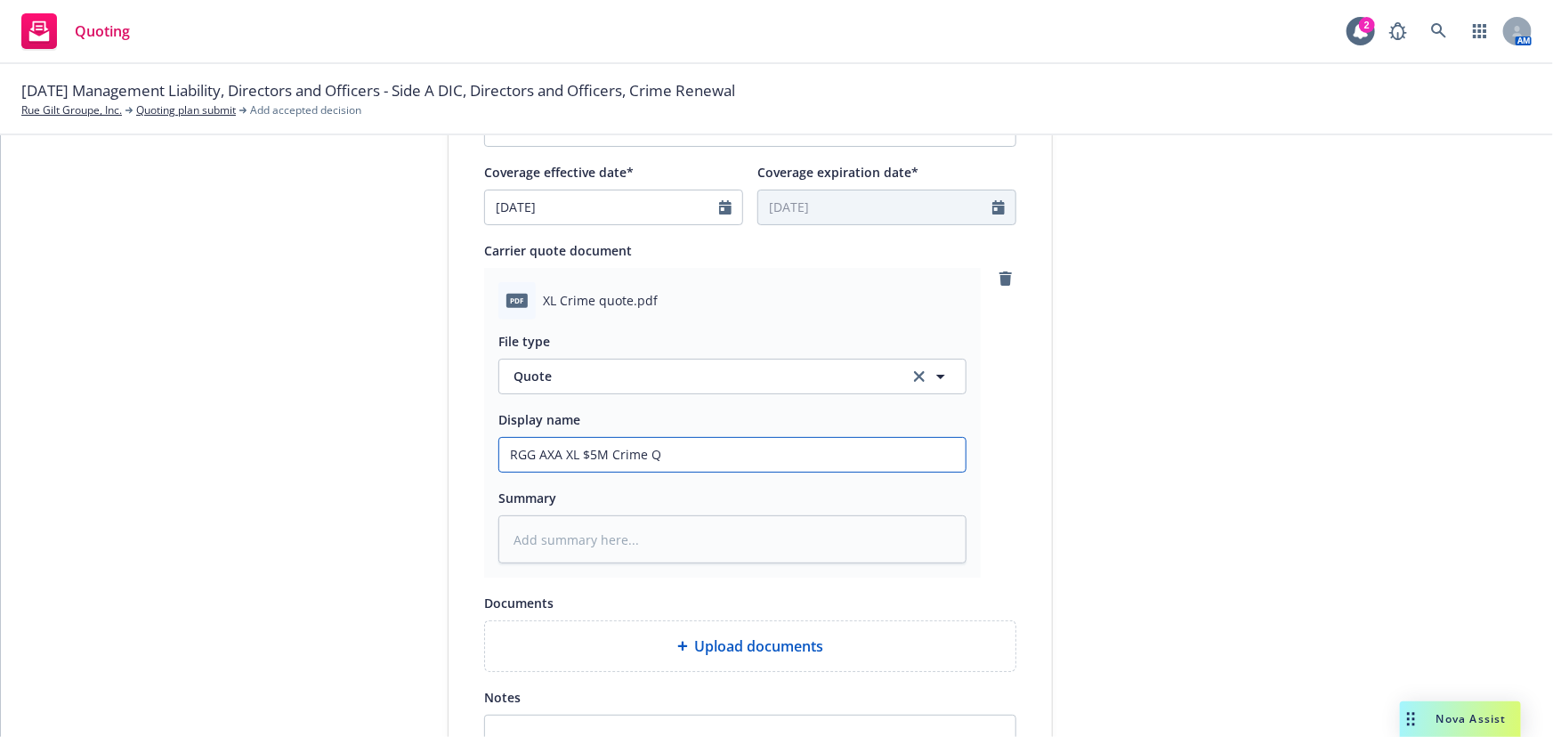
type textarea "x"
type input "RGG AXA XL $5M Crime Qu"
type textarea "x"
type input "RGG AXA XL $5M Crime Quo"
type textarea "x"
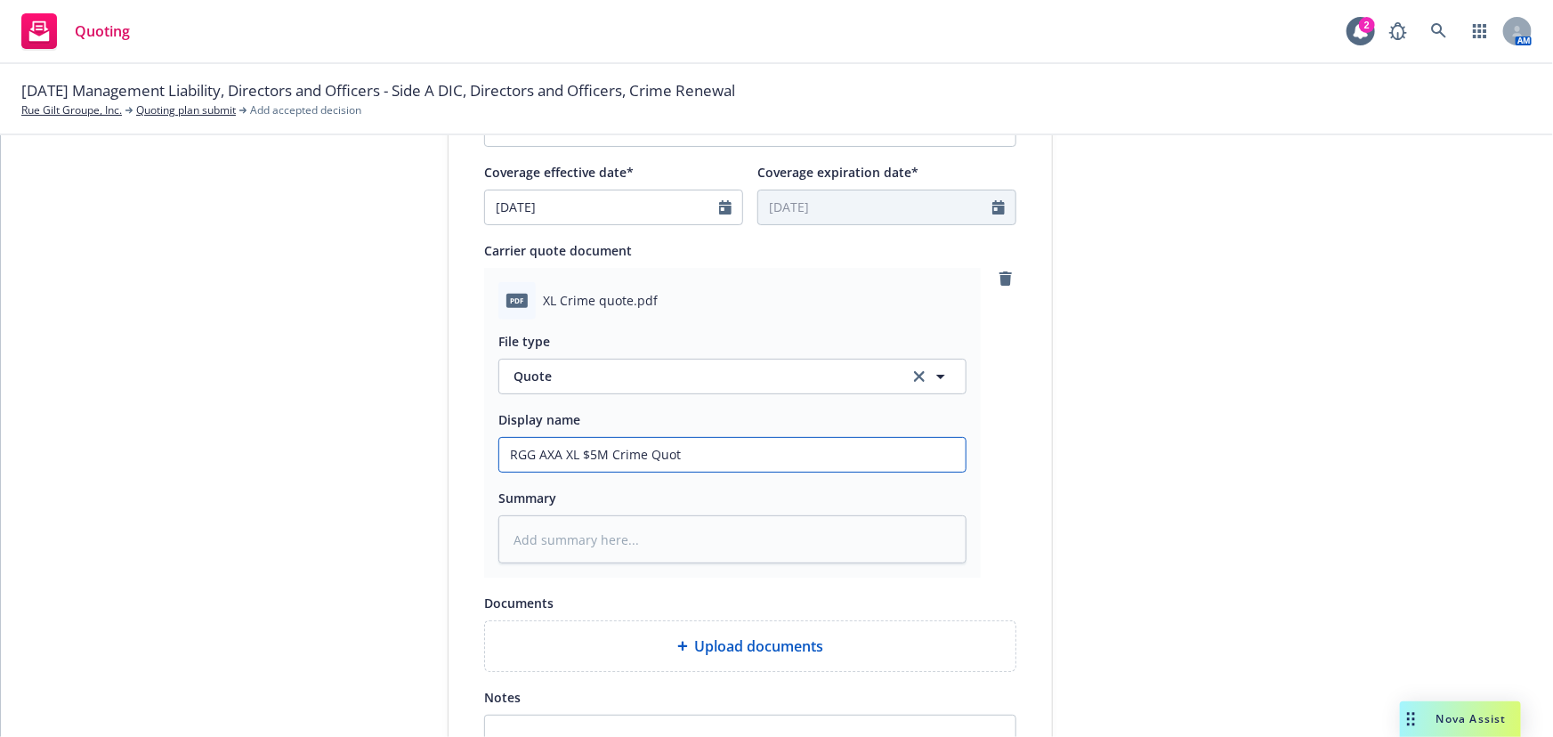
type input "RGG AXA XL $5M Crime Quote"
type textarea "x"
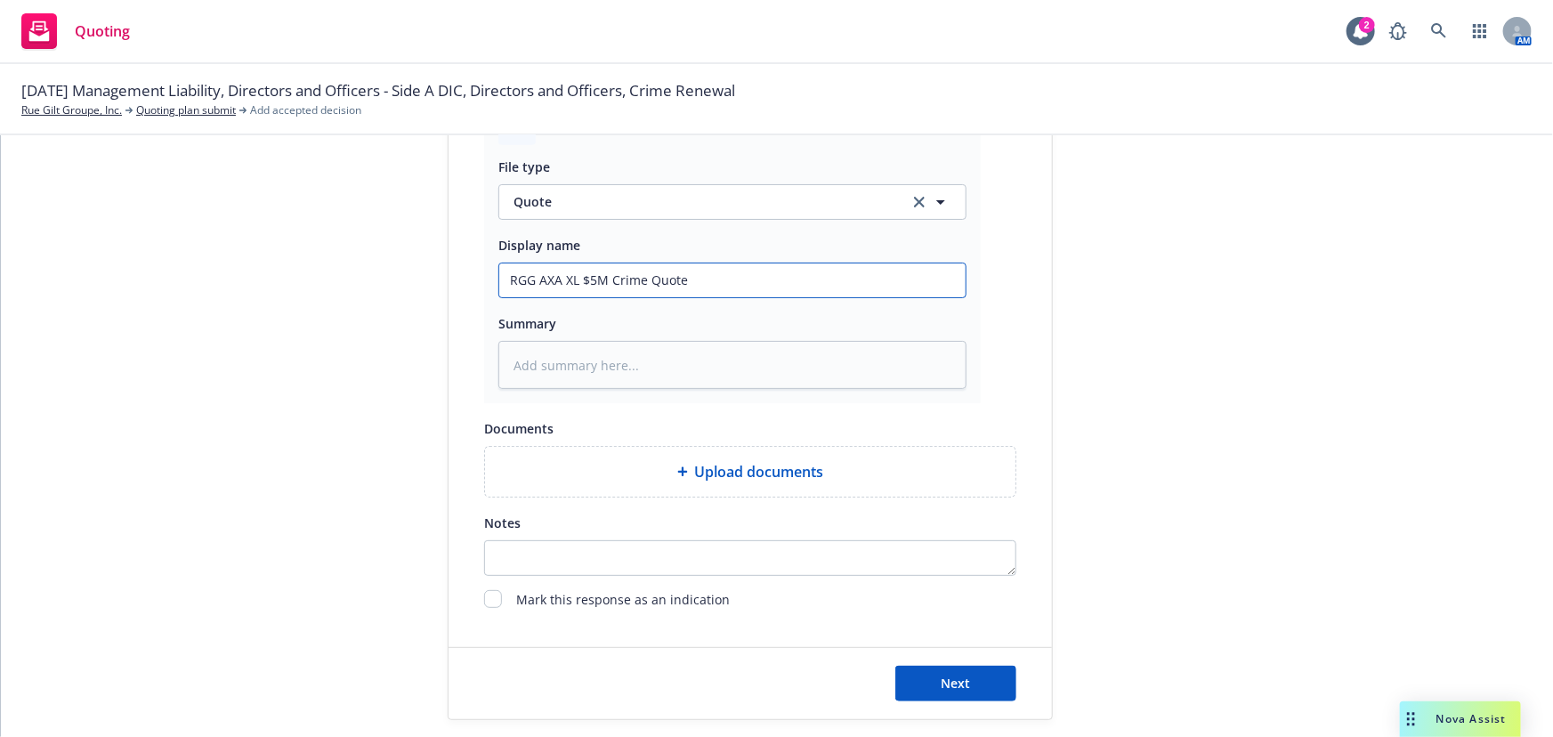
scroll to position [920, 0]
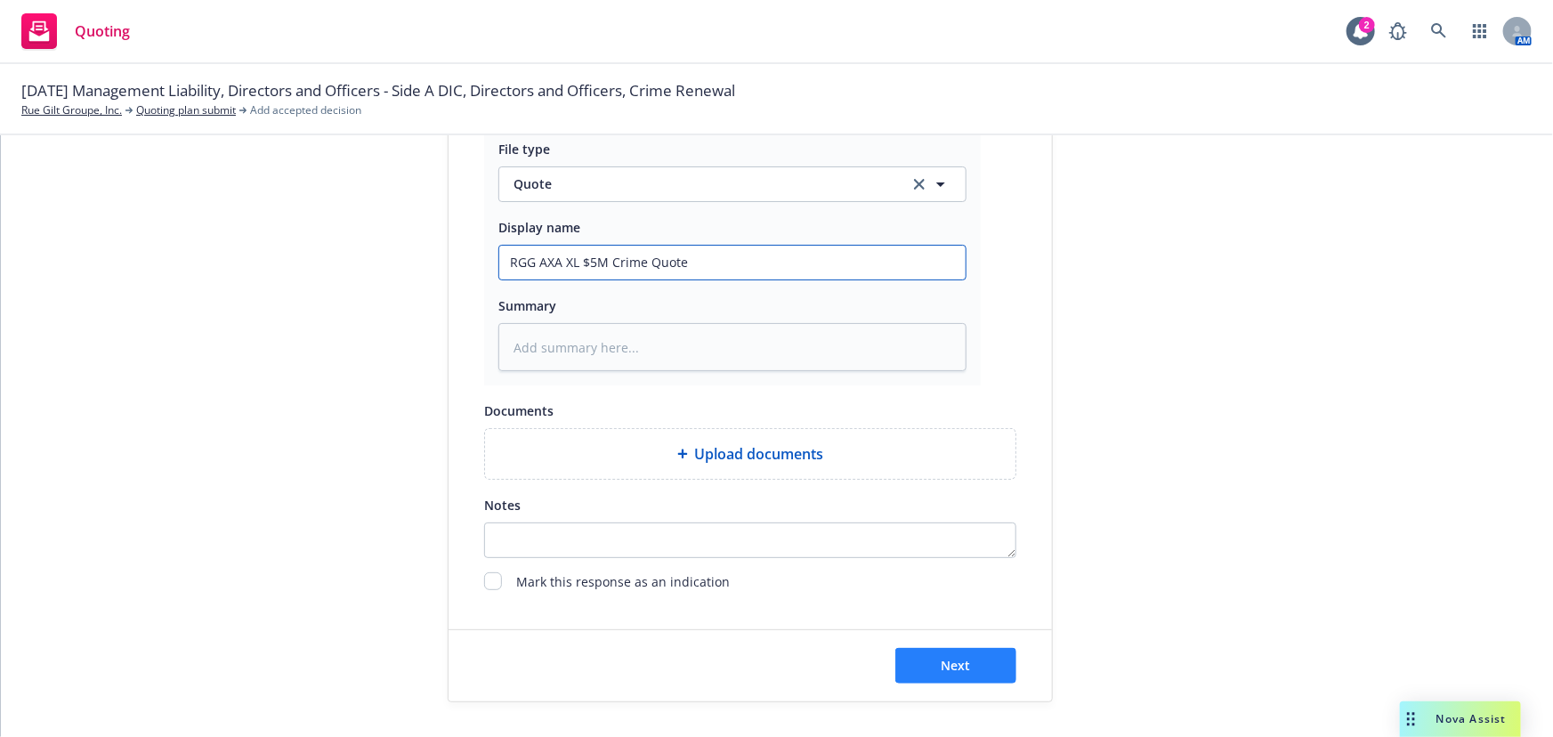
type input "RGG AXA XL $5M Crime Quote"
click at [976, 668] on button "Next" at bounding box center [955, 666] width 121 height 36
type textarea "x"
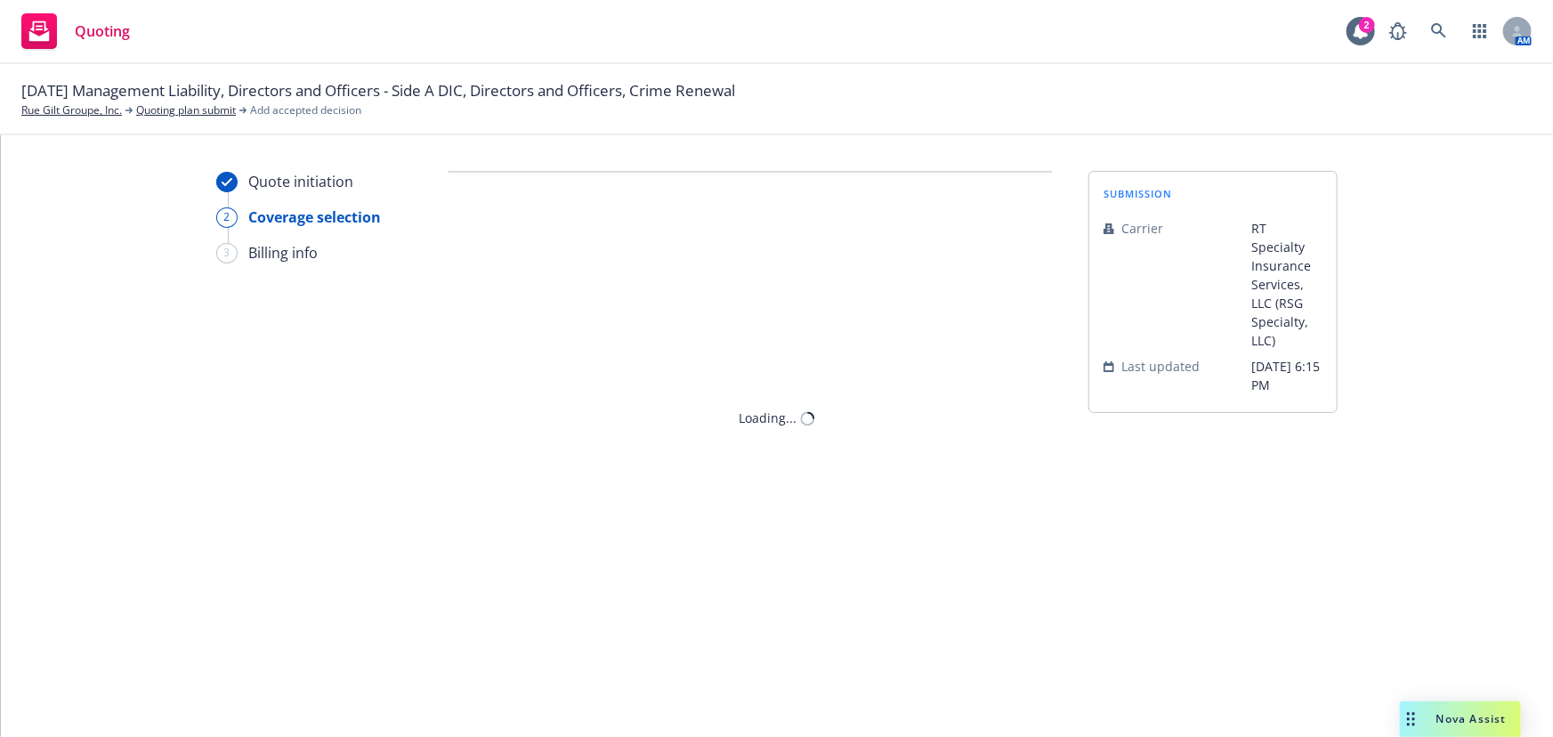
scroll to position [0, 0]
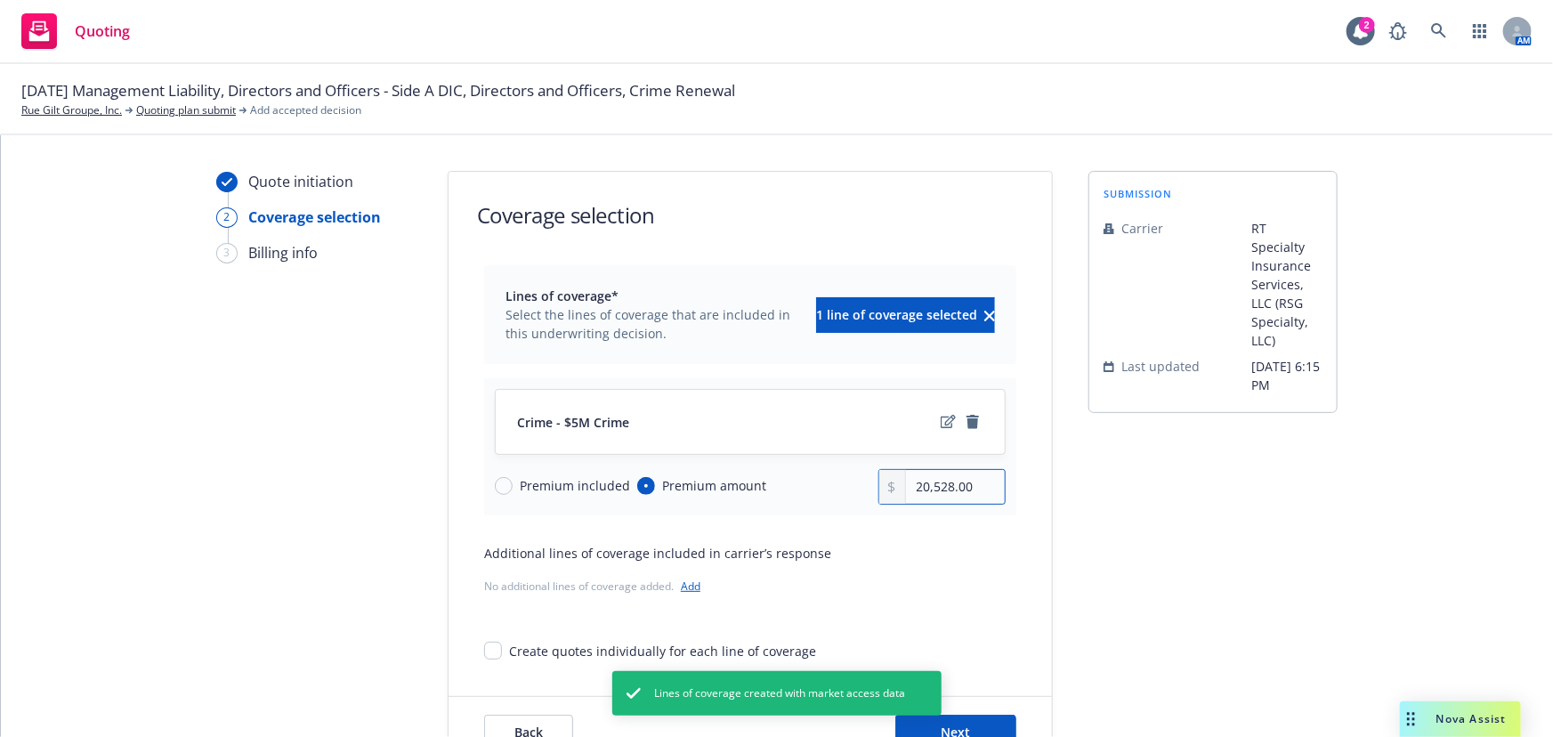
click at [936, 475] on input "20,528.00" at bounding box center [955, 487] width 99 height 34
click at [937, 479] on input "20,528.00" at bounding box center [955, 487] width 99 height 34
click at [945, 485] on input "20,528.00" at bounding box center [955, 487] width 99 height 34
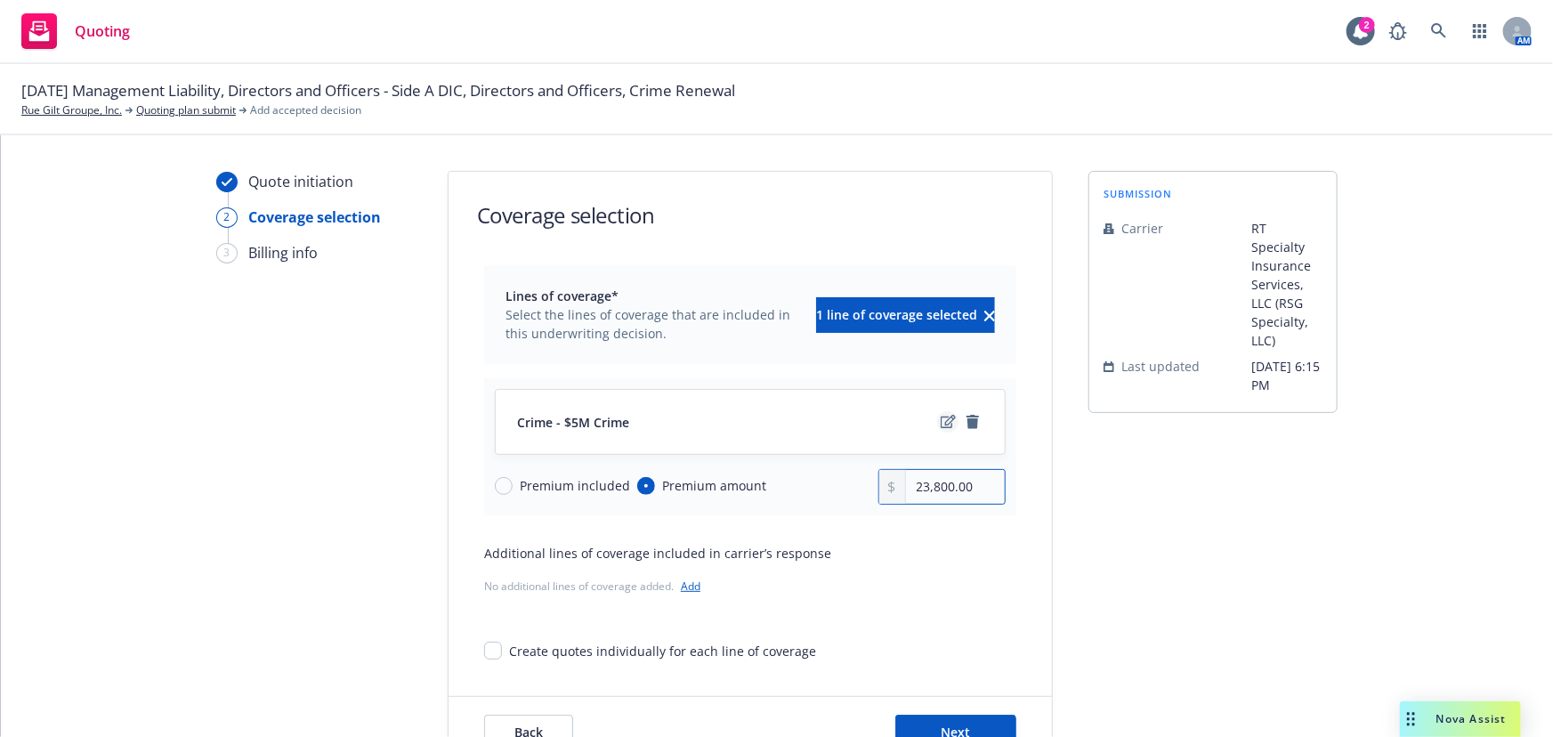
type input "23,800.00"
click at [941, 415] on icon "edit" at bounding box center [948, 422] width 15 height 14
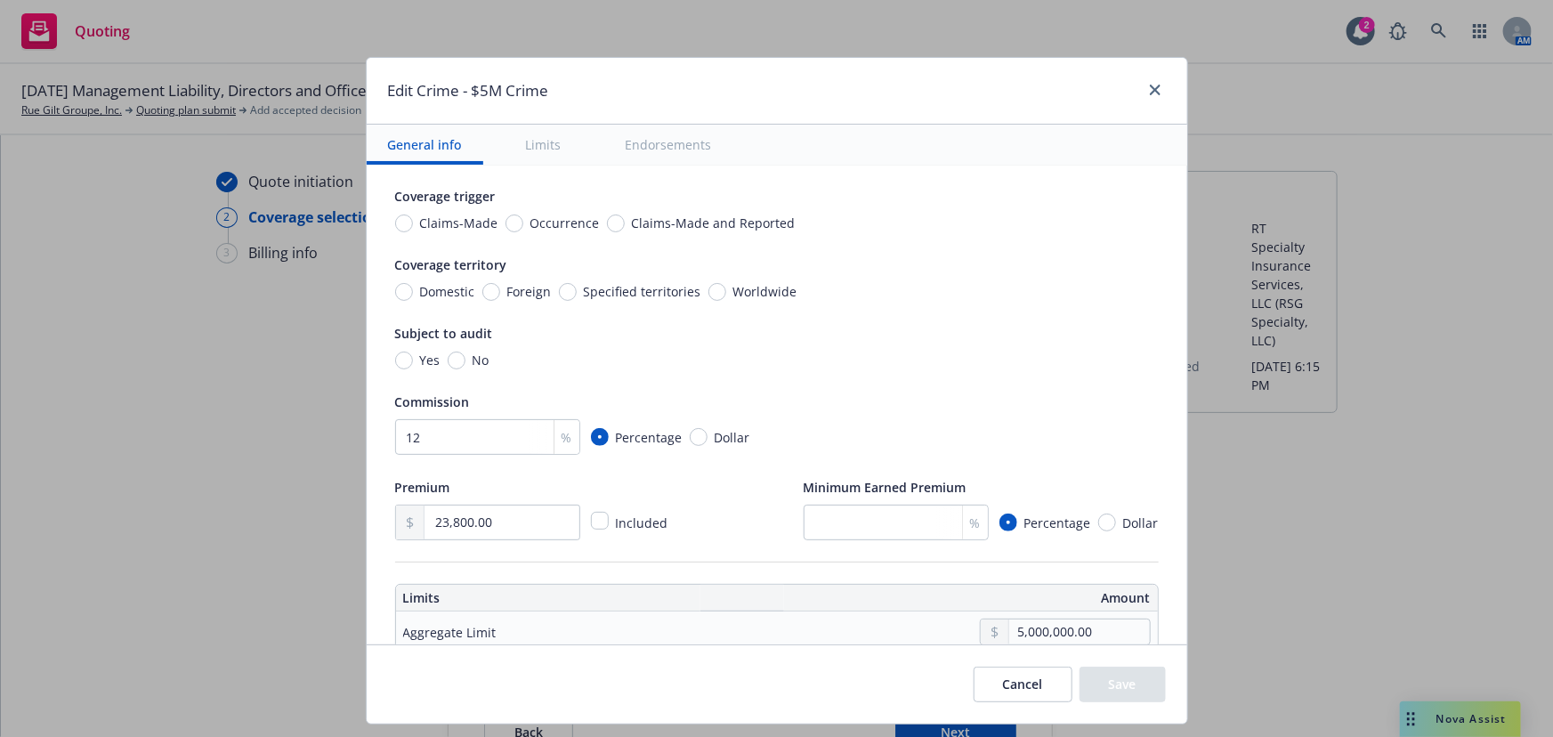
scroll to position [404, 0]
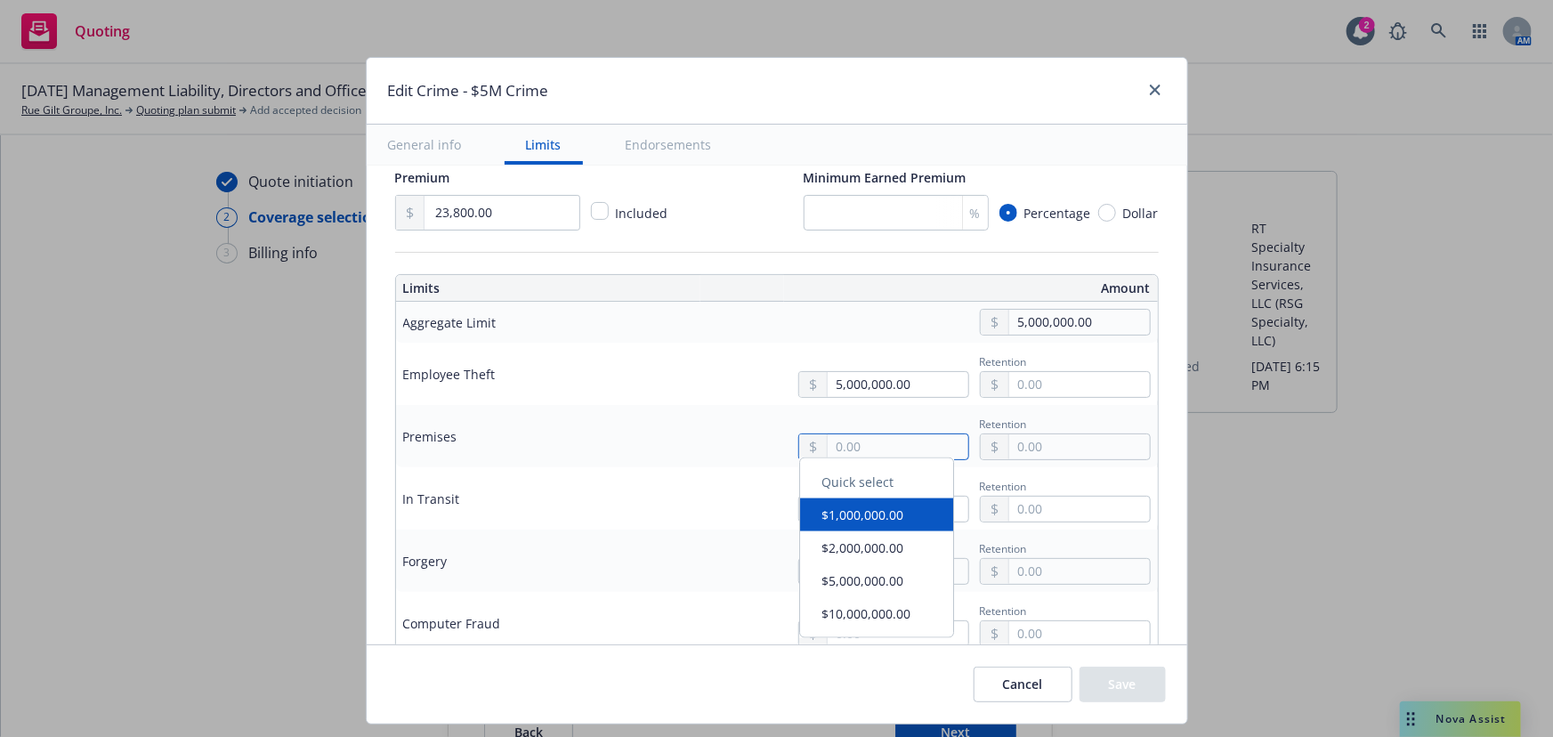
click at [850, 436] on input "text" at bounding box center [898, 446] width 140 height 25
type input "5,000,000.00"
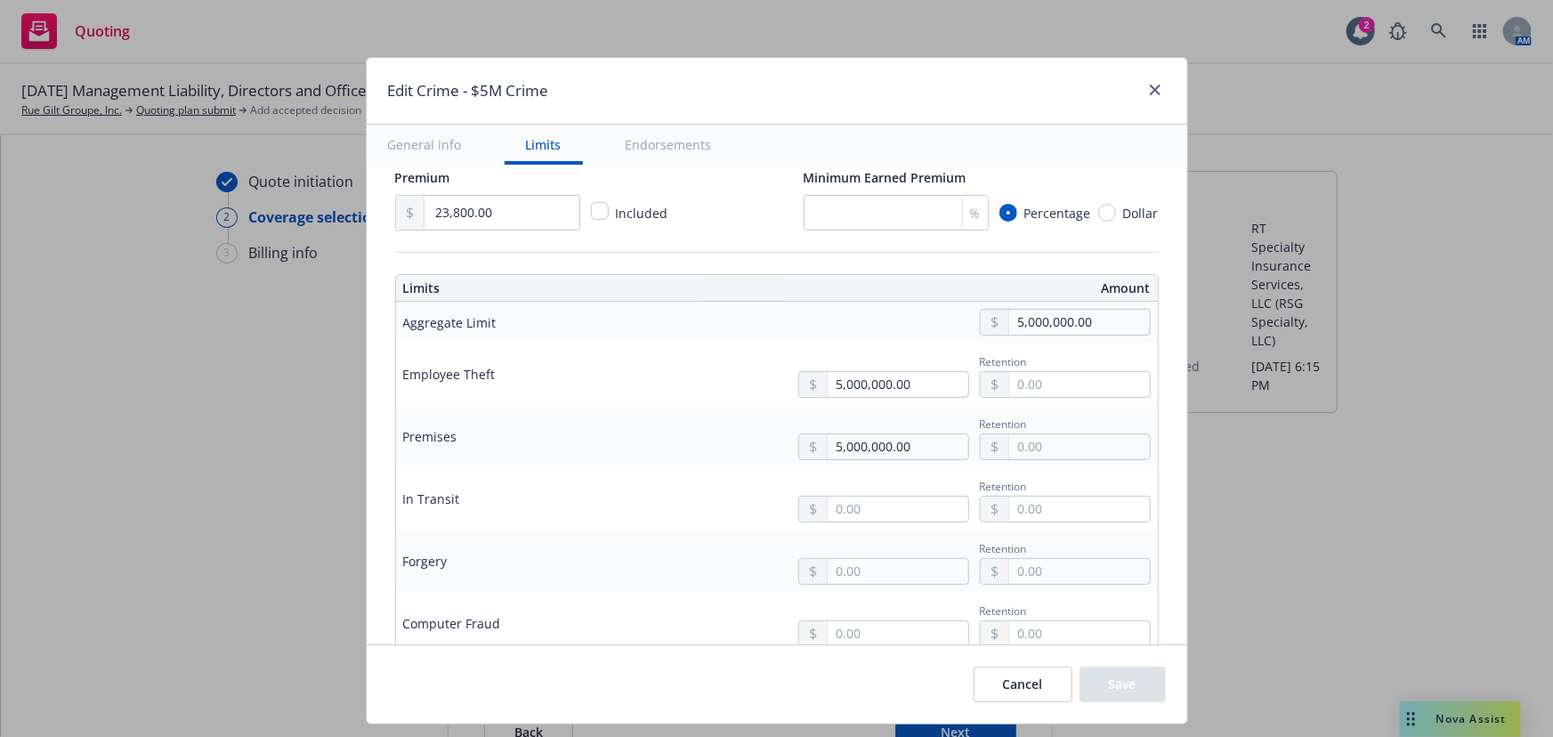
click at [886, 577] on button "$5,000,000.00" at bounding box center [876, 589] width 153 height 33
click at [1074, 393] on input "text" at bounding box center [1079, 384] width 140 height 25
drag, startPoint x: 1078, startPoint y: 390, endPoint x: 953, endPoint y: 394, distance: 124.7
click at [953, 394] on div "5,000,000.00 Retention 100,000.00" at bounding box center [967, 374] width 367 height 48
type input "100,000.00"
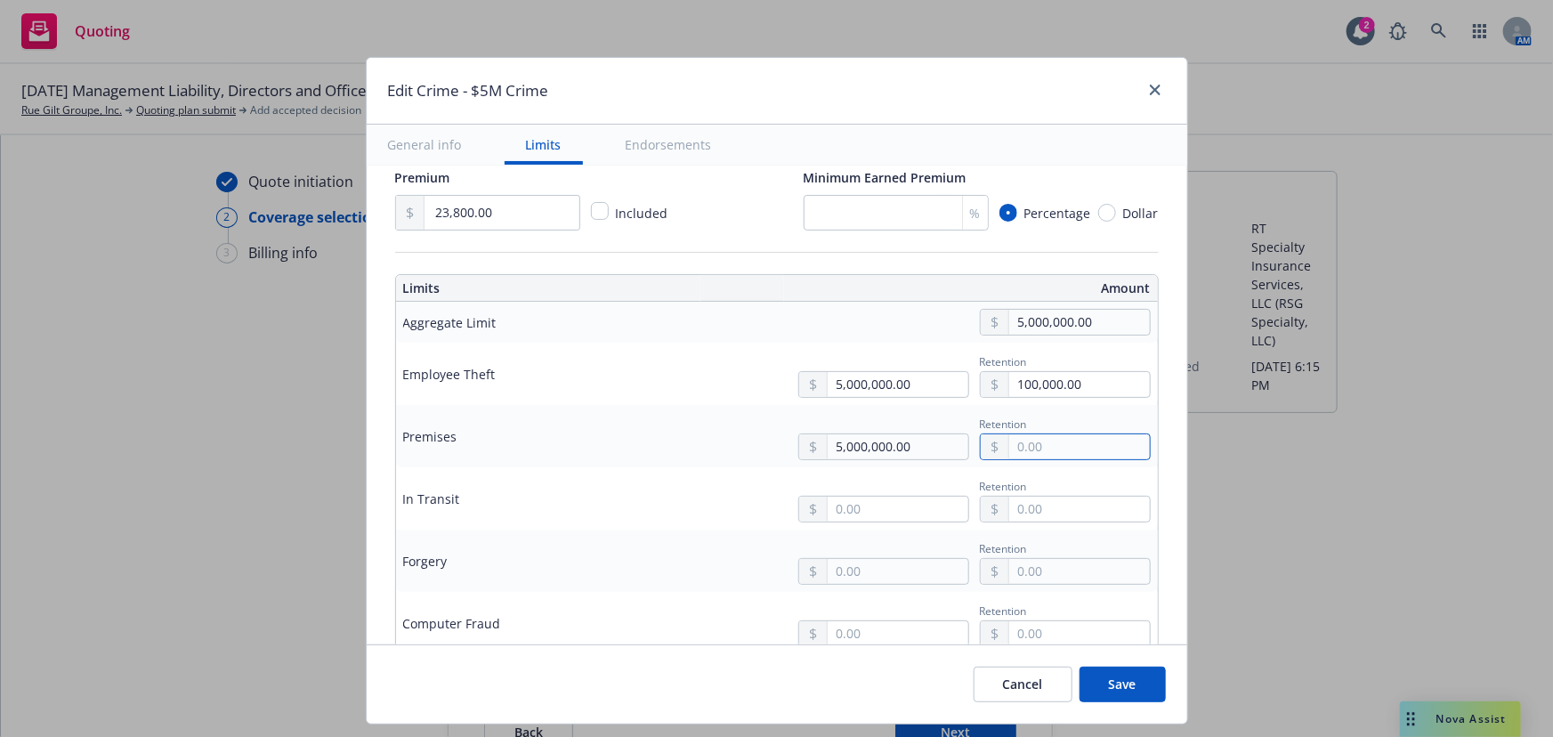
click at [1080, 449] on input "text" at bounding box center [1079, 446] width 140 height 25
paste input "100,000.00"
type input "100,000.00"
click at [1089, 517] on input "text" at bounding box center [1079, 509] width 140 height 25
paste input "100,000.00"
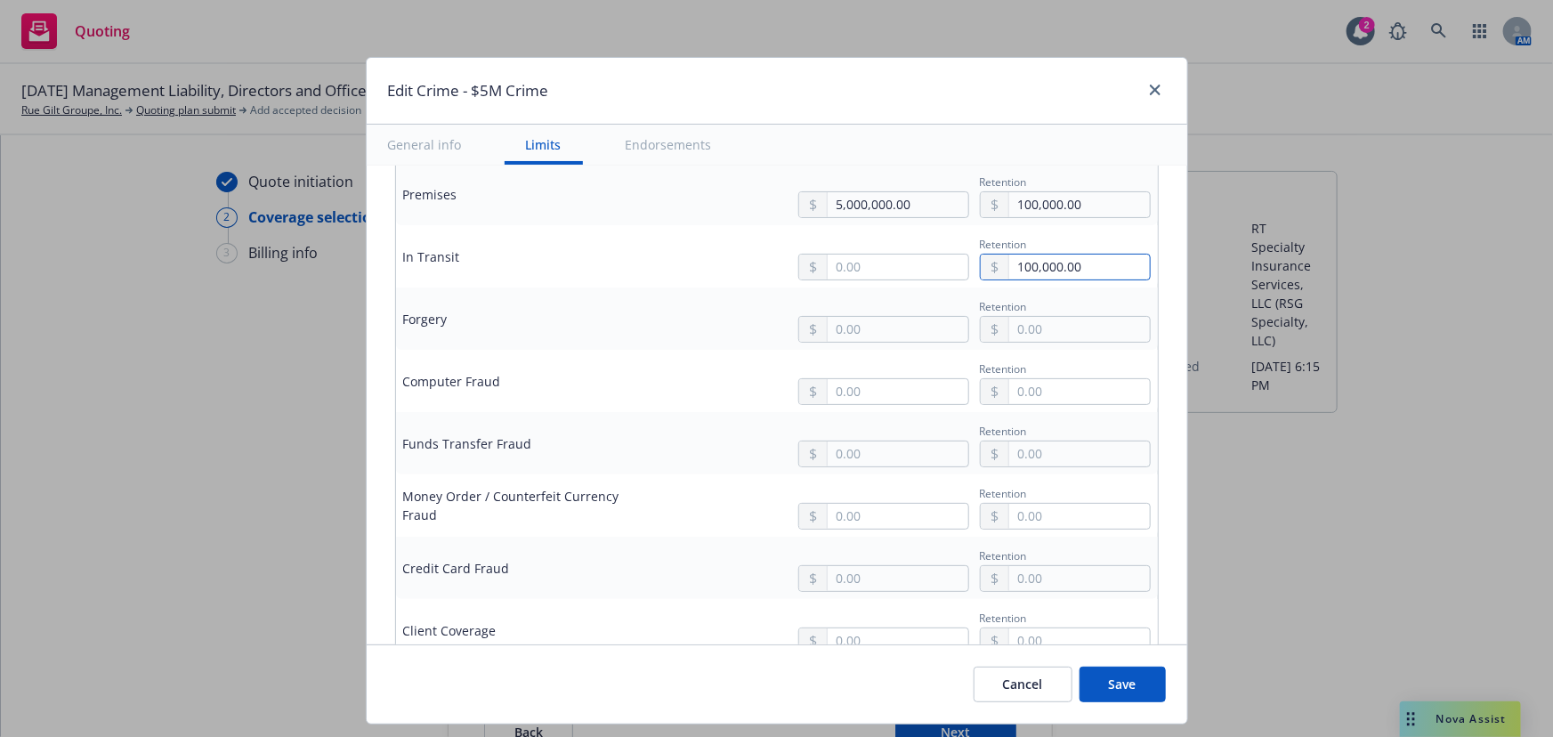
scroll to position [647, 0]
type input "100,000.00"
click at [1053, 320] on input "text" at bounding box center [1079, 328] width 140 height 25
paste input "100,000.00"
type input "100,000.00"
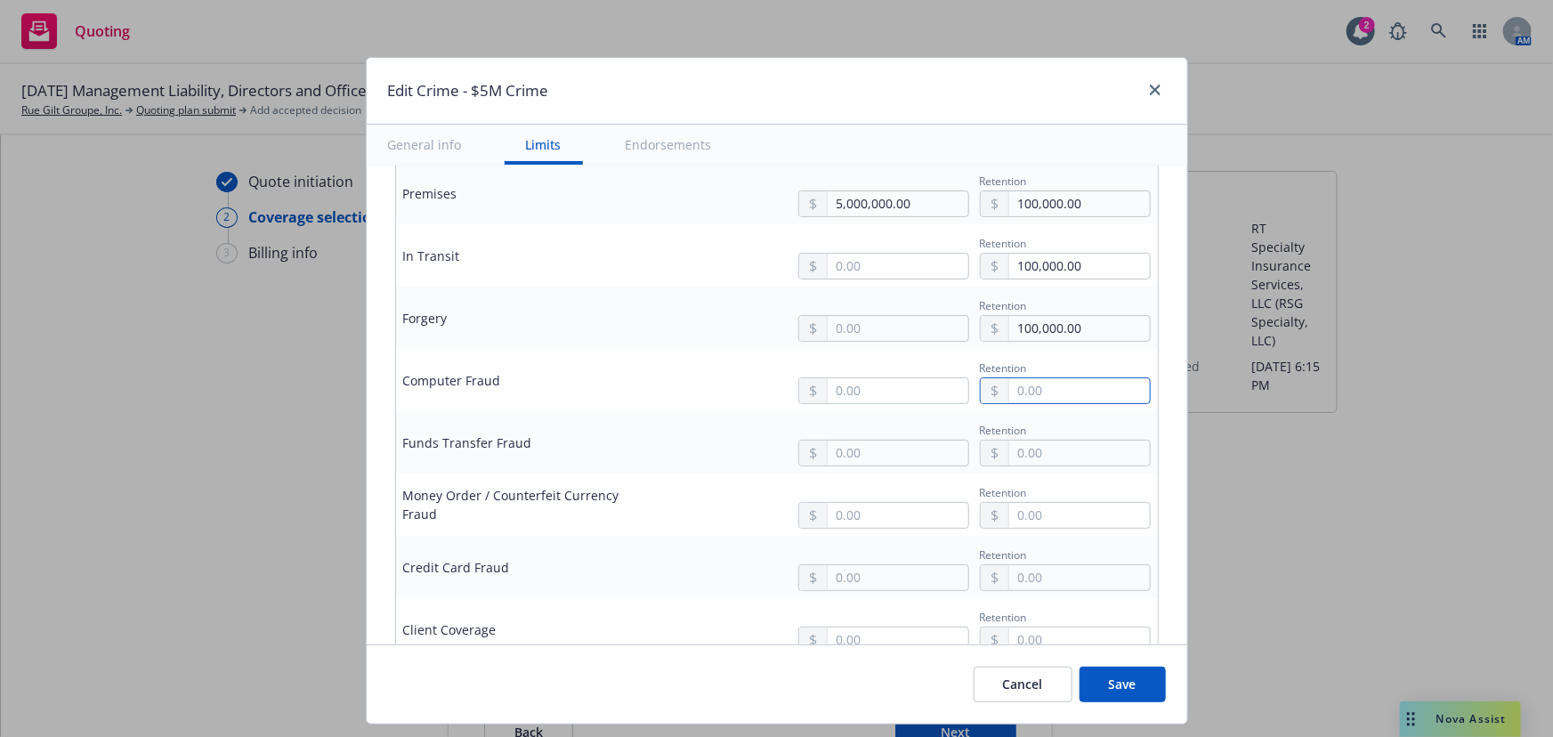
click at [1065, 388] on input "text" at bounding box center [1079, 390] width 140 height 25
paste input "100,000.00"
type input "100,000.00"
click at [1070, 446] on input "text" at bounding box center [1079, 453] width 140 height 25
paste input "100,000.00"
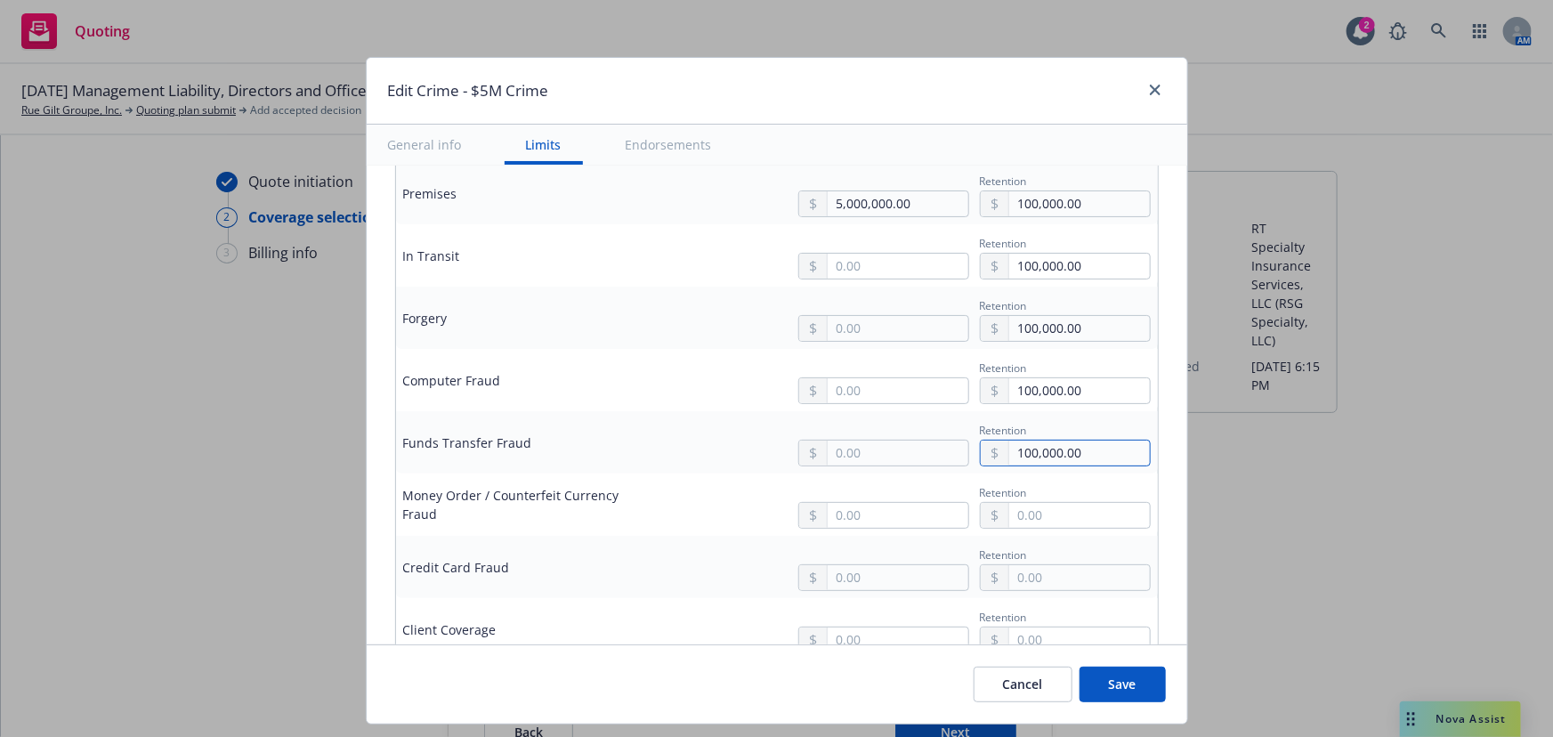
type input "100,000.00"
click at [1060, 514] on input "text" at bounding box center [1079, 515] width 140 height 25
type input "2,500.00"
click at [896, 266] on input "text" at bounding box center [898, 266] width 140 height 25
type input "5,000,000.00"
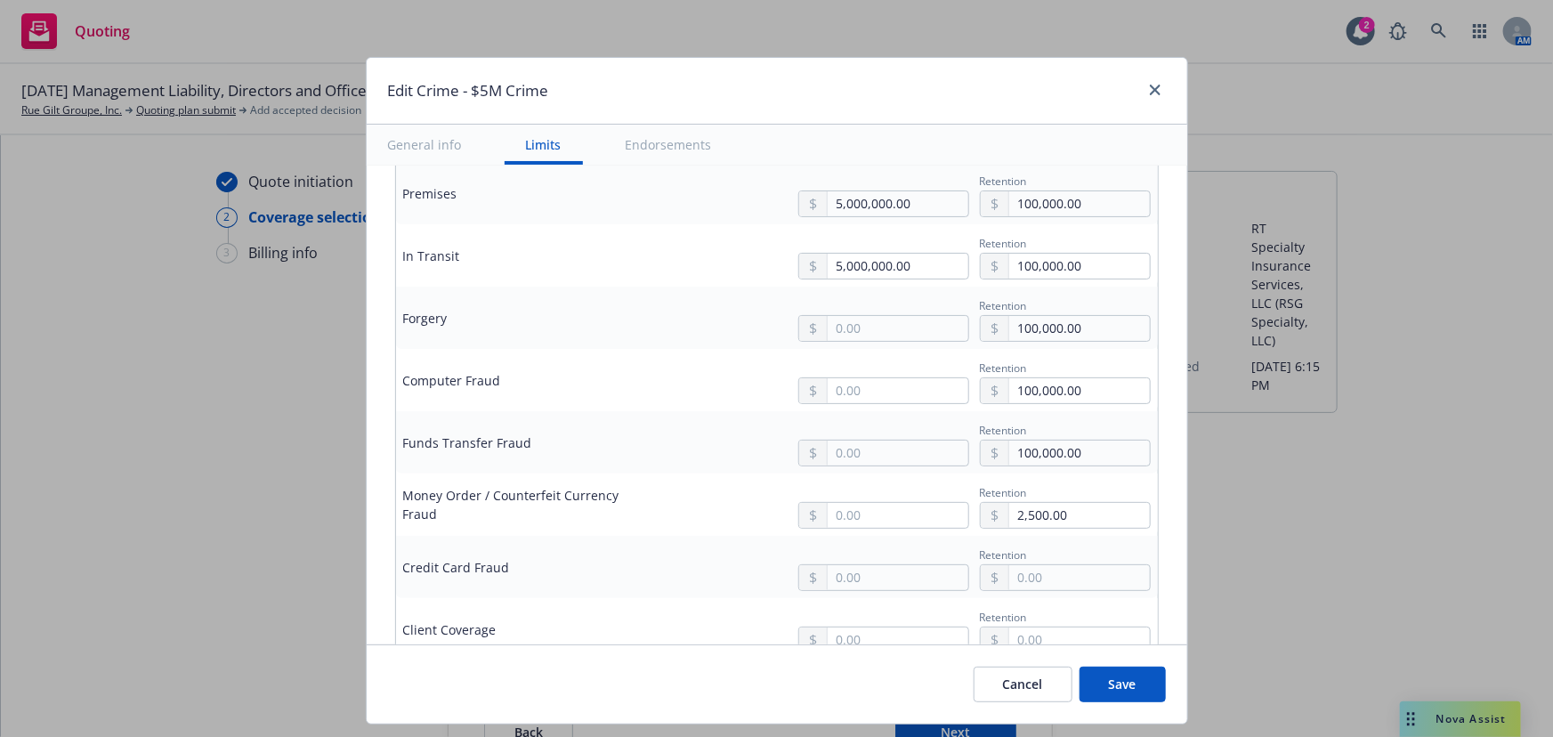
click at [901, 408] on button "$5,000,000.00" at bounding box center [876, 408] width 153 height 33
click at [898, 329] on input "text" at bounding box center [898, 328] width 140 height 25
type input "5,000,000.00"
click at [899, 457] on button "$5,000,000.00" at bounding box center [876, 470] width 153 height 33
click at [903, 383] on input "text" at bounding box center [898, 390] width 140 height 25
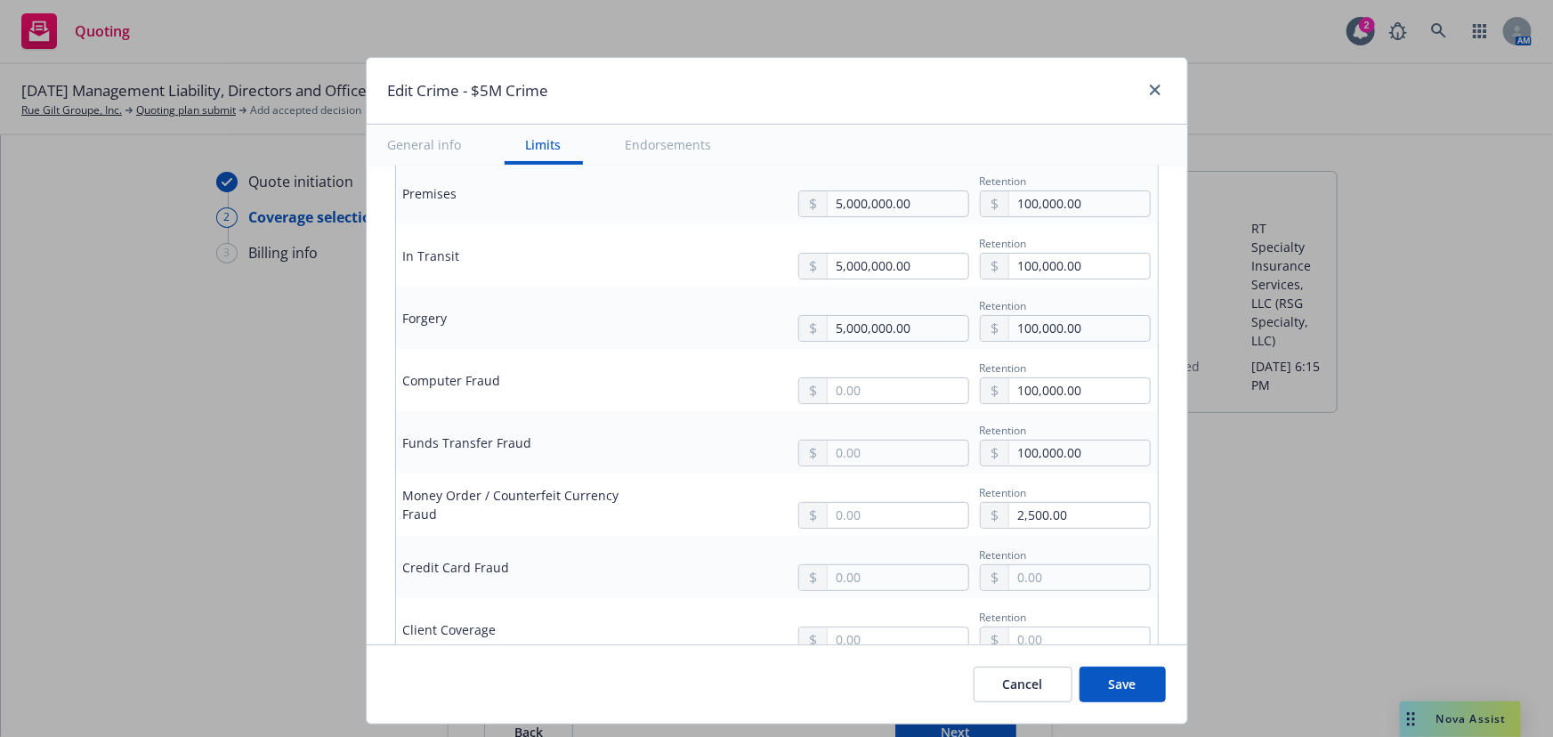
type input "5,000,000.00"
click at [919, 534] on button "$5,000,000.00" at bounding box center [876, 531] width 153 height 33
click at [887, 453] on input "text" at bounding box center [898, 453] width 140 height 25
type input "5,000,000.00"
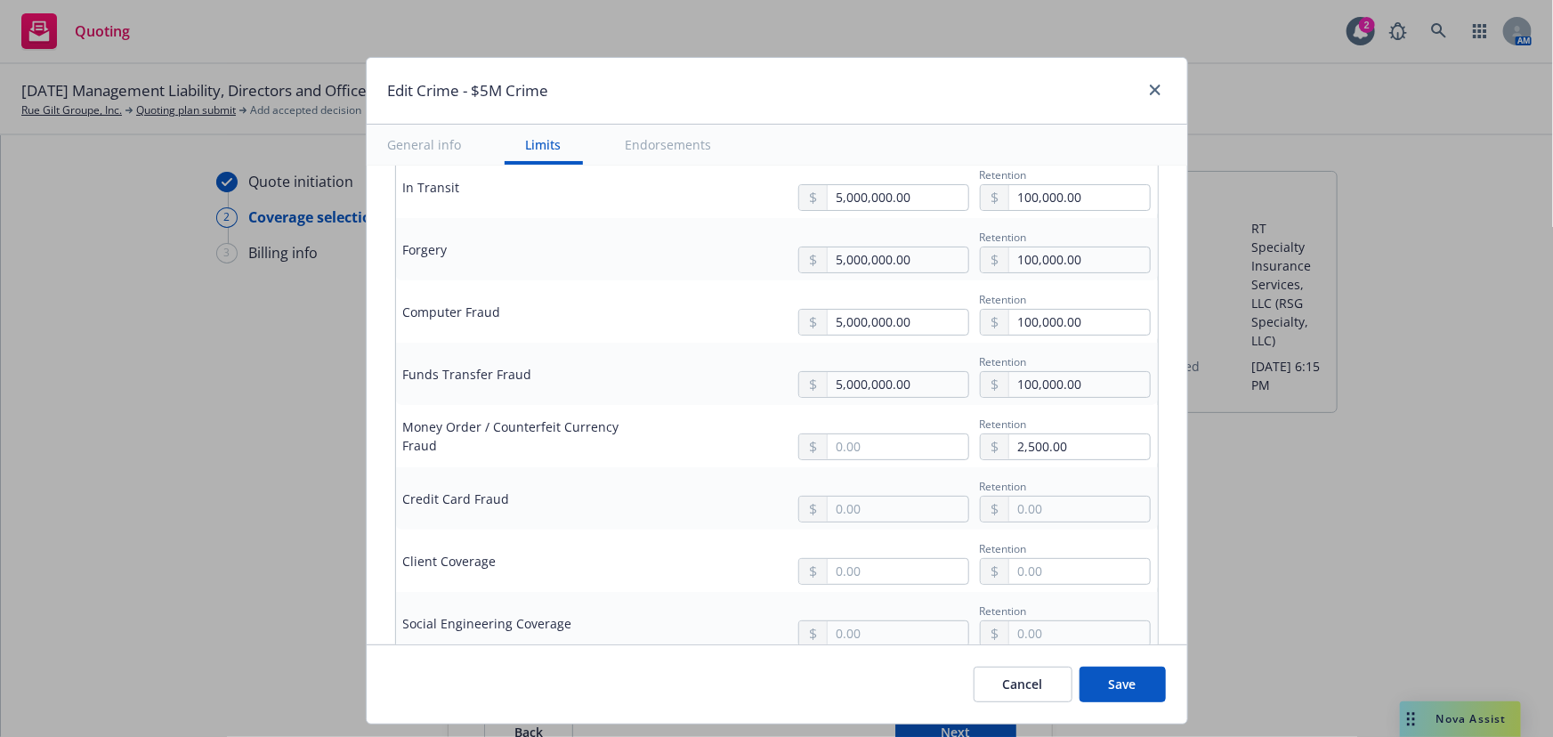
scroll to position [809, 0]
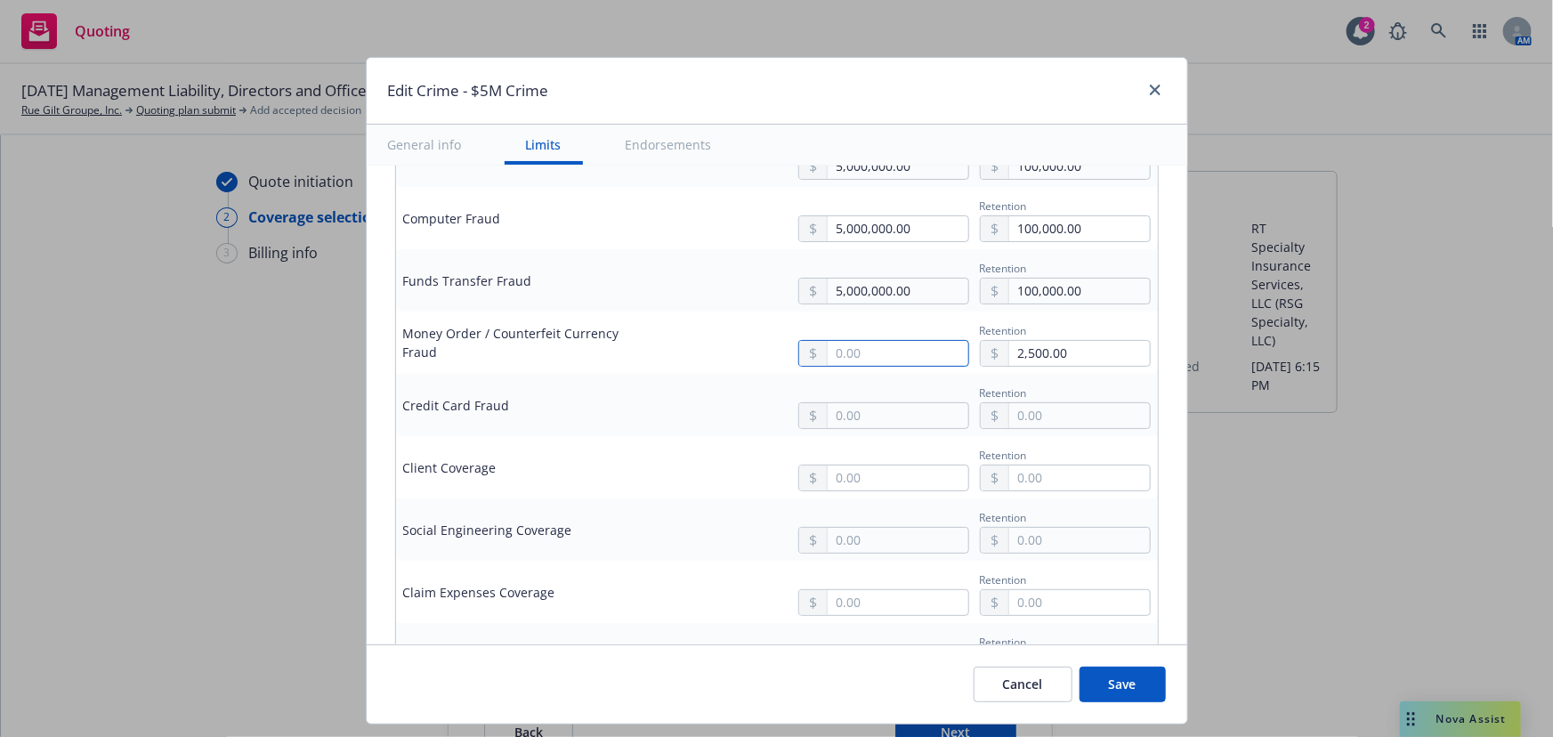
click at [882, 353] on input "text" at bounding box center [898, 353] width 140 height 25
type input "5,000,000.00"
click at [887, 498] on button "$5,000,000.00" at bounding box center [876, 493] width 153 height 33
click at [853, 417] on input "text" at bounding box center [898, 415] width 140 height 25
type input "5,000,000.00"
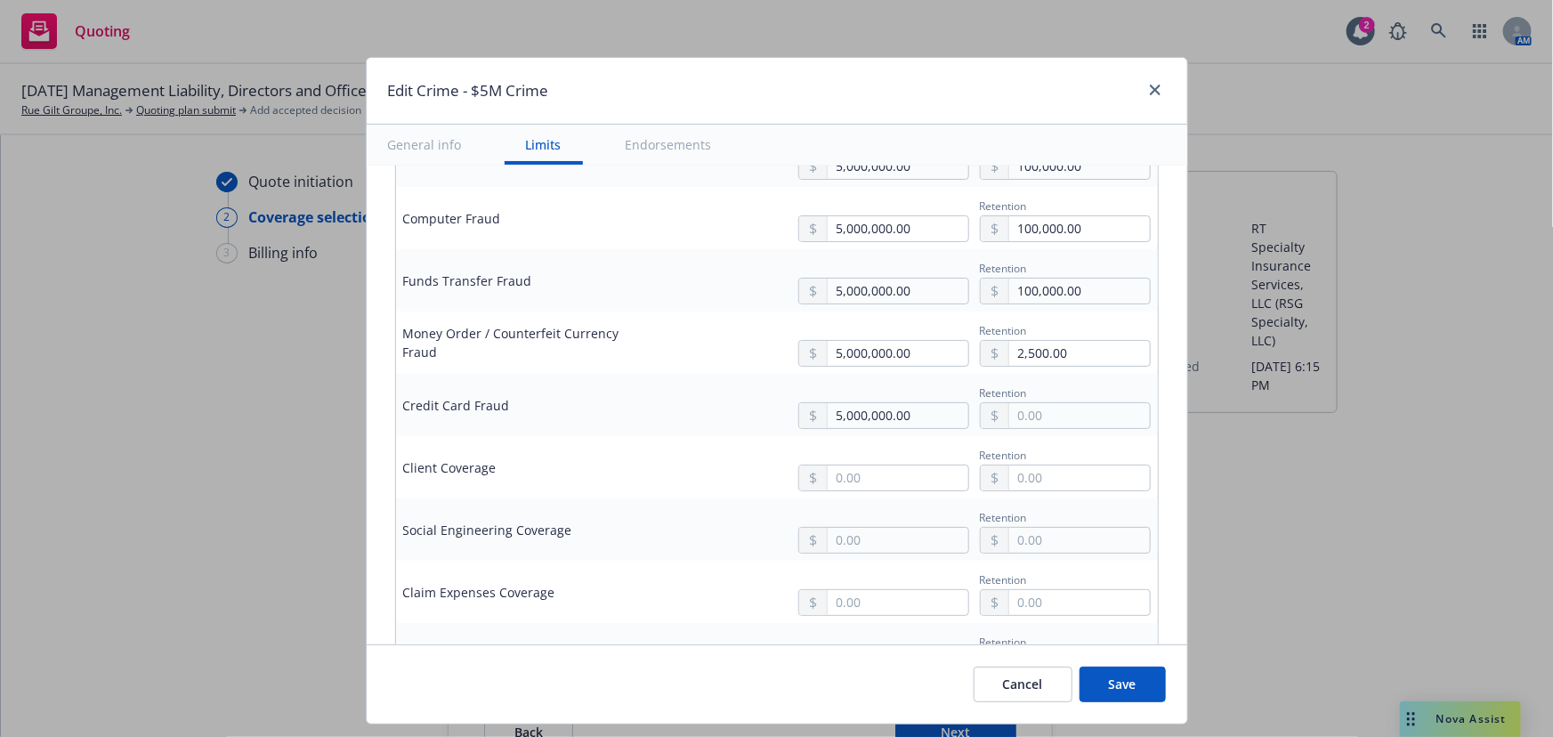
click at [878, 545] on button "$5,000,000.00" at bounding box center [876, 556] width 153 height 33
click at [884, 466] on input "text" at bounding box center [898, 478] width 140 height 25
type input "5,000,000.00"
click at [881, 617] on button "$5,000,000.00" at bounding box center [876, 611] width 153 height 33
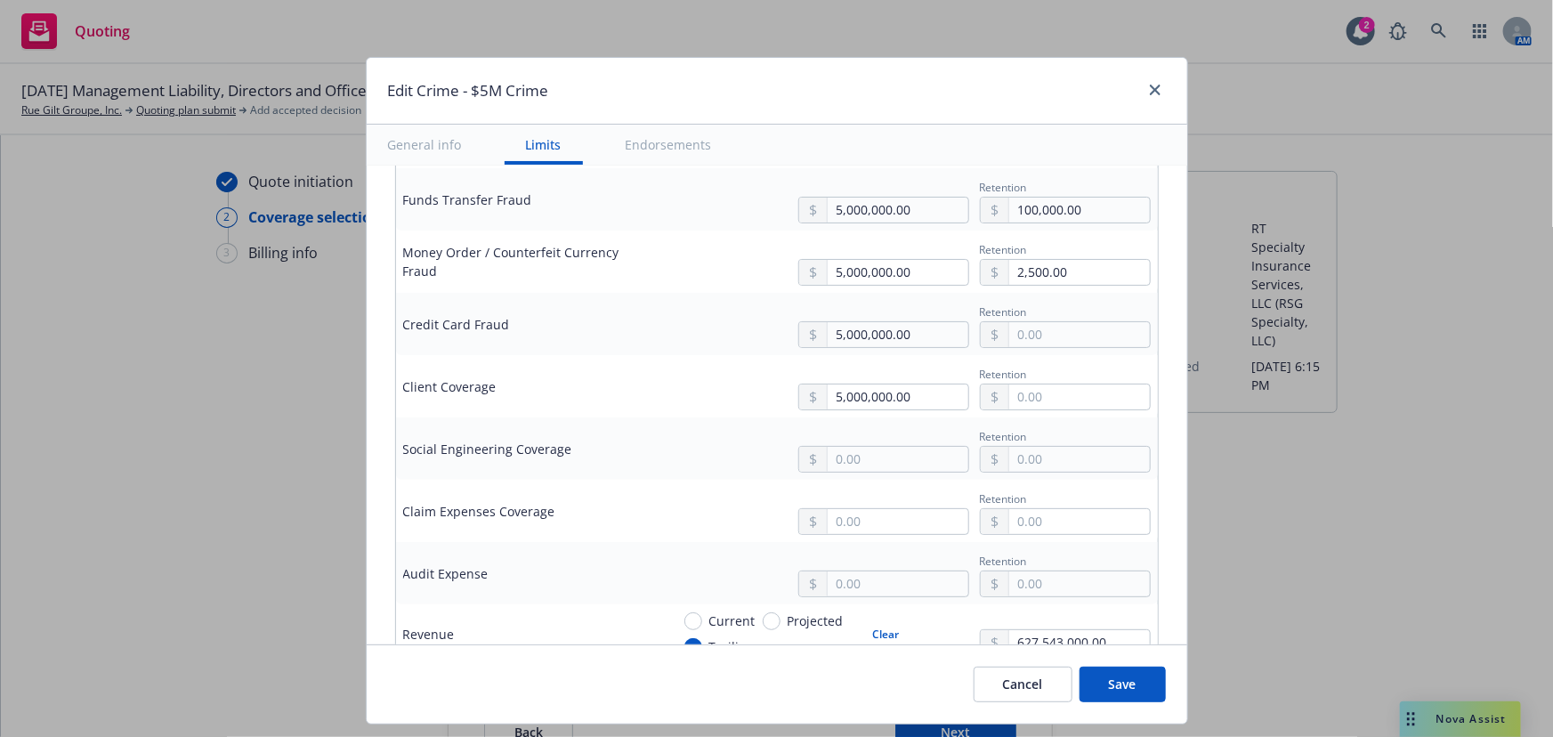
scroll to position [970, 0]
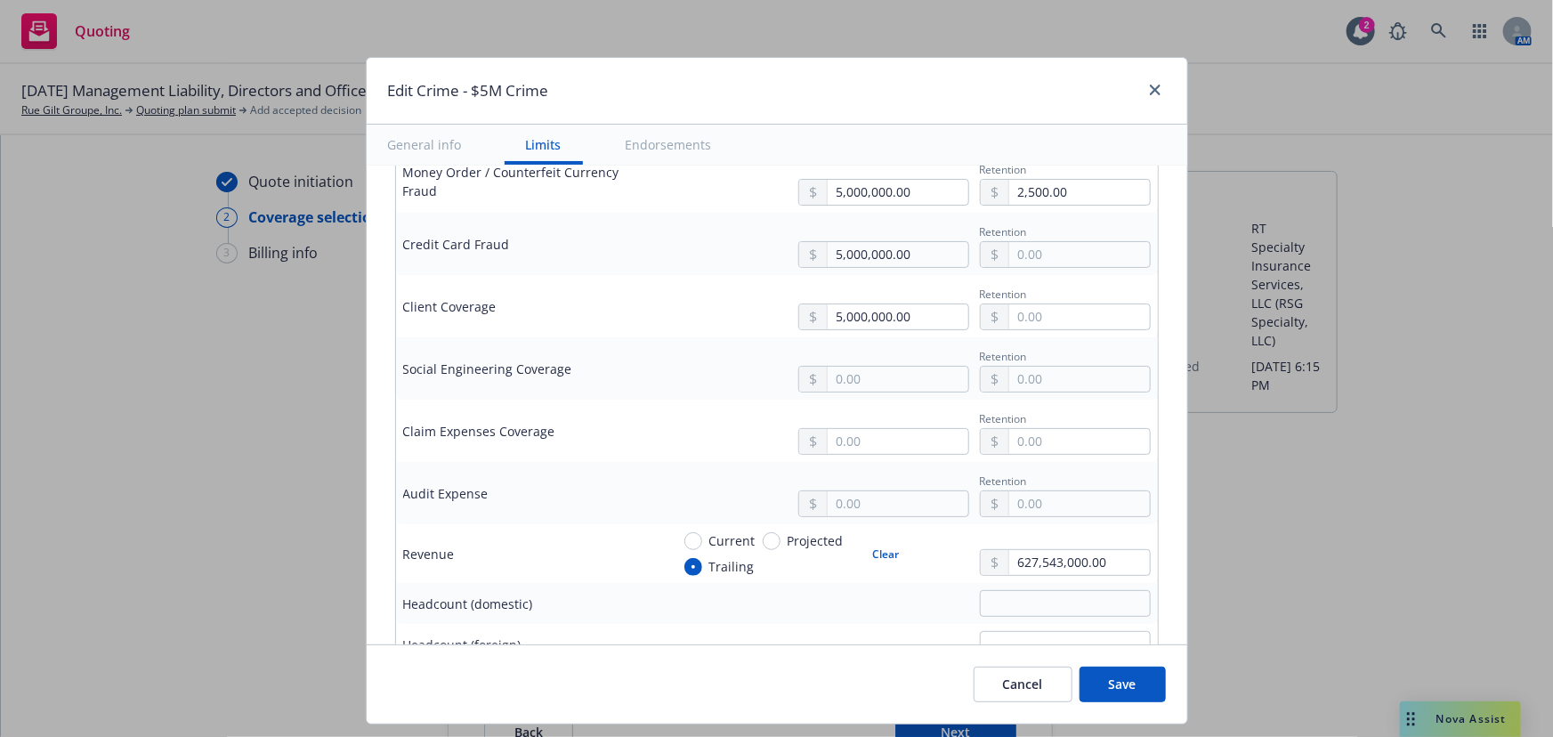
click at [926, 365] on div "Retention" at bounding box center [967, 368] width 367 height 48
click at [926, 367] on input "text" at bounding box center [898, 379] width 140 height 25
type input "1,000,000.00"
click at [919, 456] on button "$1,000,000.00" at bounding box center [876, 453] width 153 height 33
click at [1024, 385] on input "text" at bounding box center [1079, 379] width 140 height 25
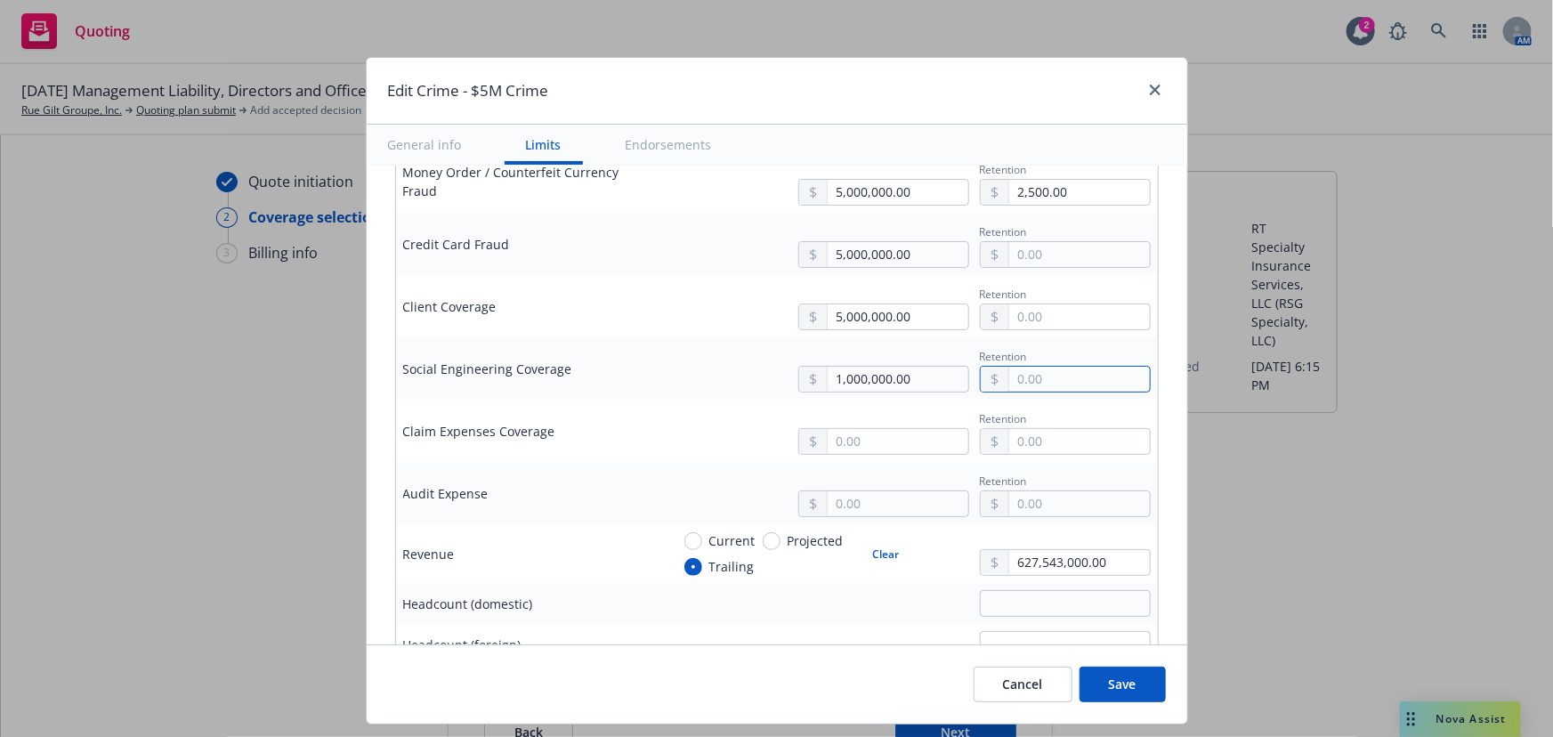
paste input "100,000.00"
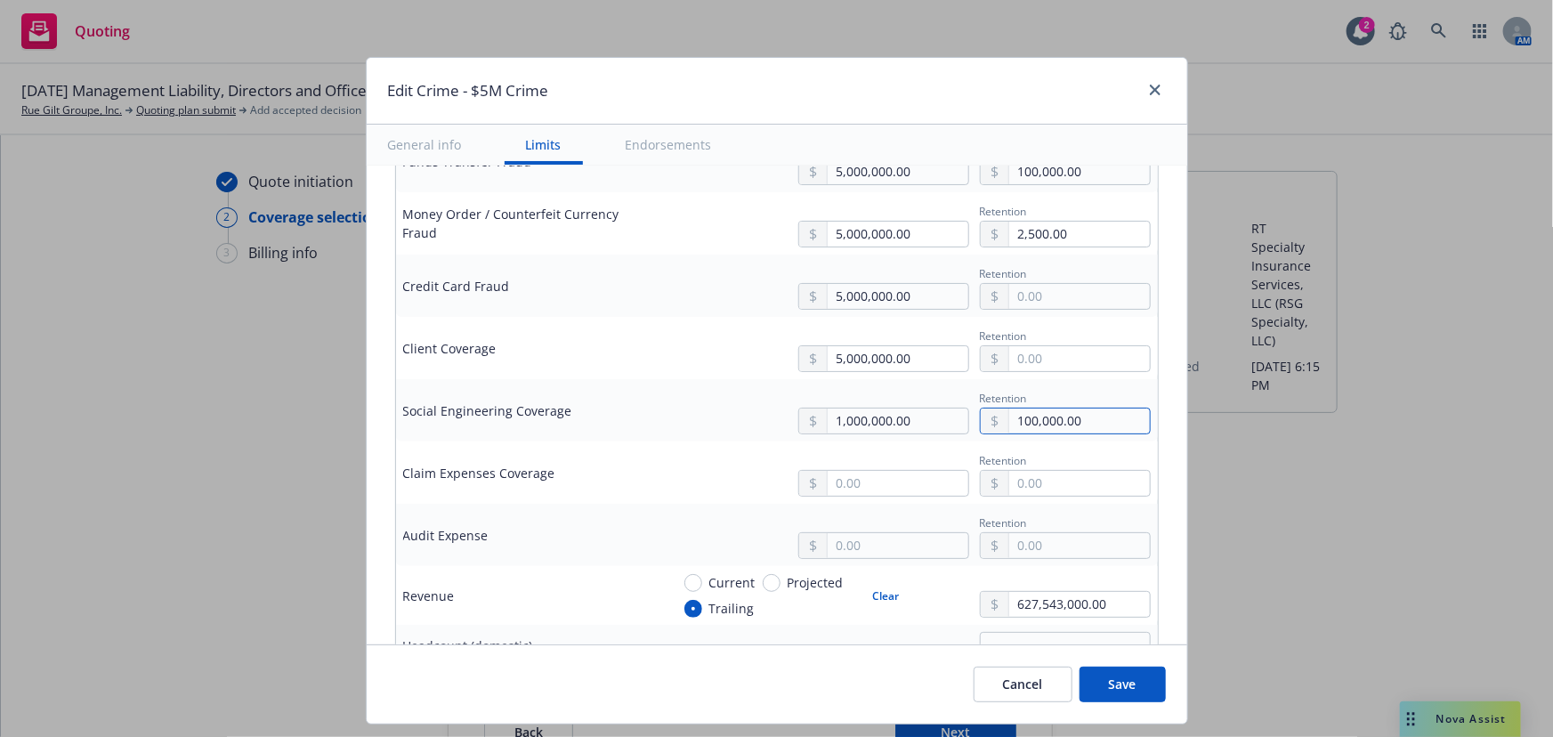
scroll to position [890, 0]
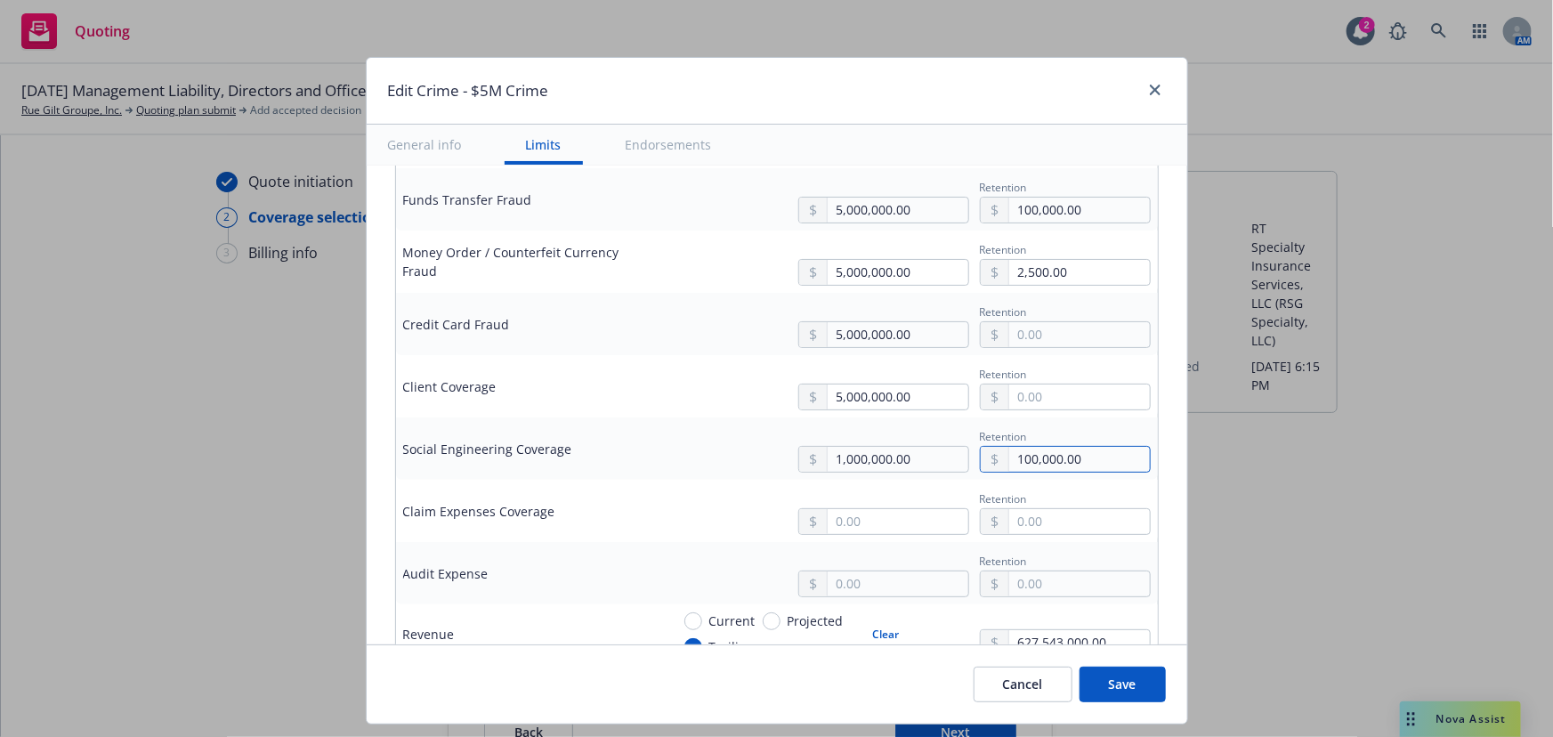
type input "100,000.00"
click at [1041, 372] on div "Retention" at bounding box center [1065, 372] width 171 height 21
click at [1041, 398] on input "text" at bounding box center [1079, 397] width 140 height 25
paste input "100,000.00"
type input "100,000.00"
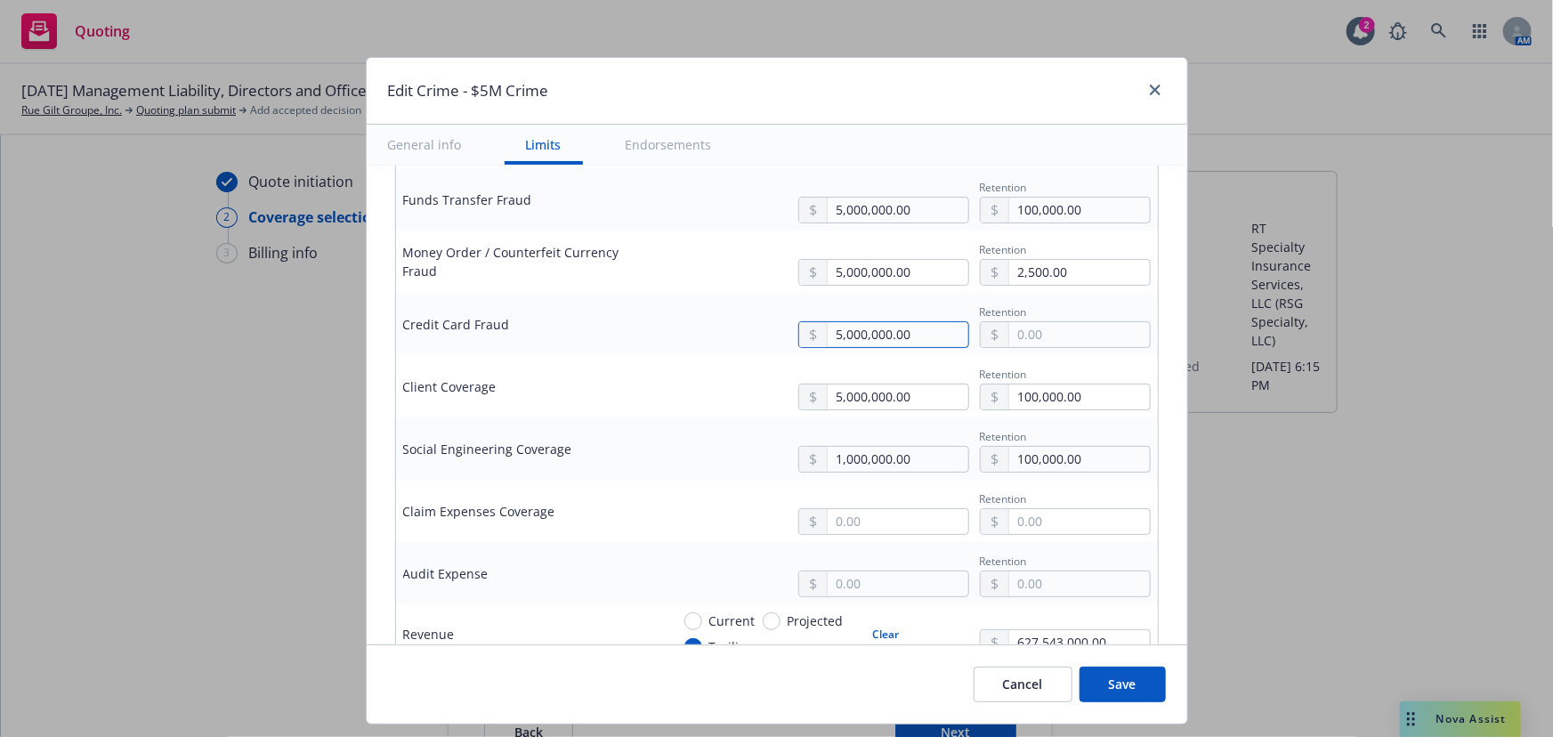
click at [911, 322] on input "5,000,000.00" at bounding box center [898, 334] width 140 height 25
click at [1134, 362] on div "Retention" at bounding box center [1065, 372] width 171 height 21
click at [1107, 338] on input "text" at bounding box center [1079, 334] width 140 height 25
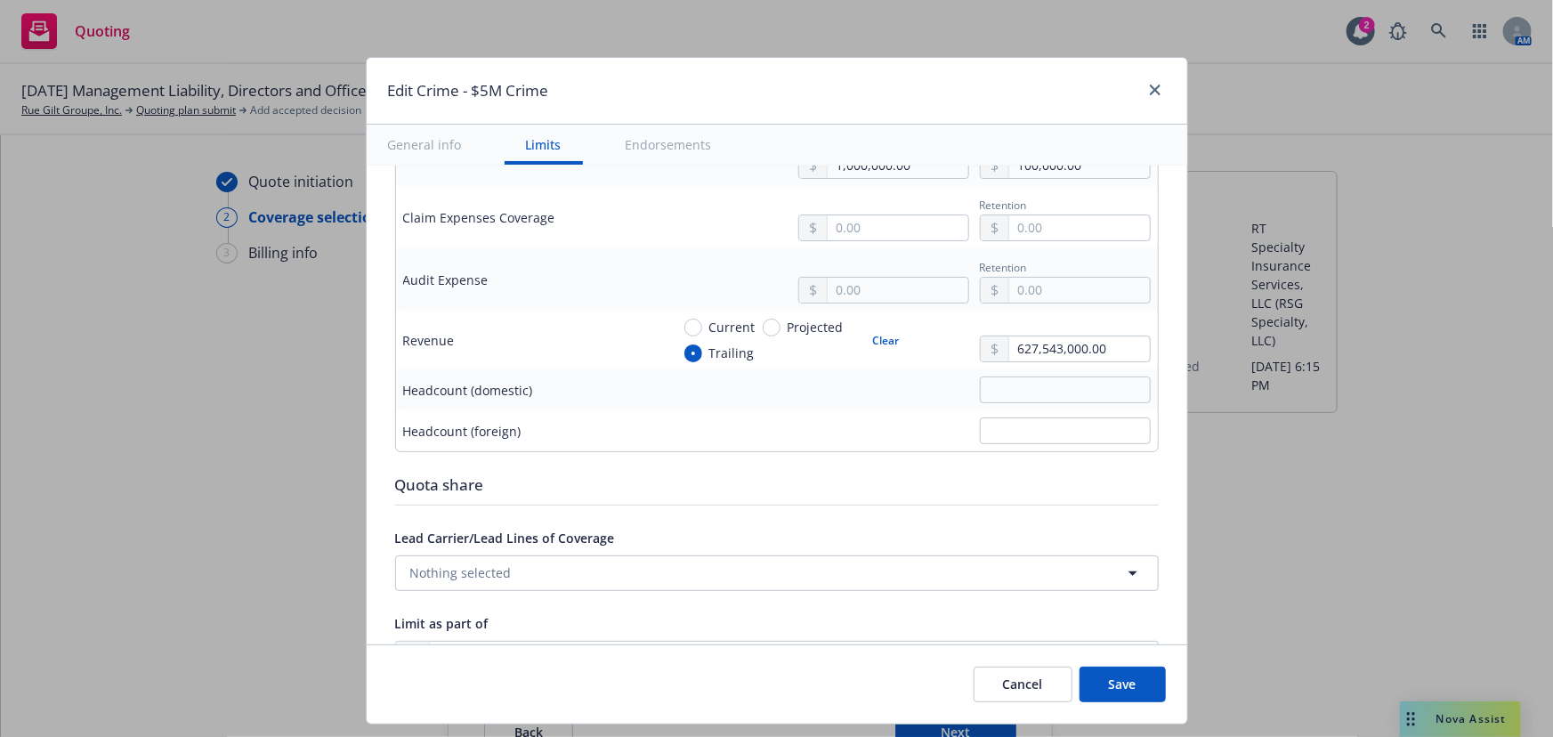
scroll to position [1132, 0]
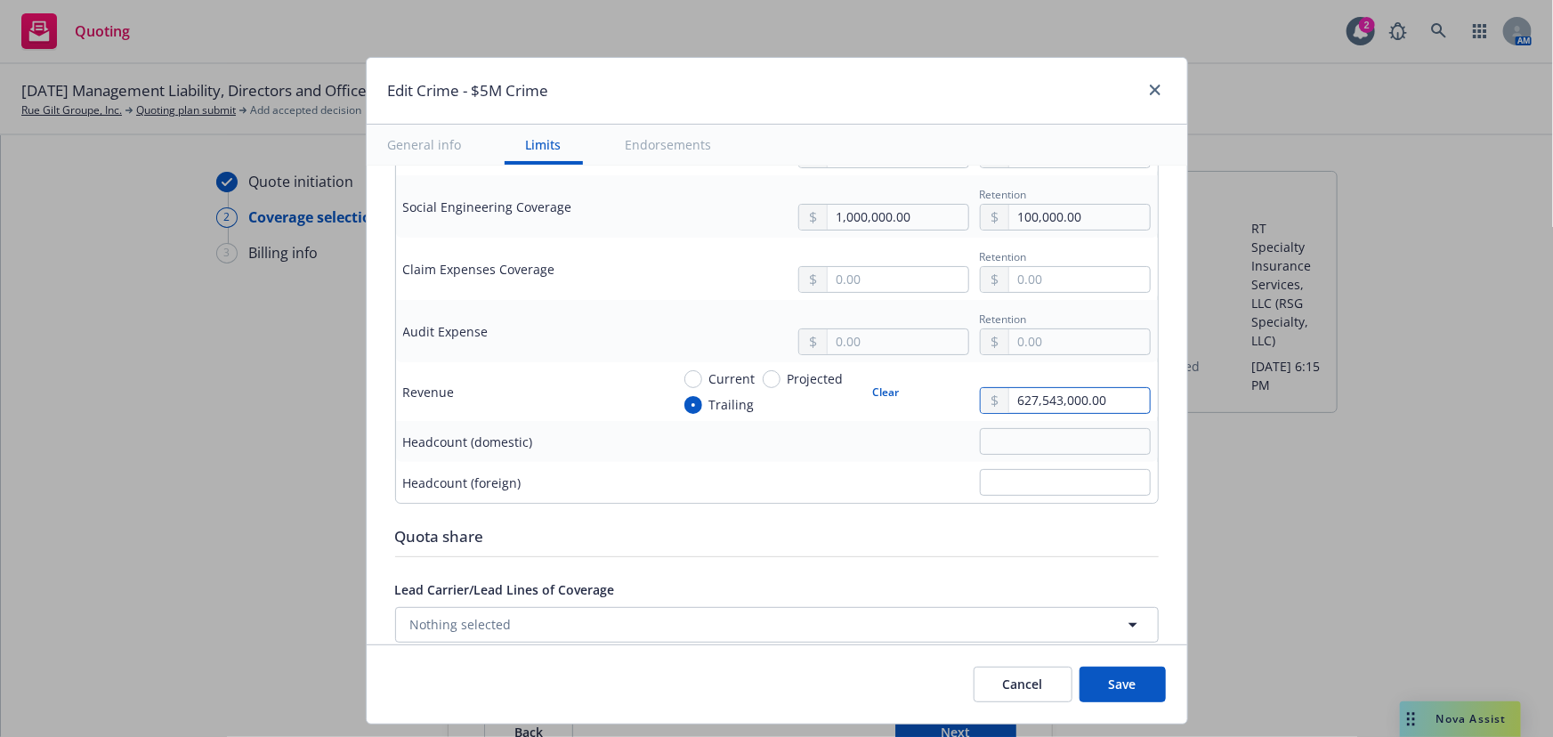
drag, startPoint x: 1119, startPoint y: 390, endPoint x: 910, endPoint y: 382, distance: 209.3
click at [910, 382] on div "Current Projected Trailing Clear 627,543,000.00" at bounding box center [910, 391] width 481 height 45
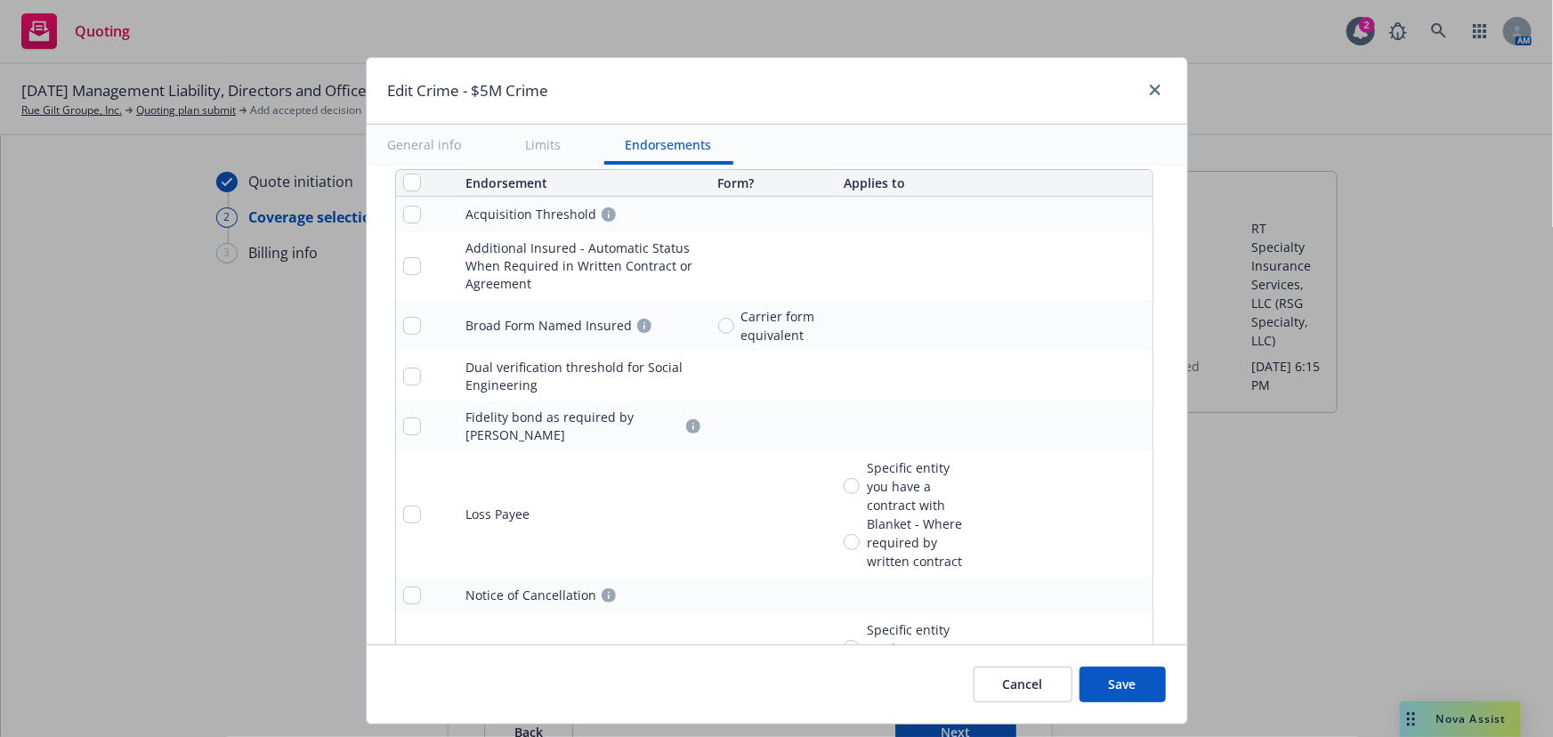
scroll to position [1860, 0]
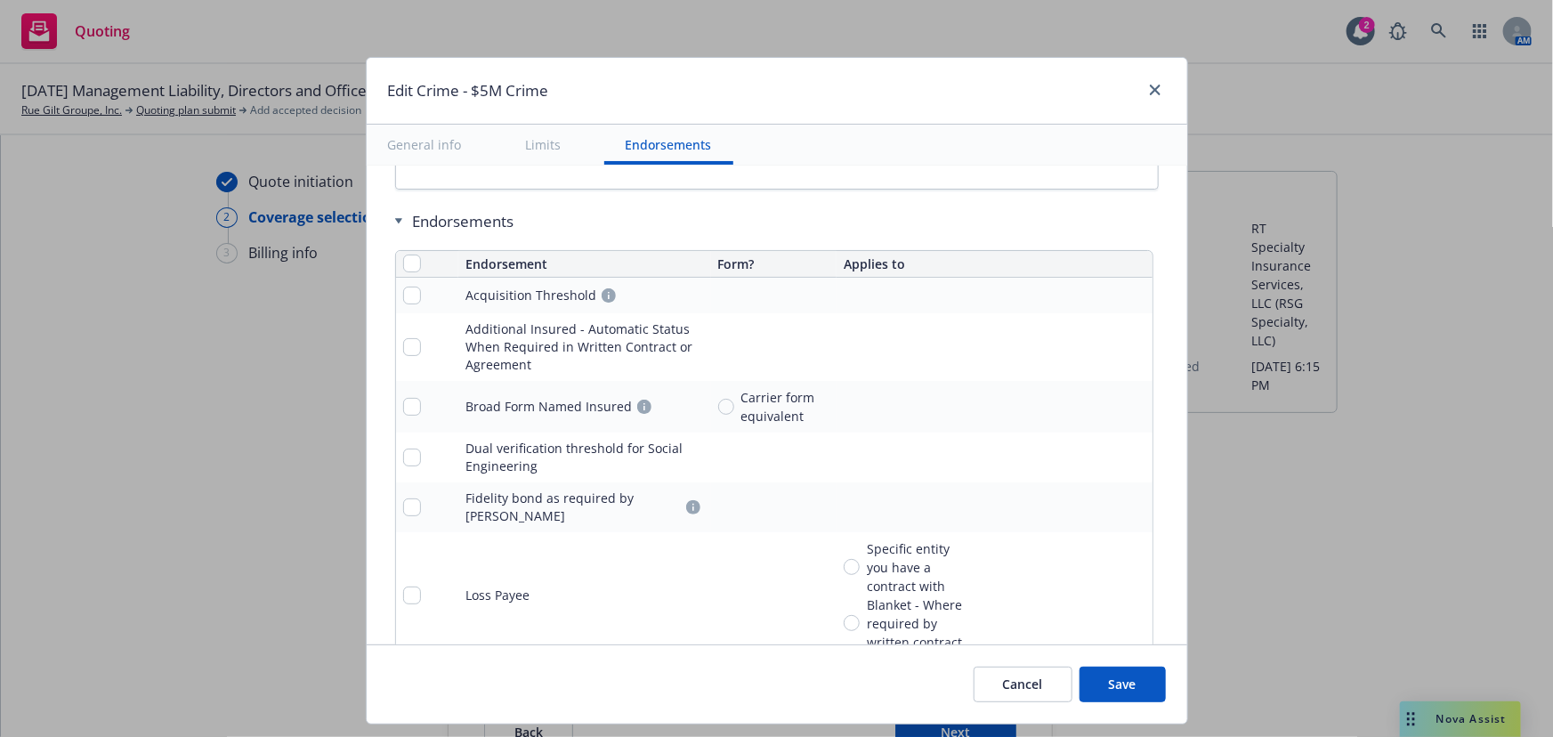
type input "599,500,000.00"
click at [405, 256] on input "checkbox" at bounding box center [412, 264] width 18 height 18
checkbox input "true"
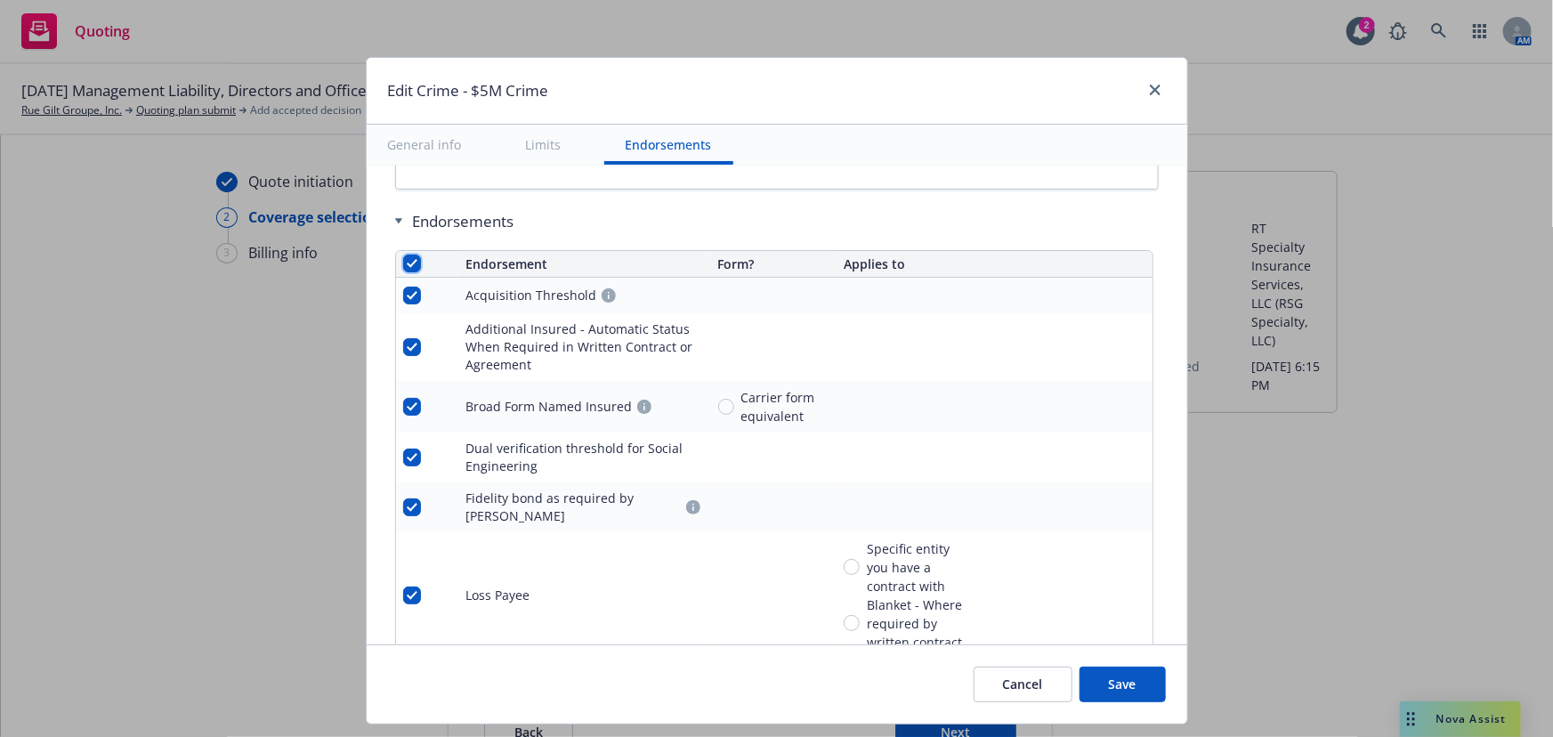
checkbox input "true"
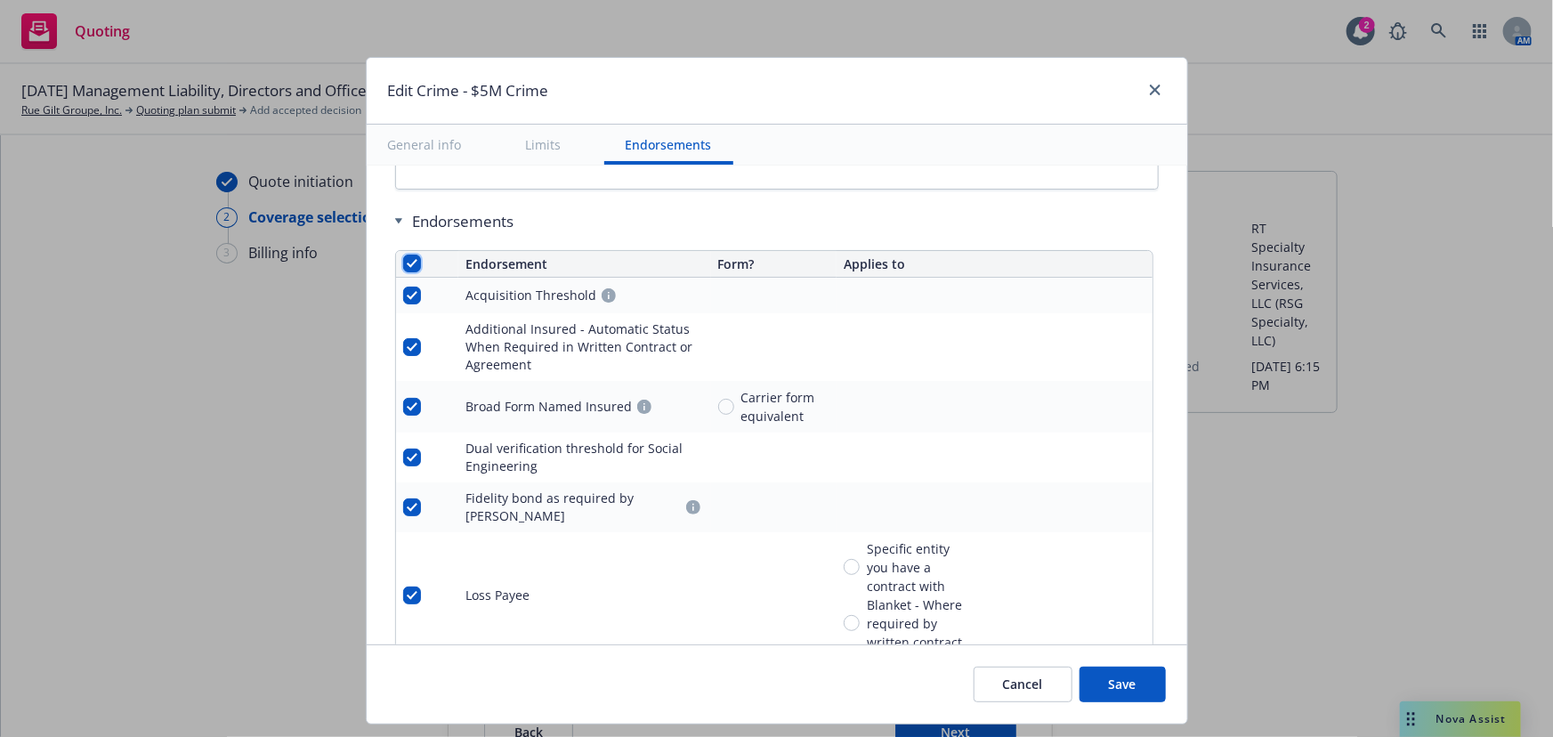
checkbox input "true"
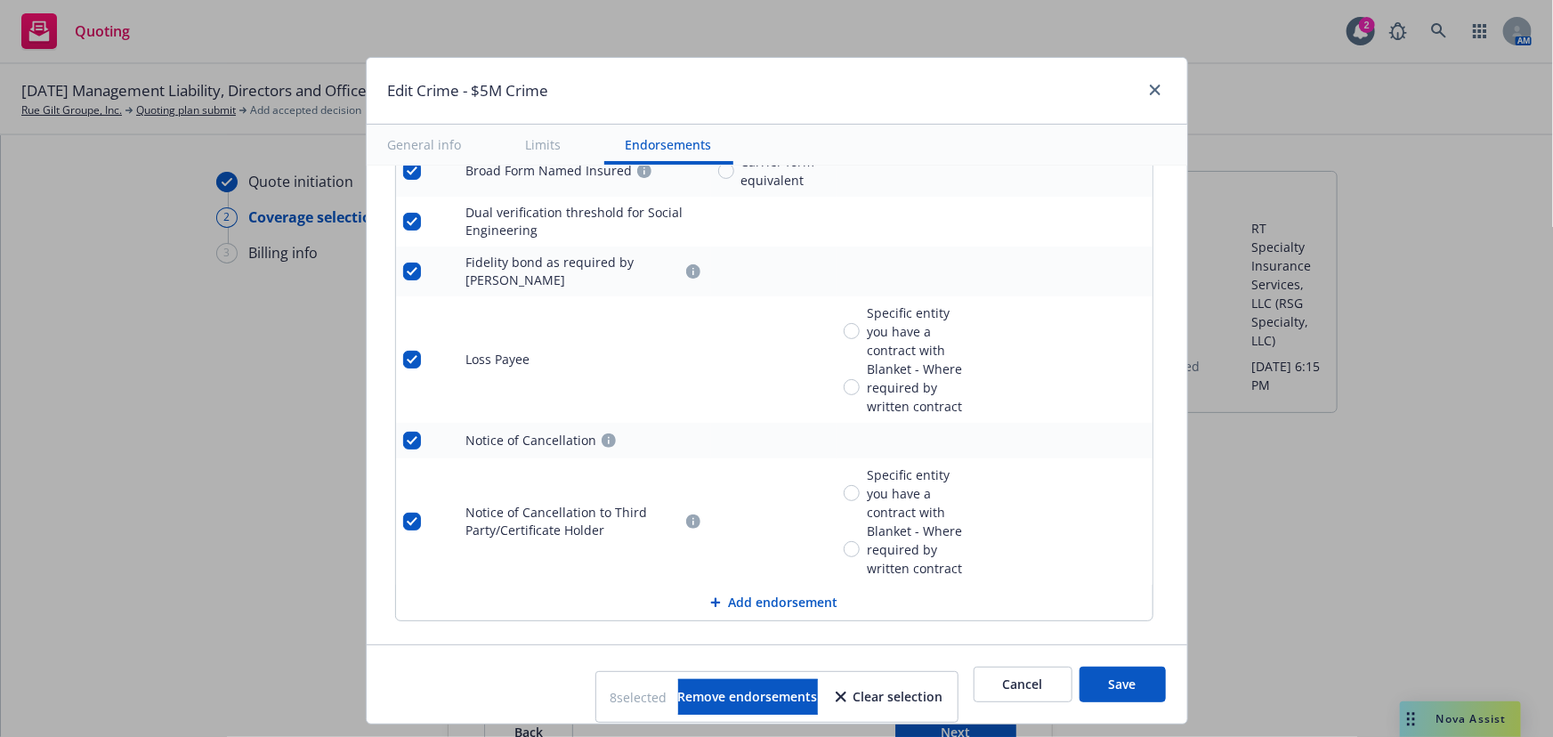
scroll to position [2103, 0]
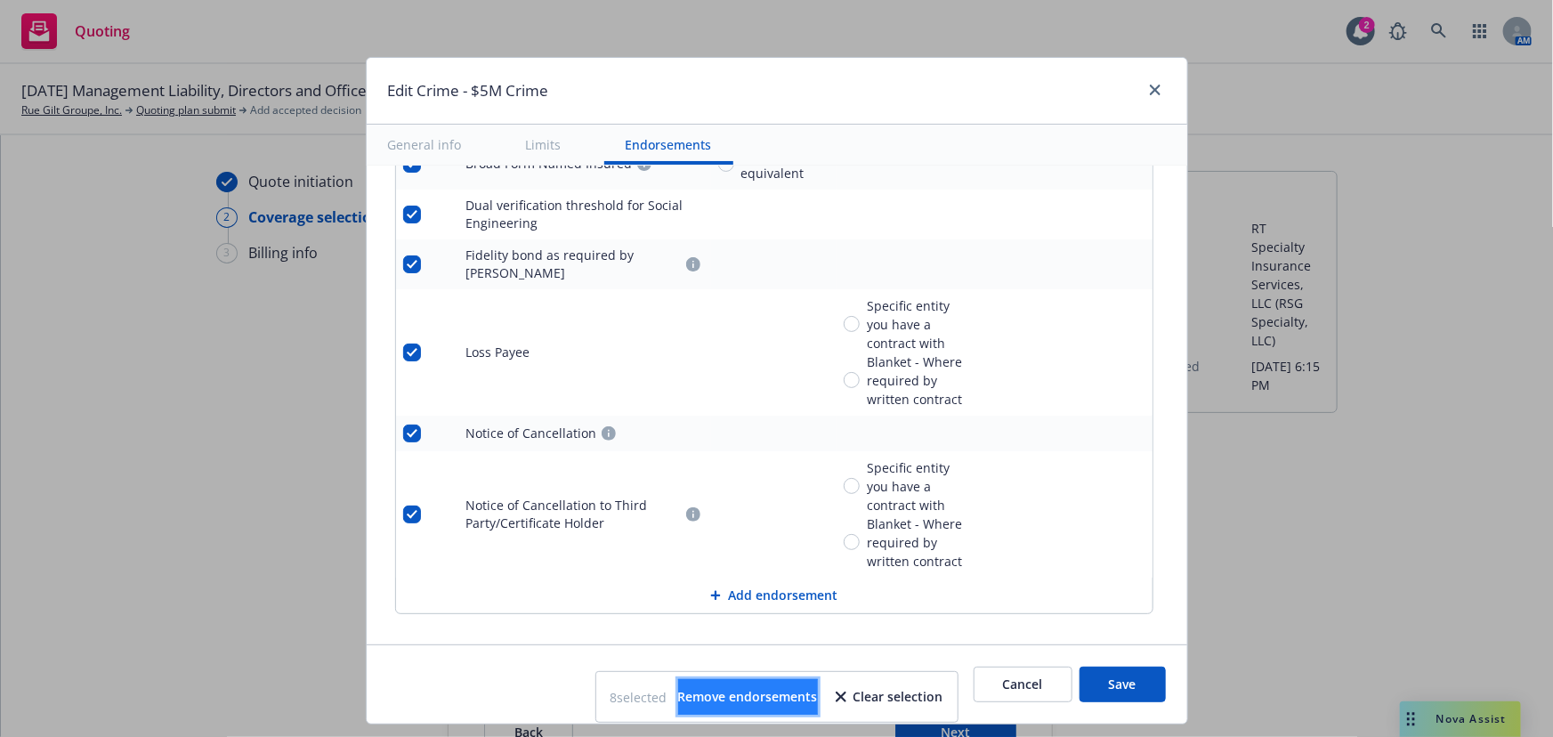
click at [781, 689] on span "Remove endorsements" at bounding box center [748, 696] width 140 height 17
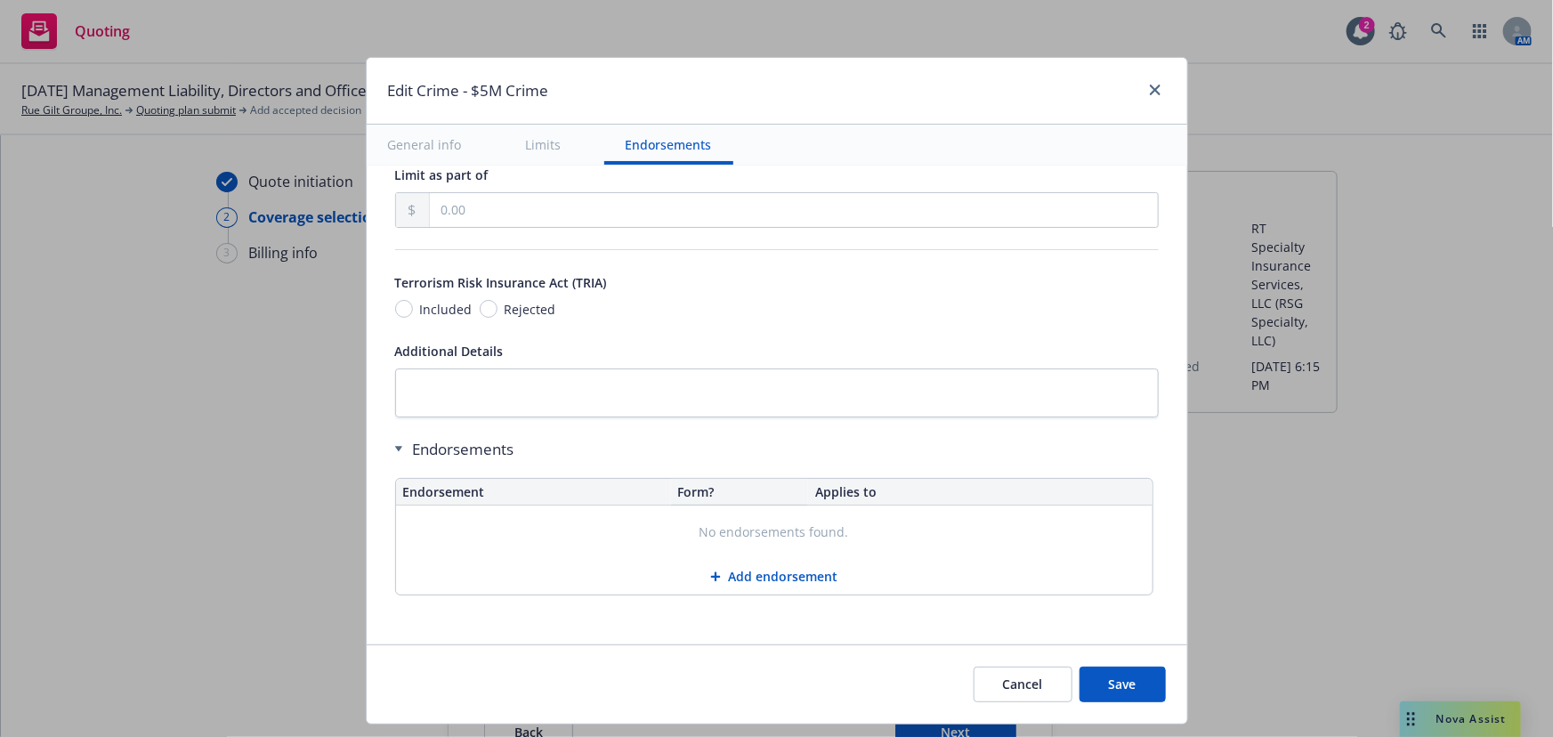
scroll to position [1629, 0]
click at [1103, 682] on button "Save" at bounding box center [1123, 685] width 86 height 36
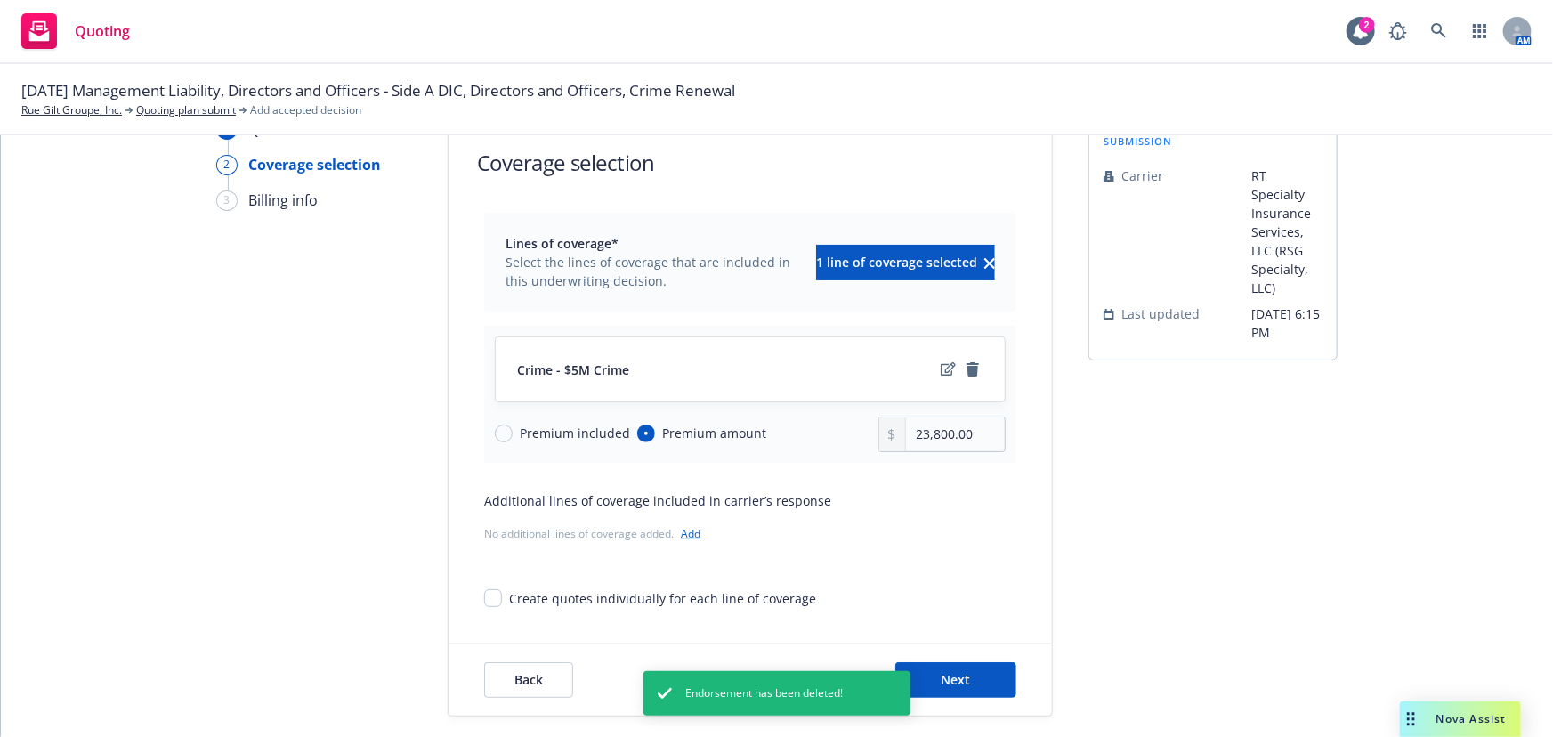
scroll to position [66, 0]
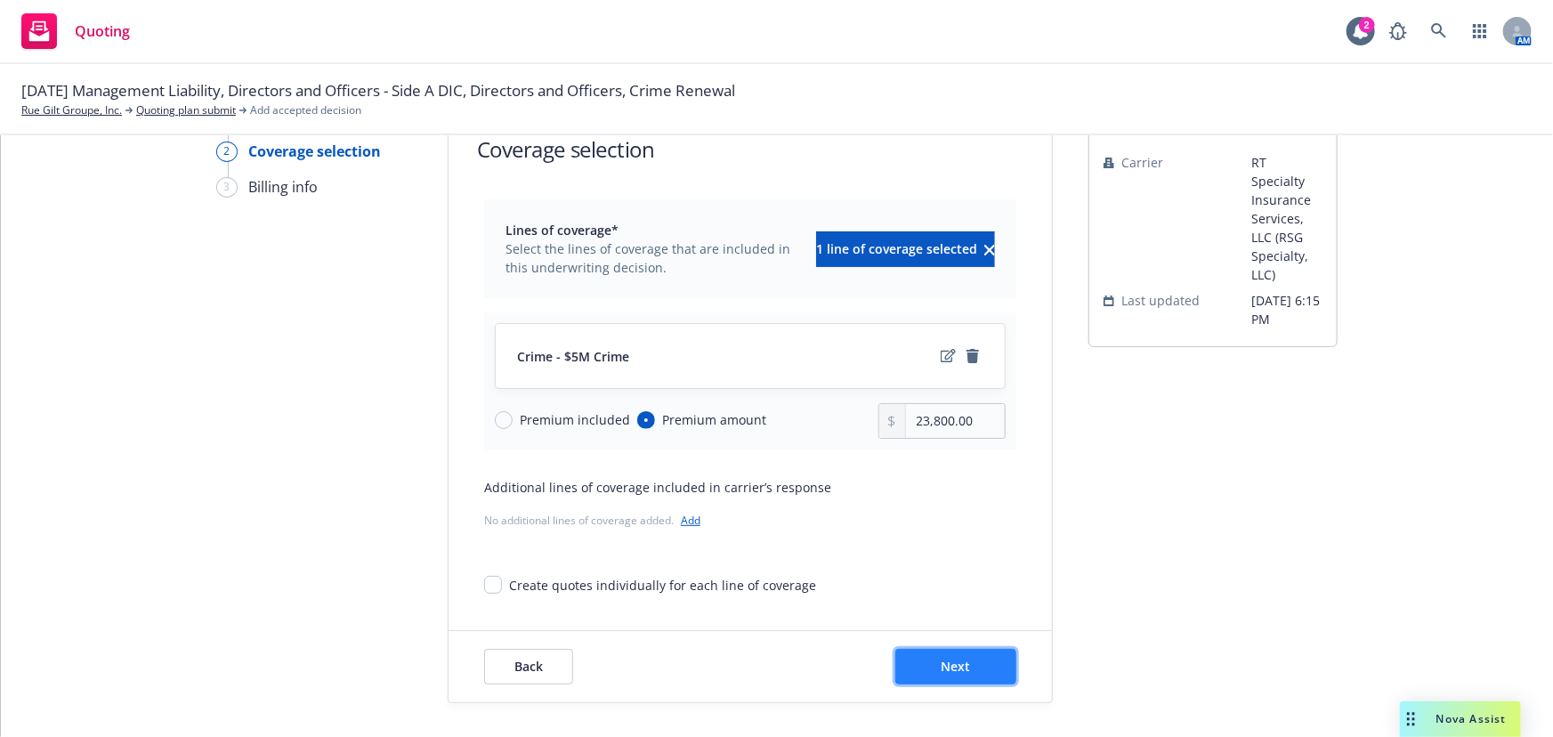
click at [996, 659] on button "Next" at bounding box center [955, 667] width 121 height 36
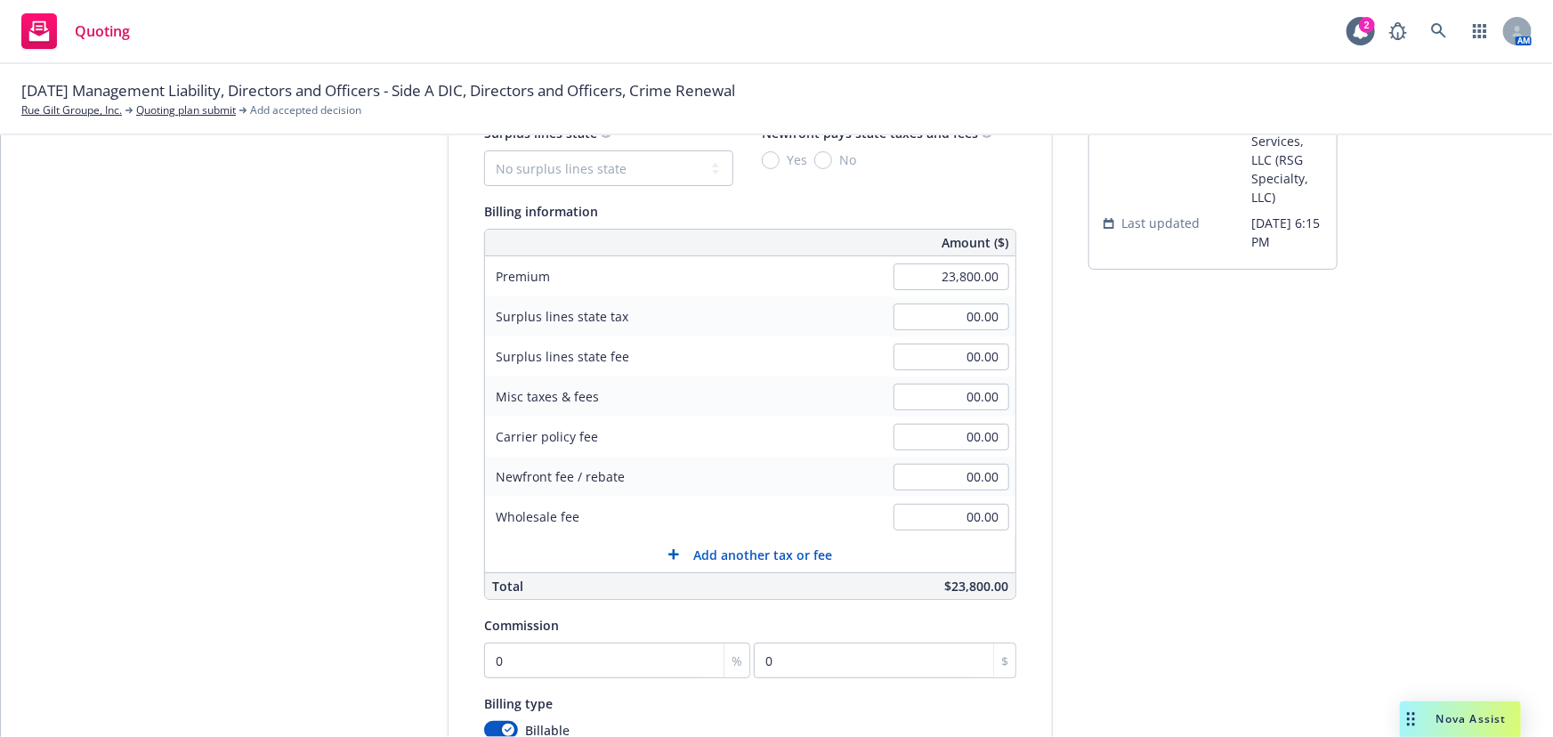
scroll to position [228, 0]
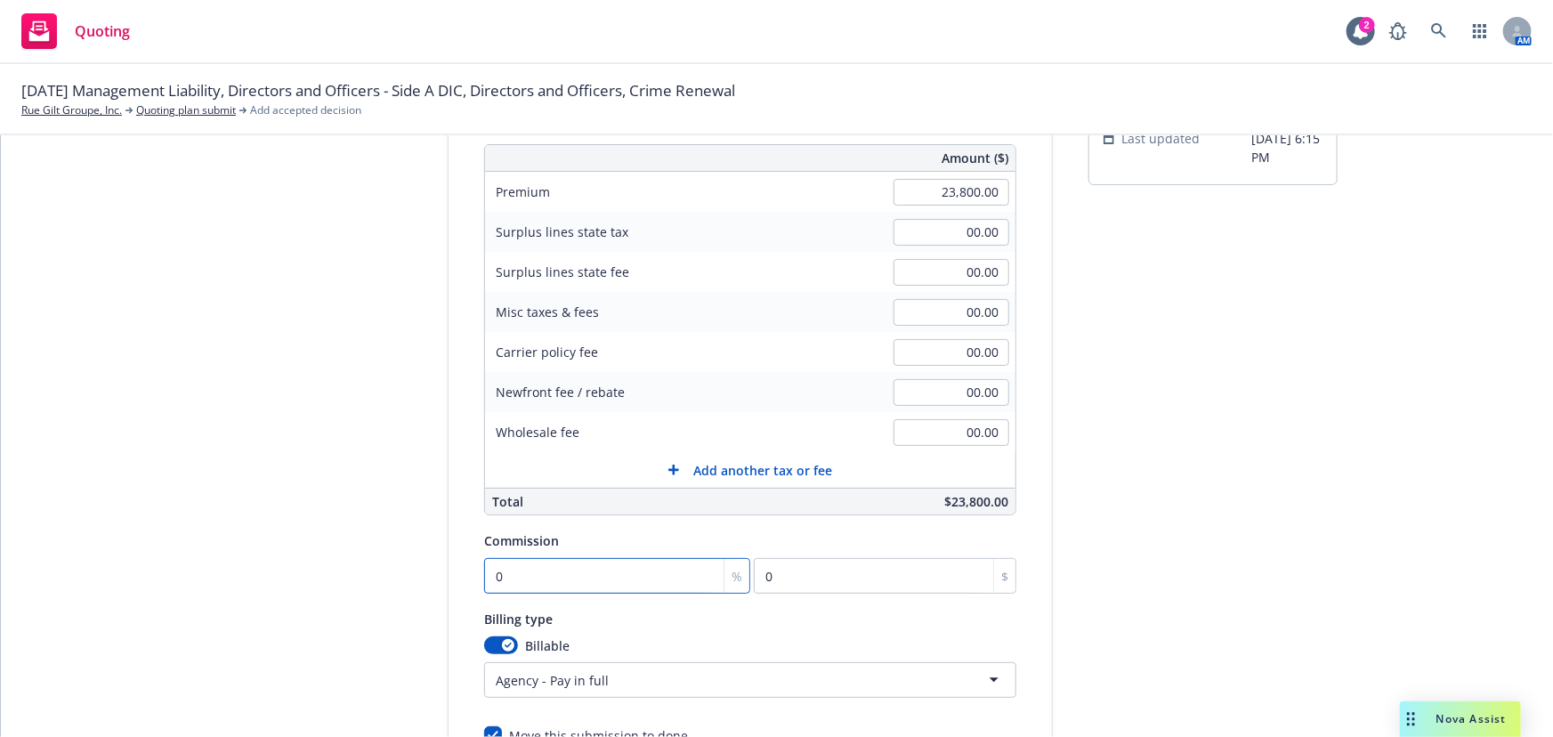
click at [582, 587] on input "0" at bounding box center [617, 576] width 266 height 36
type input "1"
type input "238"
type input "12"
type input "2856"
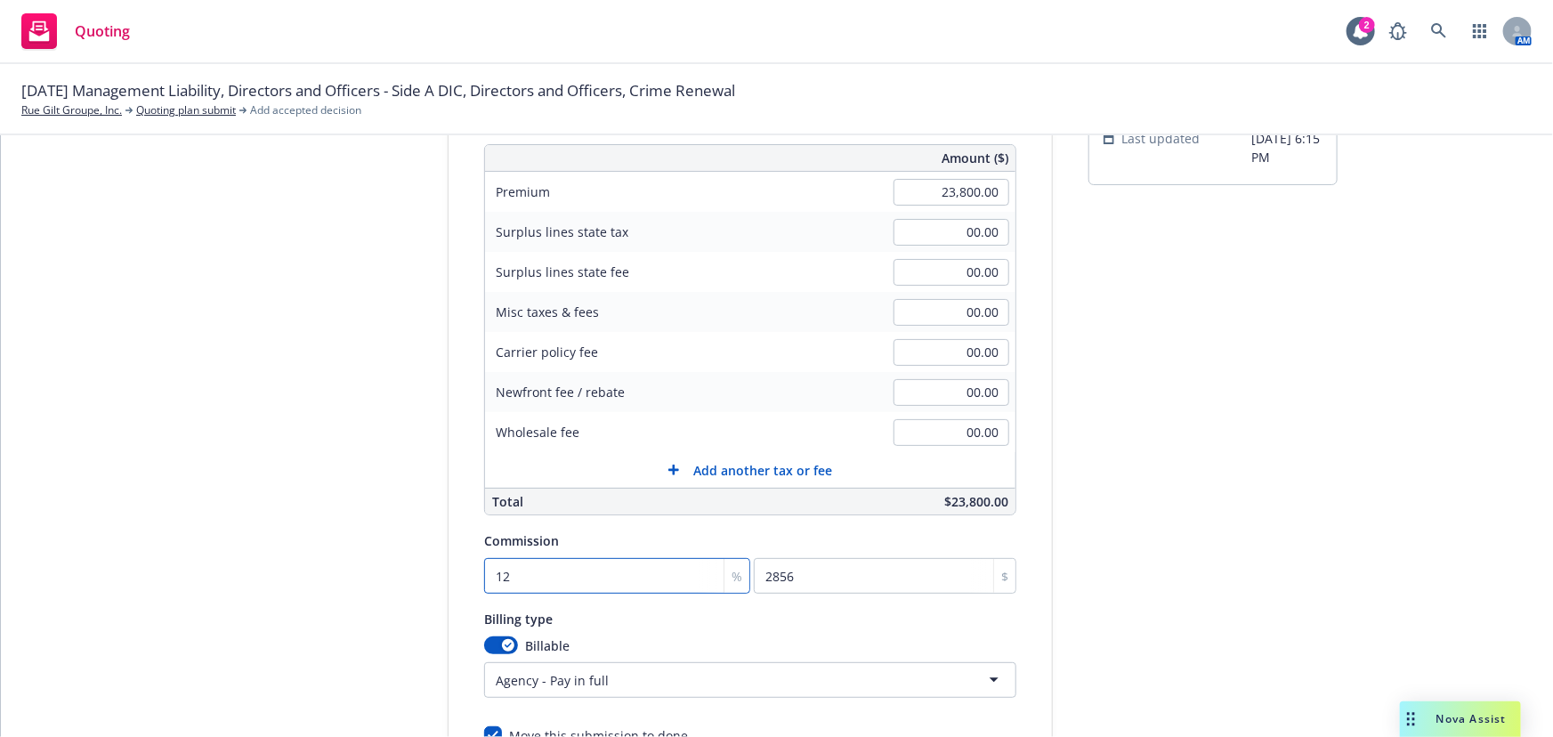
type input "12"
click at [1266, 617] on div "submission Carrier RT Specialty Insurance Services, LLC (RSG Specialty, LLC) La…" at bounding box center [1213, 398] width 249 height 911
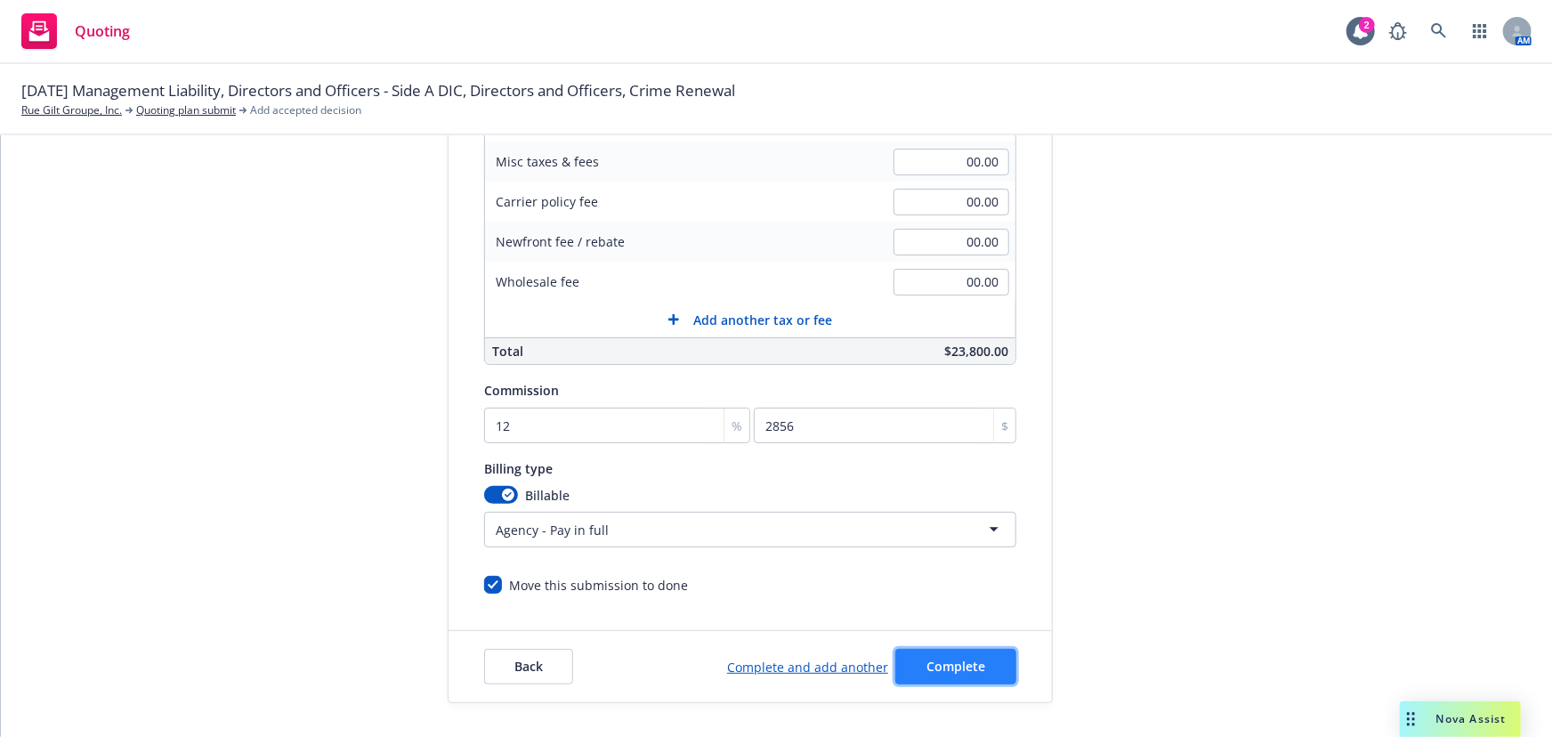
click at [991, 668] on button "Complete" at bounding box center [955, 667] width 121 height 36
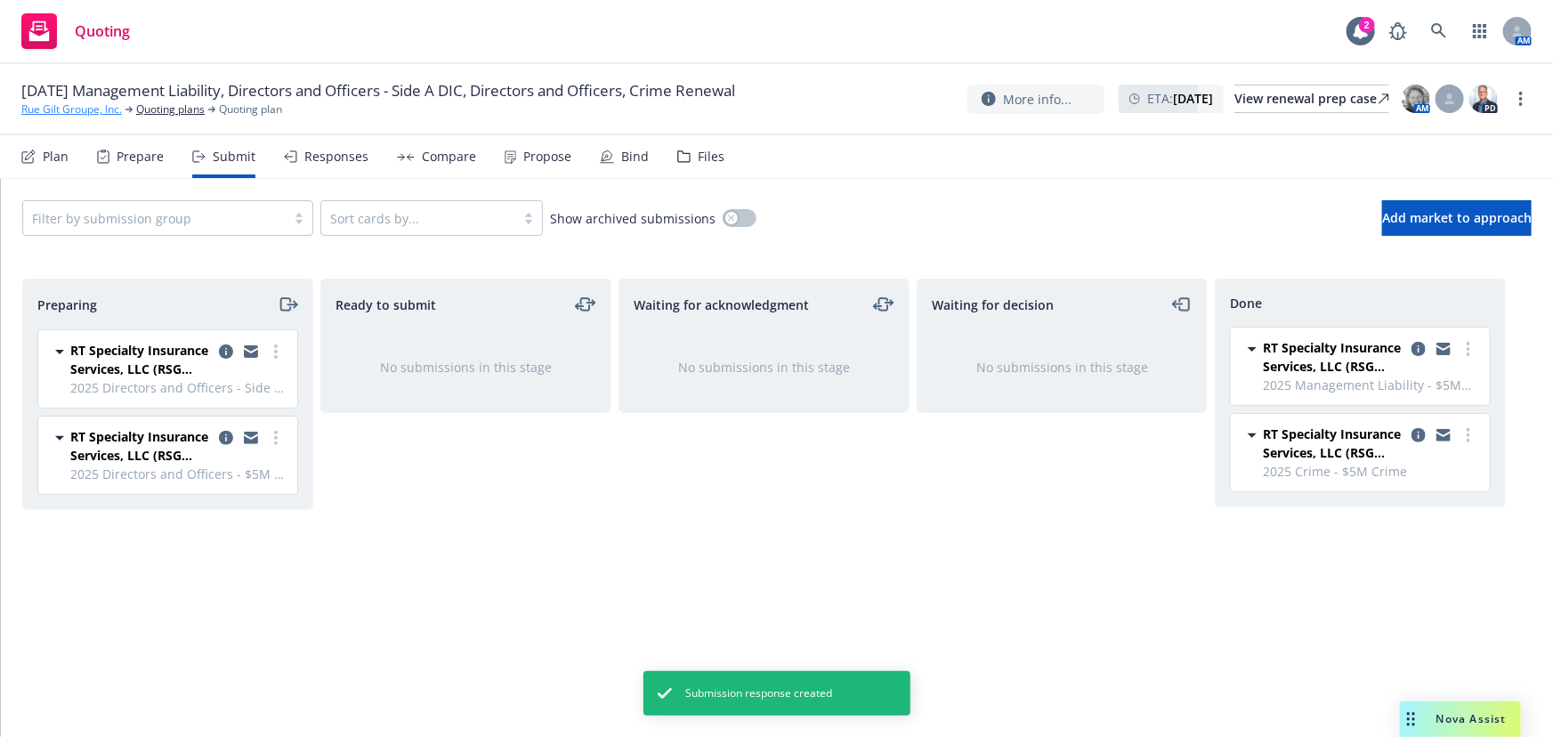
click at [61, 108] on link "Rue Gilt Groupe, Inc." at bounding box center [71, 109] width 101 height 16
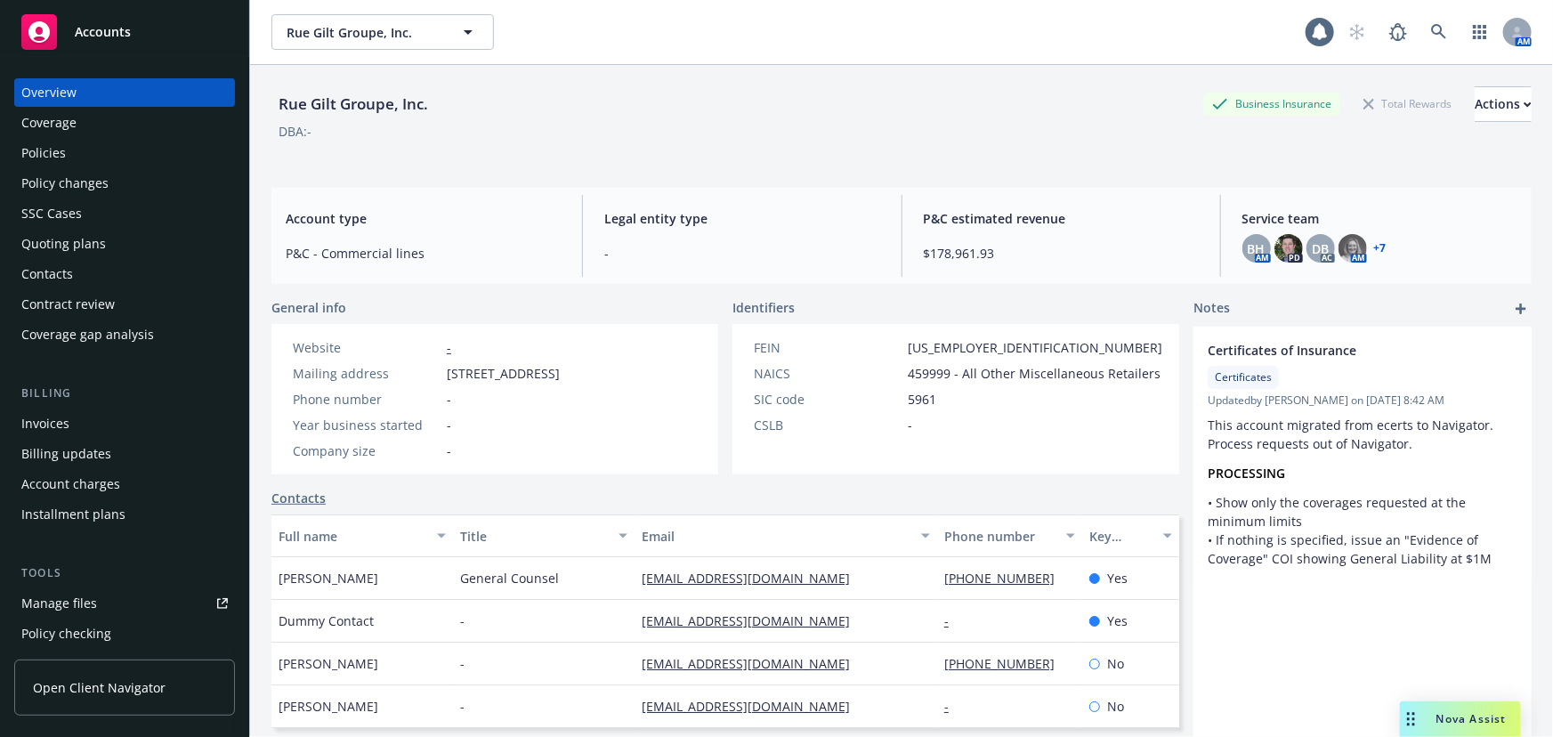
click at [47, 155] on div "Policies" at bounding box center [43, 153] width 45 height 28
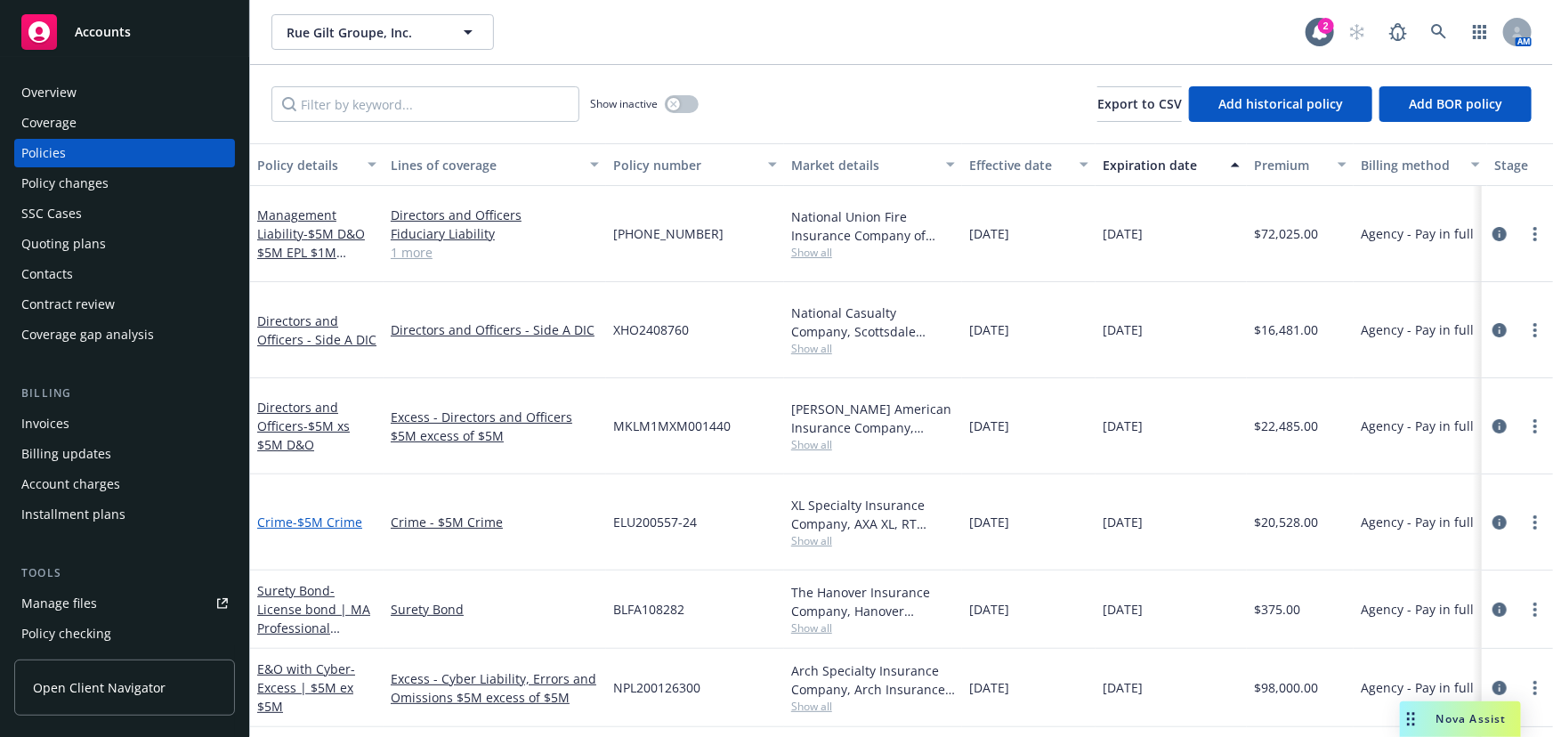
click at [346, 514] on span "- $5M Crime" at bounding box center [327, 522] width 69 height 17
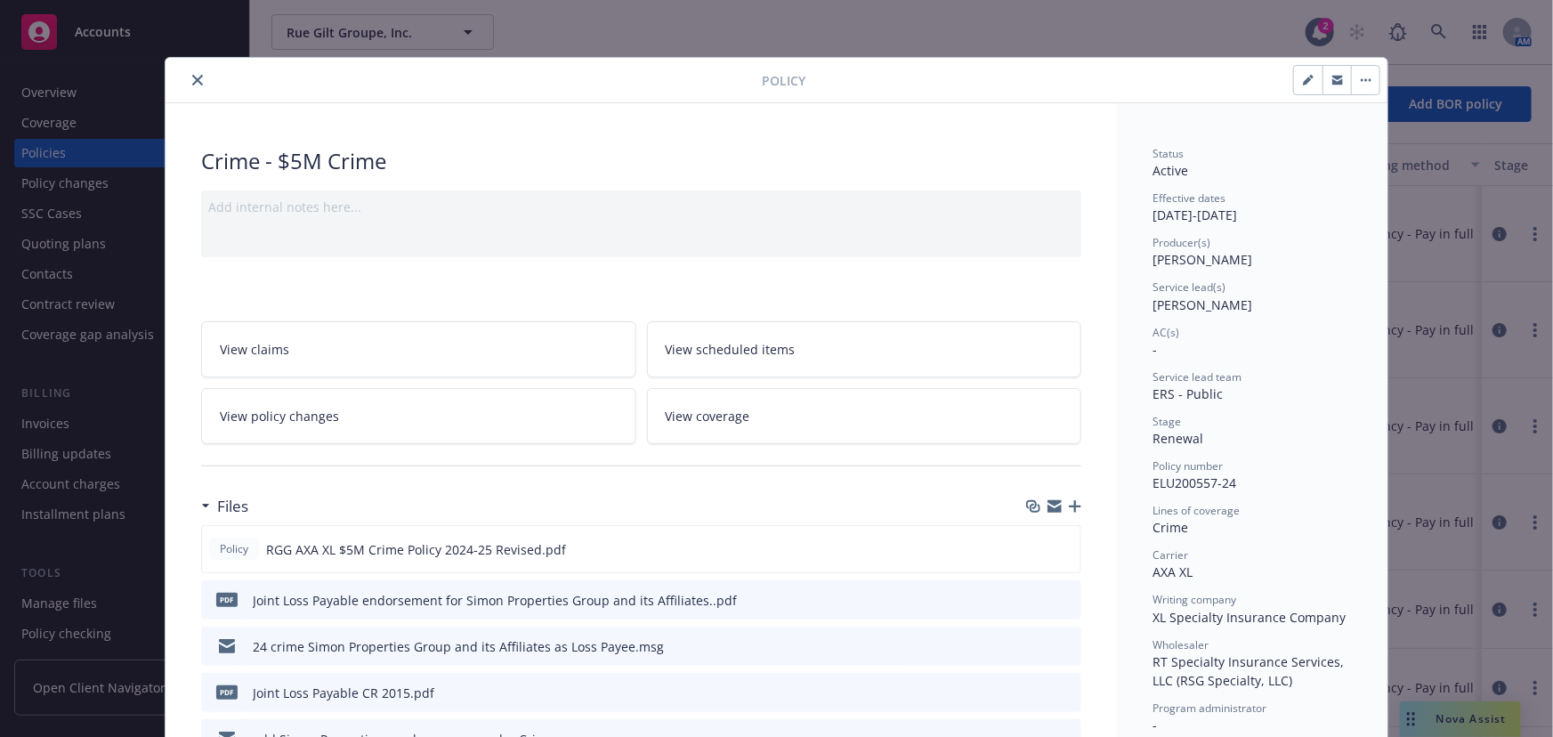
click at [192, 82] on icon "close" at bounding box center [197, 80] width 11 height 11
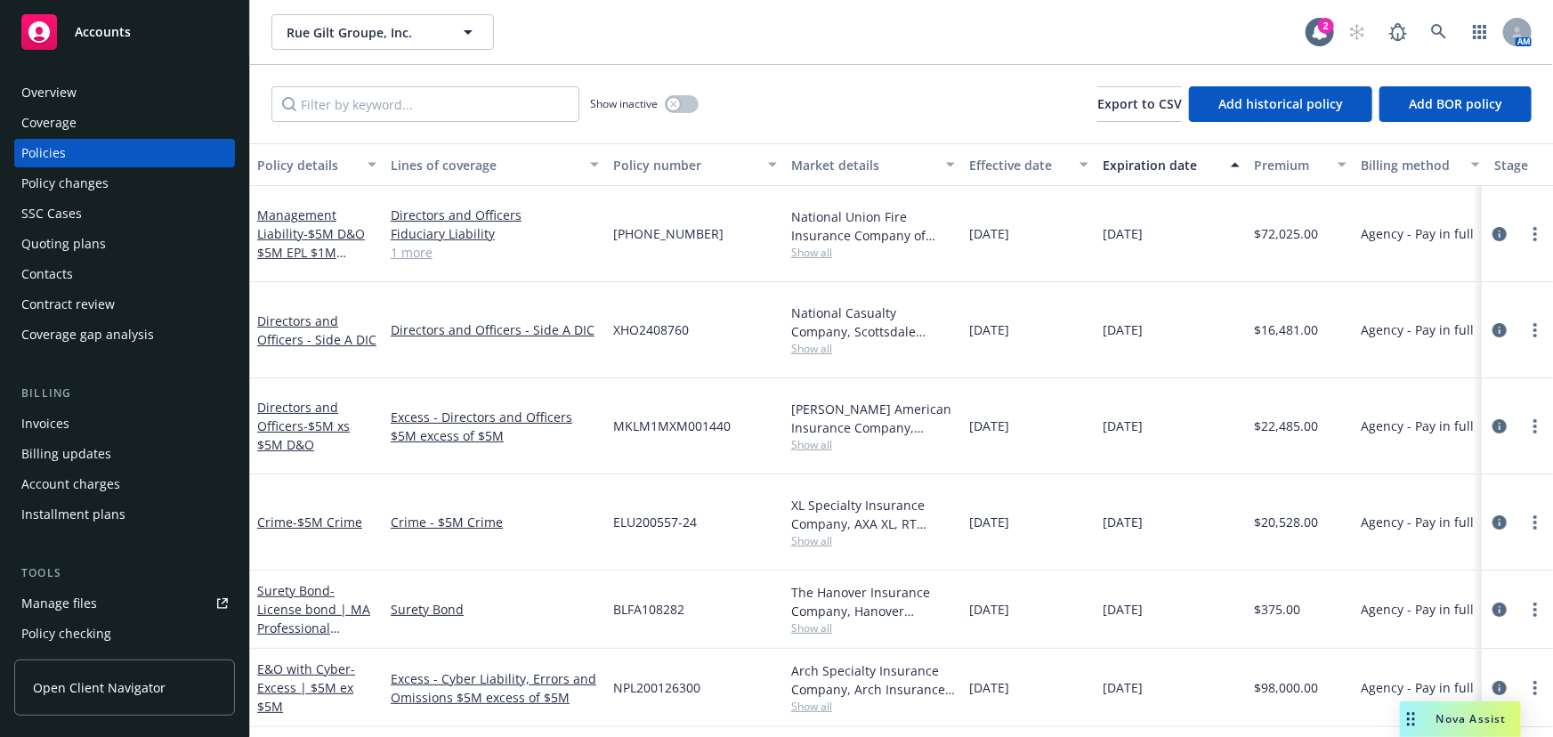
click at [126, 240] on div "Quoting plans" at bounding box center [124, 244] width 207 height 28
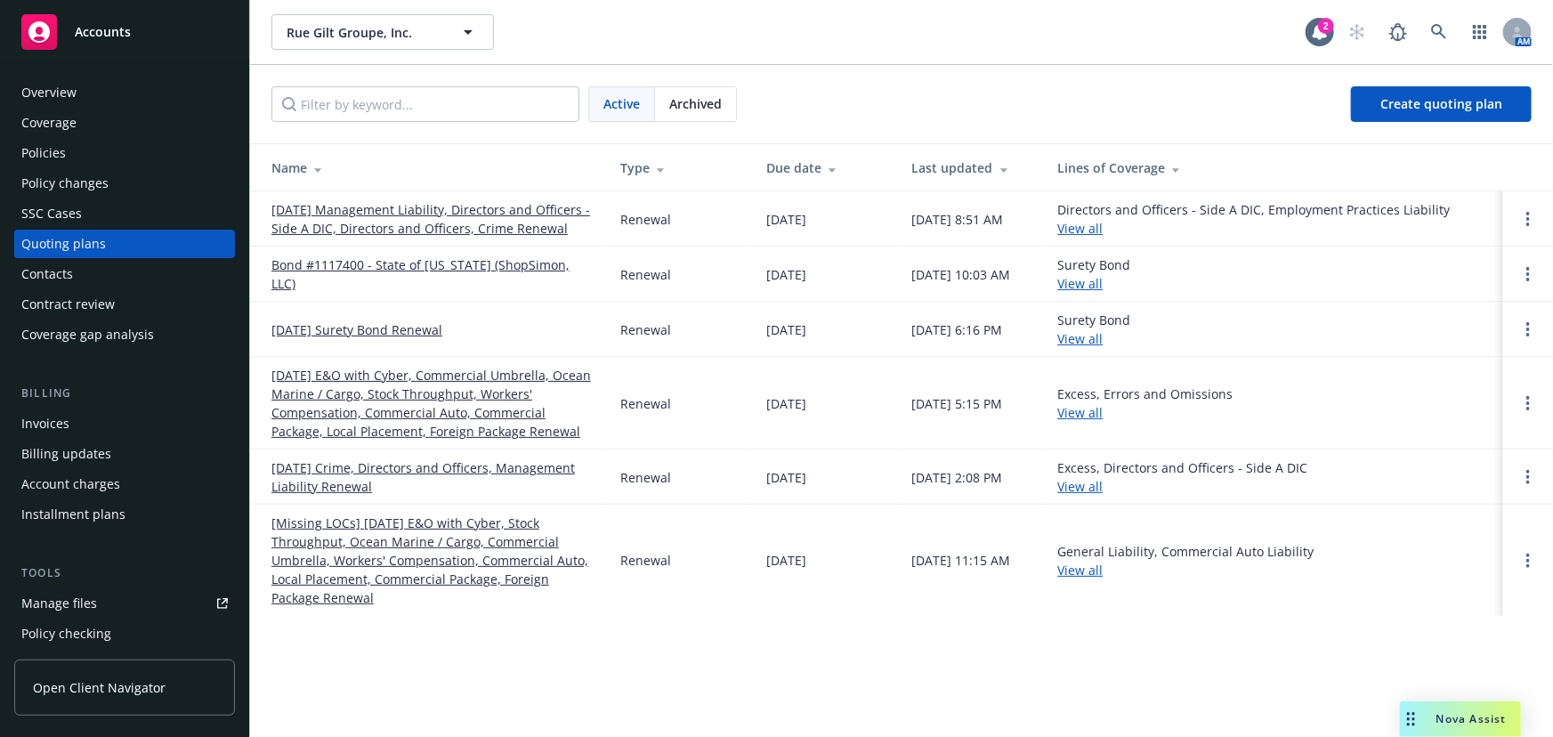
click at [417, 210] on link "[DATE] Management Liability, Directors and Officers - Side A DIC, Directors and…" at bounding box center [431, 218] width 320 height 37
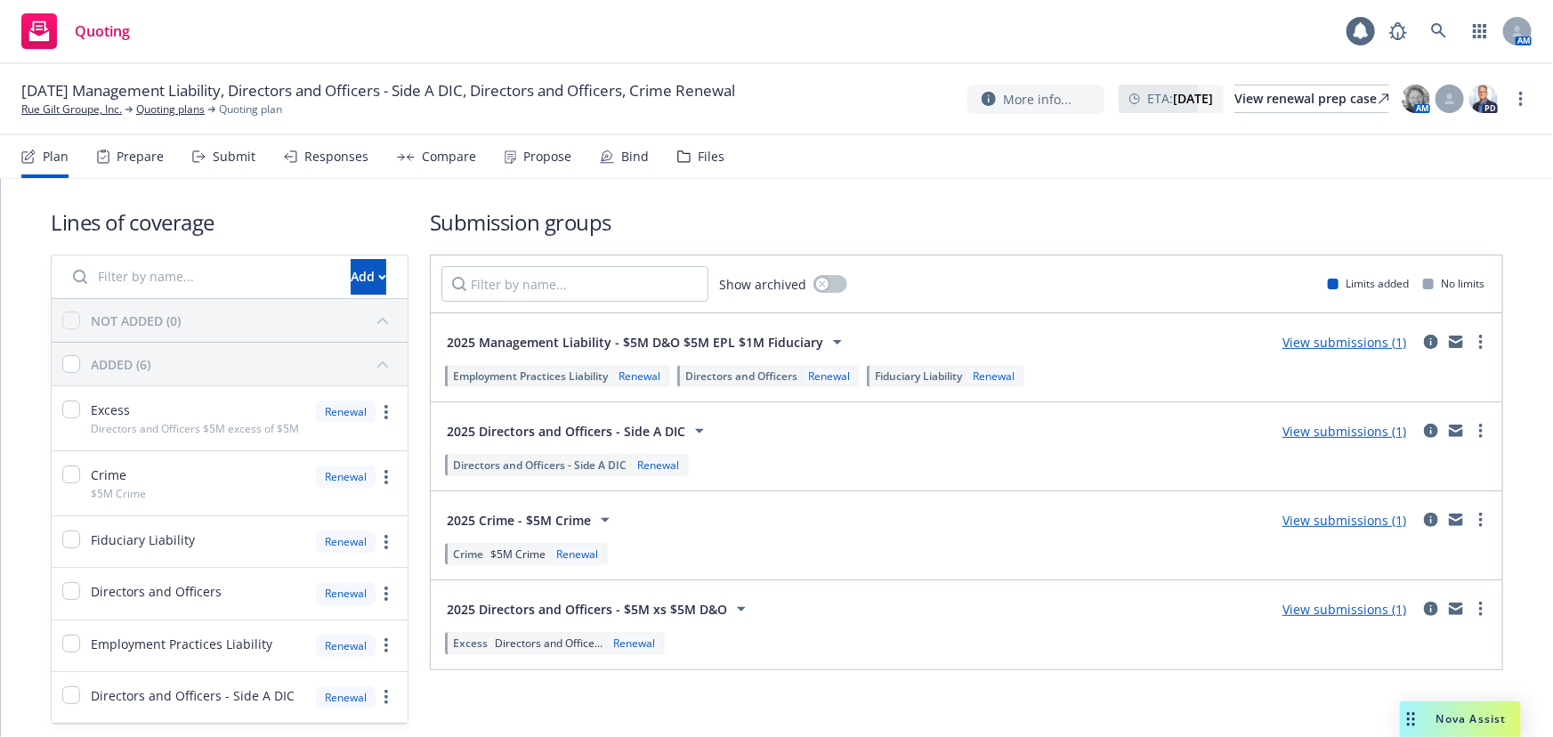
click at [698, 155] on div "Files" at bounding box center [711, 157] width 27 height 14
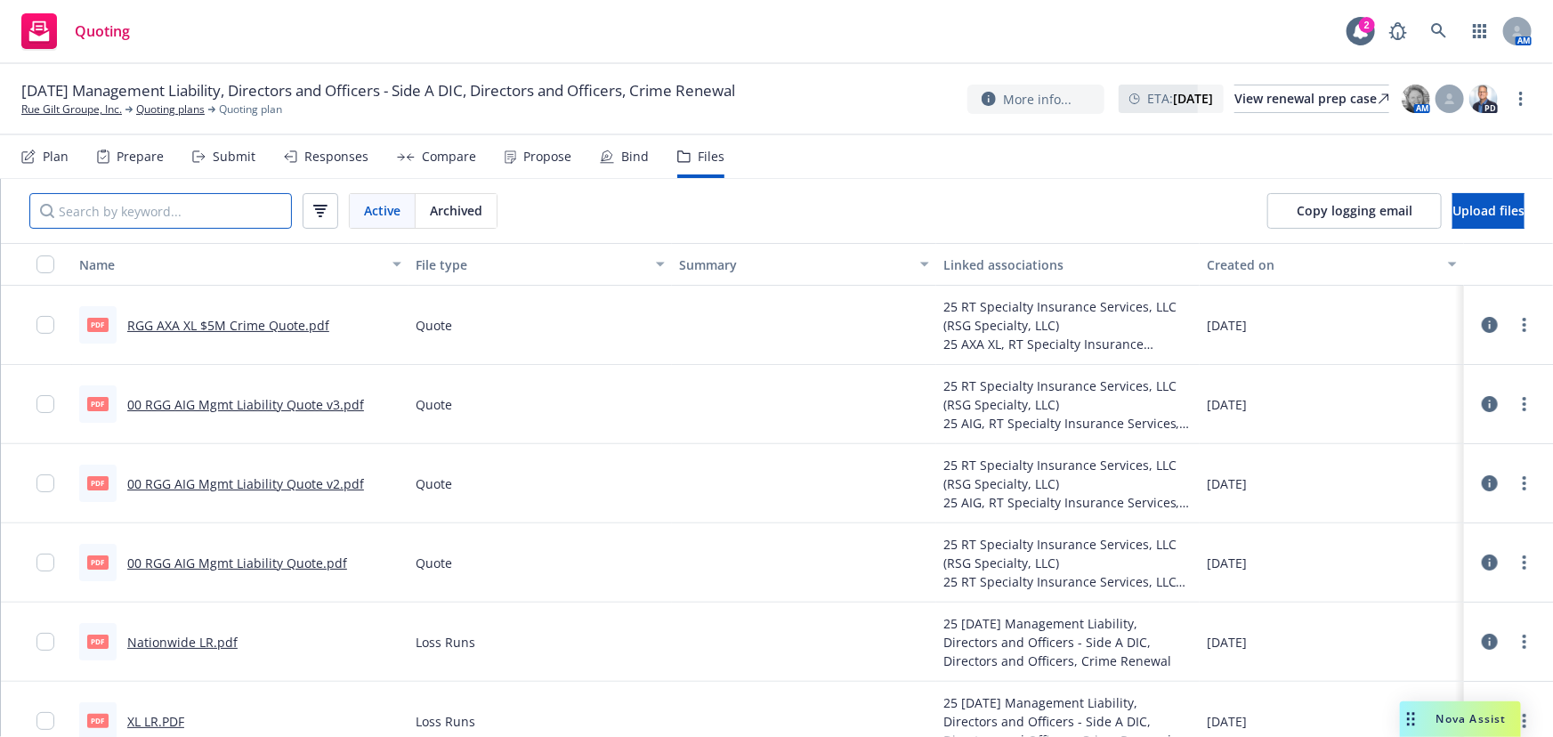
click at [156, 213] on input "Search by keyword..." at bounding box center [160, 211] width 263 height 36
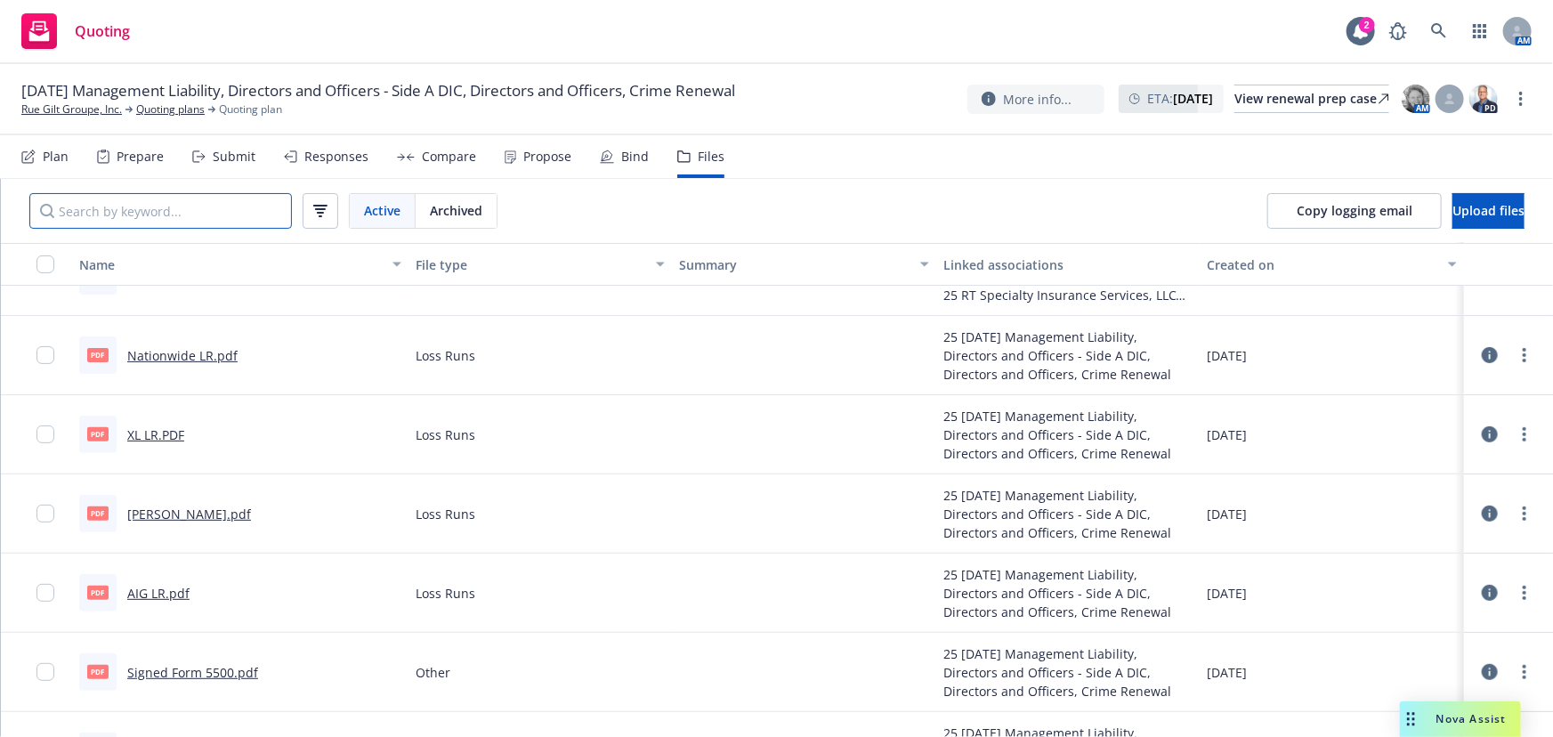
scroll to position [323, 0]
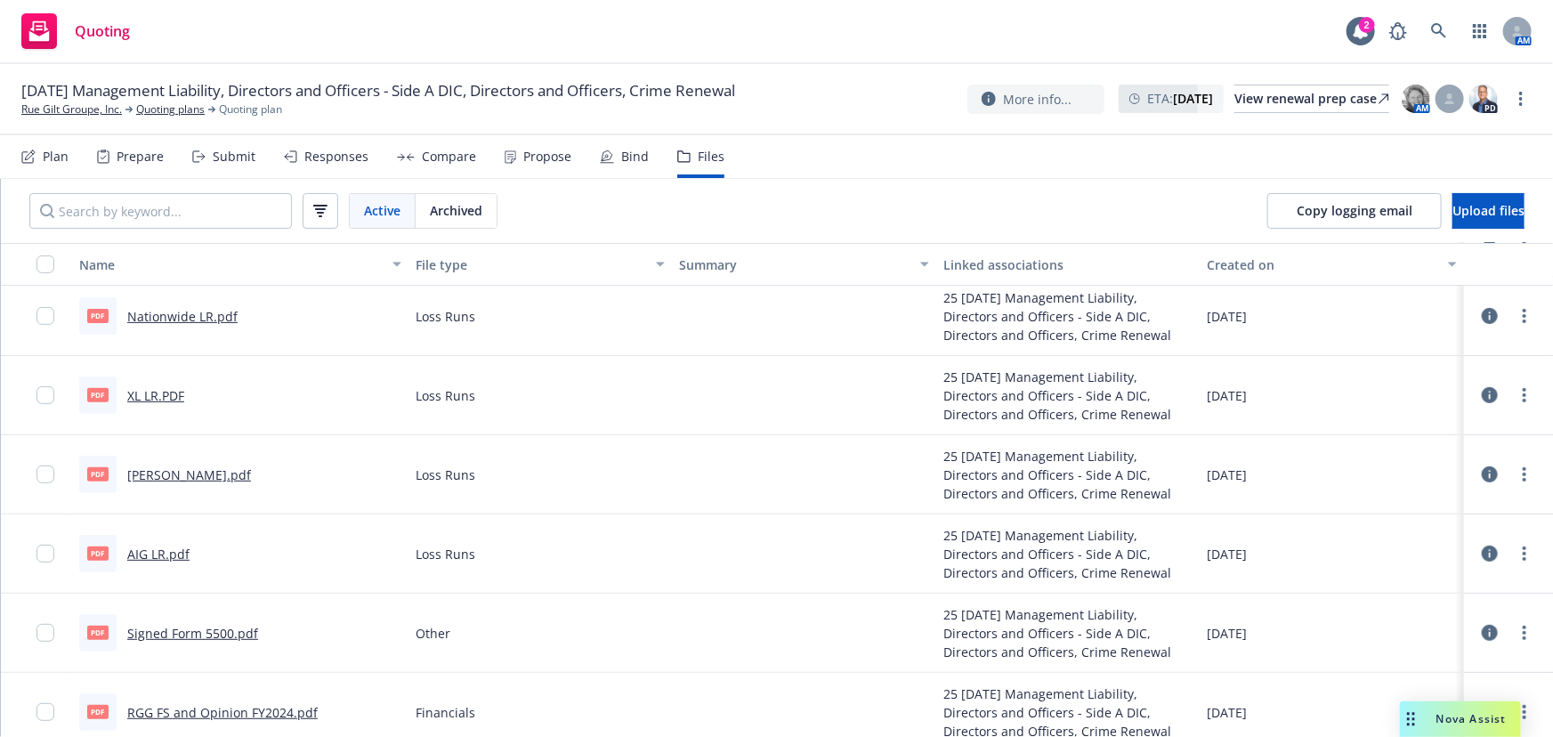
click at [147, 548] on link "AIG LR.pdf" at bounding box center [158, 554] width 62 height 17
click at [1375, 736] on html "Quoting 2 AM [DATE] Management Liability, Directors and Officers - Side A DIC, …" at bounding box center [776, 368] width 1553 height 737
